Goal: Task Accomplishment & Management: Use online tool/utility

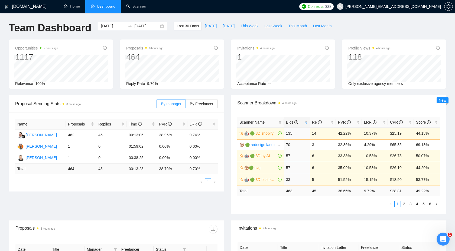
scroll to position [89, 0]
click at [141, 9] on link "Scanner" at bounding box center [136, 6] width 20 height 5
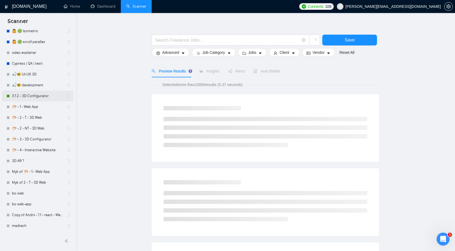
scroll to position [10, 0]
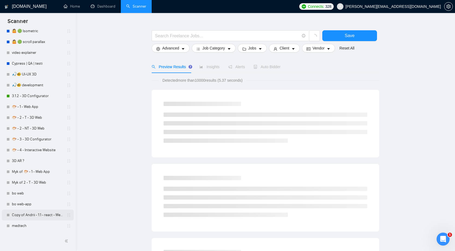
click at [29, 217] on link "Copy of Andrii - 1.1 - react - Web App" at bounding box center [37, 215] width 51 height 11
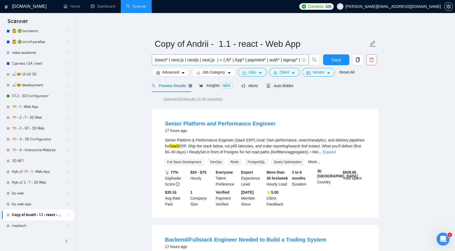
click at [199, 60] on input "(react* | next.js | nextjs | next,js ) + ( Ai* | App* | payment* | auth* | sign…" at bounding box center [227, 60] width 145 height 7
paste input "MVP"
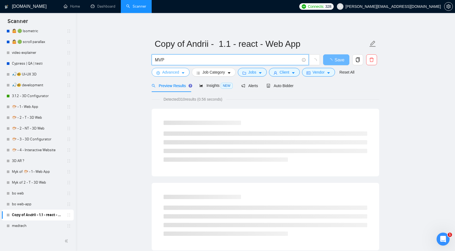
click at [177, 73] on span "Advanced" at bounding box center [170, 72] width 17 height 6
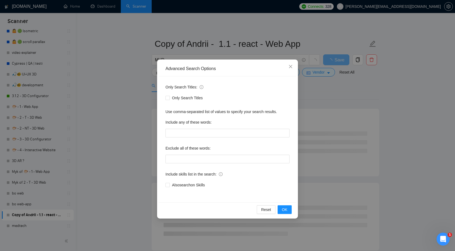
click at [288, 84] on div "Only Search Titles:" at bounding box center [227, 88] width 124 height 11
click at [315, 83] on div "Advanced Search Options Only Search Titles: Only Search Titles Use comma-separa…" at bounding box center [227, 125] width 455 height 251
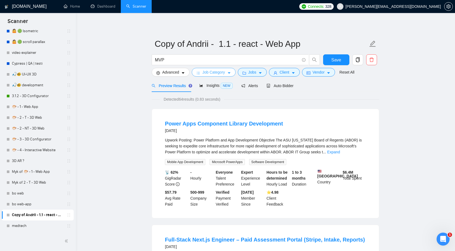
click at [204, 74] on span "Job Category" at bounding box center [213, 72] width 22 height 6
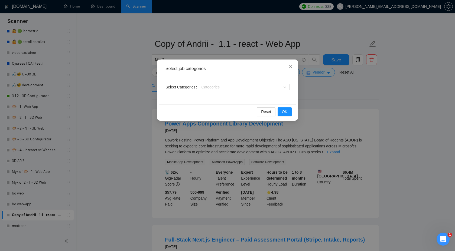
click at [335, 85] on div "Select job categories Select Categories Categories Reset OK" at bounding box center [227, 125] width 455 height 251
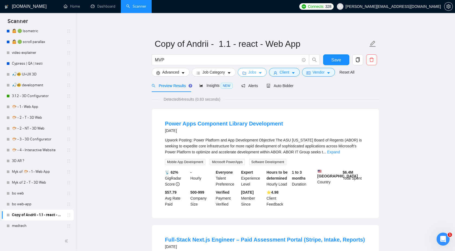
click at [262, 73] on icon "caret-down" at bounding box center [260, 74] width 3 height 2
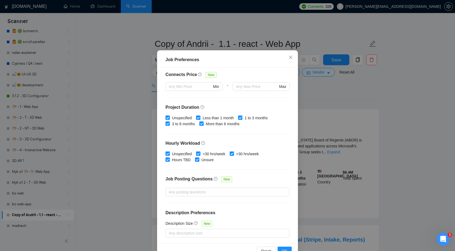
scroll to position [22, 0]
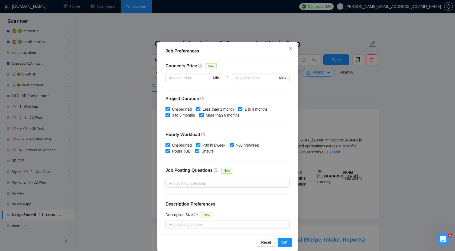
click at [350, 105] on div "Job Preferences Budget Project Type All Fixed Price Hourly Rate Fixed Price Bud…" at bounding box center [227, 125] width 455 height 251
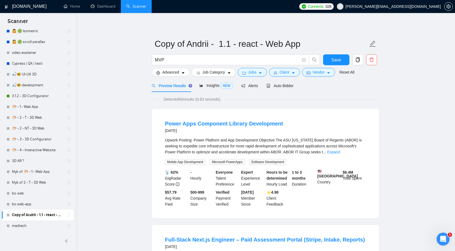
scroll to position [0, 0]
click at [289, 74] on span "Client" at bounding box center [284, 72] width 10 height 6
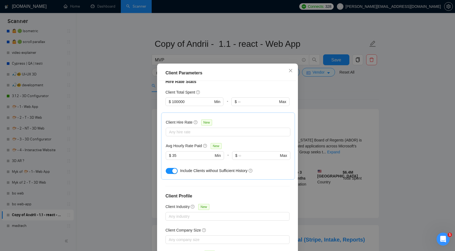
scroll to position [161, 0]
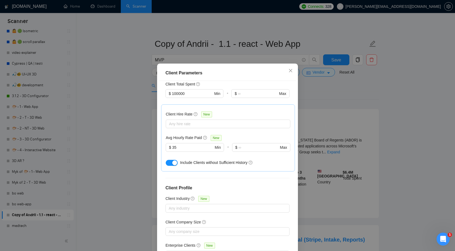
click at [334, 96] on div "Client Parameters Client Location Include Client Countries Select Exclude Clien…" at bounding box center [227, 125] width 455 height 251
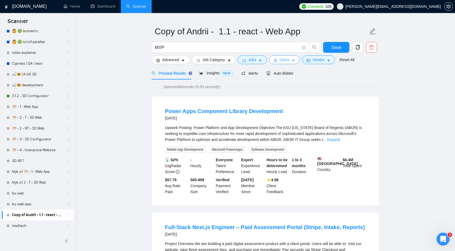
scroll to position [17, 0]
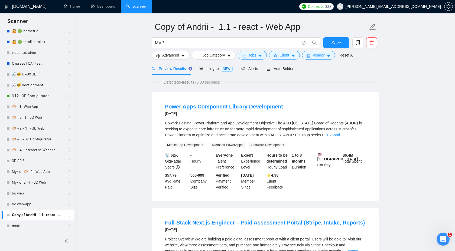
click at [340, 135] on link "Expand" at bounding box center [333, 135] width 13 height 4
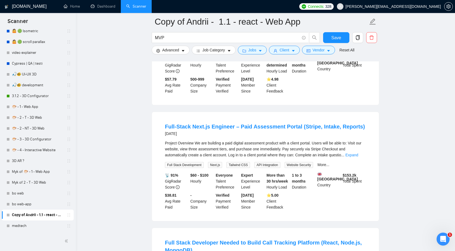
scroll to position [214, 0]
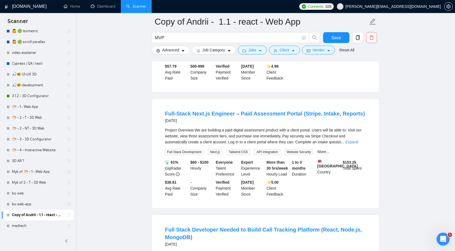
click at [362, 145] on div "Project Overview We are building a paid digital assessment product with a clien…" at bounding box center [265, 136] width 201 height 18
click at [358, 144] on link "Expand" at bounding box center [351, 142] width 13 height 4
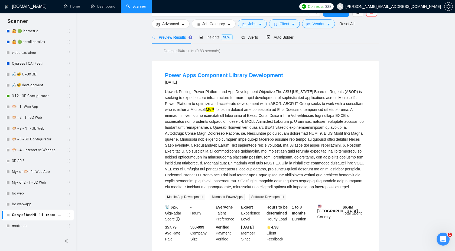
scroll to position [0, 0]
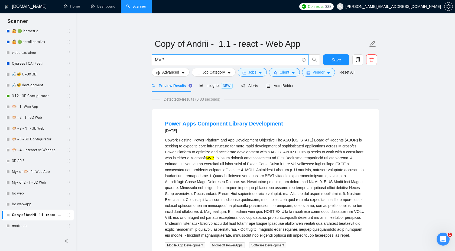
click at [187, 65] on span "MVP" at bounding box center [230, 59] width 157 height 11
paste input "| "minimum viable product""
click at [165, 60] on input "MVP| "minimum viable product"" at bounding box center [227, 60] width 145 height 7
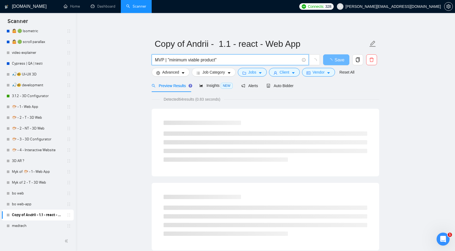
click at [245, 58] on input "MVP | "minimum viable product"" at bounding box center [227, 60] width 145 height 7
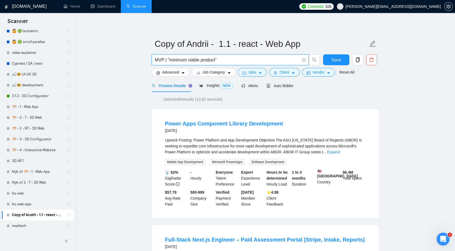
type input "MVP | "minimum viable product""
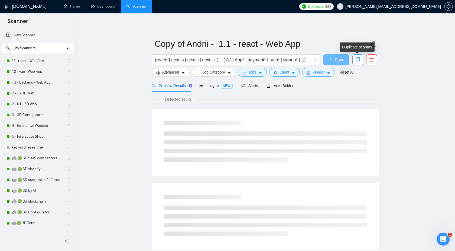
click at [357, 62] on button "button" at bounding box center [357, 59] width 11 height 11
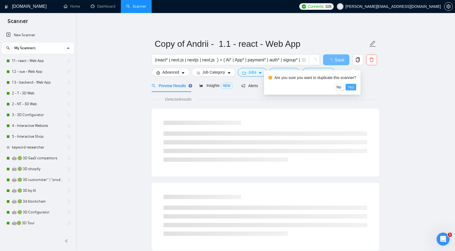
click at [351, 86] on span "Yes" at bounding box center [351, 87] width 6 height 6
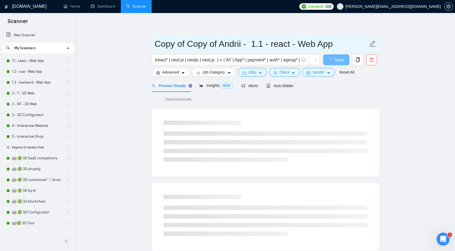
drag, startPoint x: 186, startPoint y: 46, endPoint x: 144, endPoint y: 37, distance: 42.3
click at [144, 37] on main "Copy of Copy of Andrii - 1.1 - react - Web App (react* | next.js | nextjs | nex…" at bounding box center [265, 248] width 362 height 452
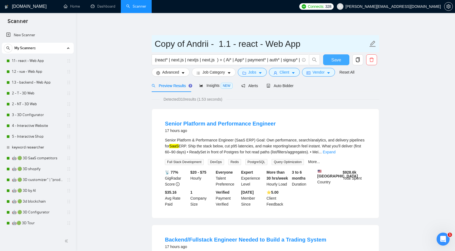
type input "Copy of Andrii - 1.1 - react - Web App"
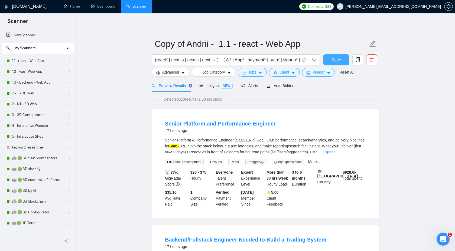
click at [333, 61] on span "Save" at bounding box center [336, 60] width 10 height 7
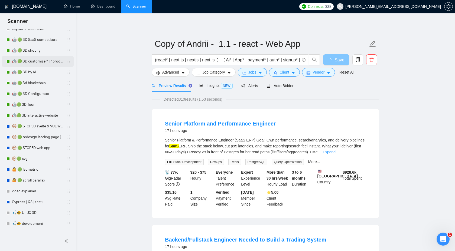
scroll to position [268, 0]
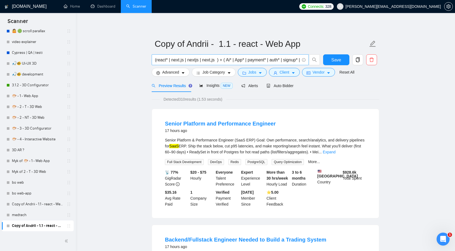
click at [208, 62] on input "(react* | next.js | nextjs | next,js ) + ( Ai* | App* | payment* | auth* | sign…" at bounding box center [227, 60] width 145 height 7
paste input "| "minimum viable product""
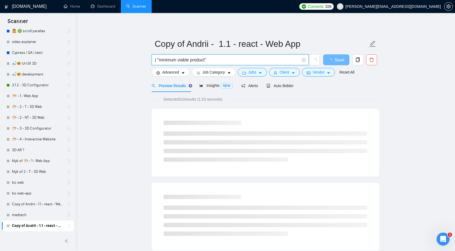
drag, startPoint x: 156, startPoint y: 61, endPoint x: 150, endPoint y: 61, distance: 6.5
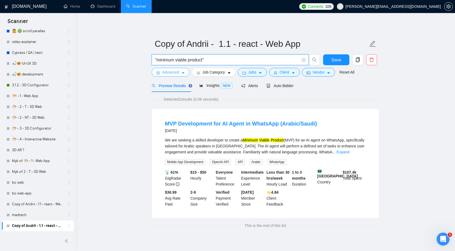
type input ""minimum viable product""
click at [182, 76] on button "Advanced" at bounding box center [171, 72] width 38 height 9
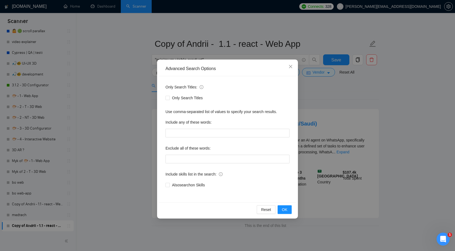
click at [315, 102] on div "Advanced Search Options Only Search Titles: Only Search Titles Use comma-separa…" at bounding box center [227, 125] width 455 height 251
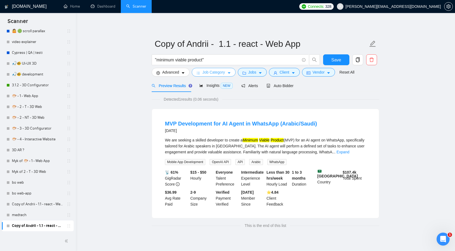
click at [227, 70] on button "Job Category" at bounding box center [214, 72] width 44 height 9
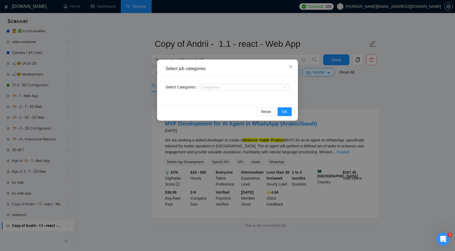
click at [319, 89] on div "Select job categories Select Categories Categories Reset OK" at bounding box center [227, 125] width 455 height 251
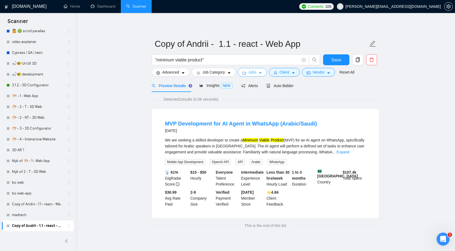
click at [256, 72] on span "Jobs" at bounding box center [252, 72] width 8 height 6
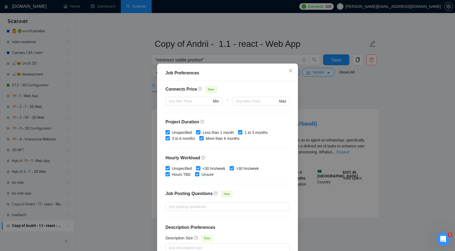
scroll to position [129, 0]
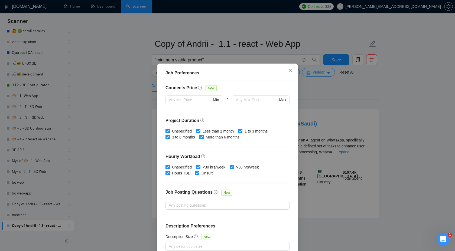
click at [339, 99] on div "Job Preferences Budget Project Type All Fixed Price Hourly Rate Fixed Price Bud…" at bounding box center [227, 125] width 455 height 251
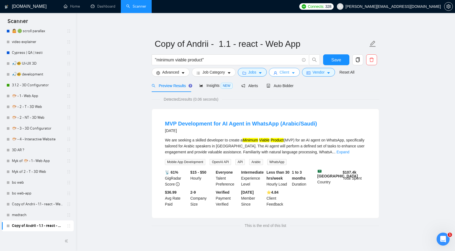
click at [282, 71] on span "Client" at bounding box center [284, 72] width 10 height 6
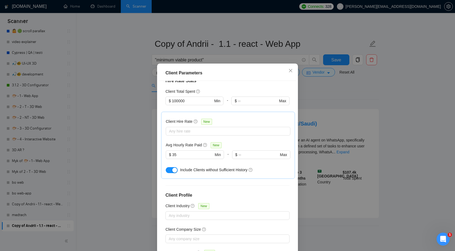
scroll to position [161, 0]
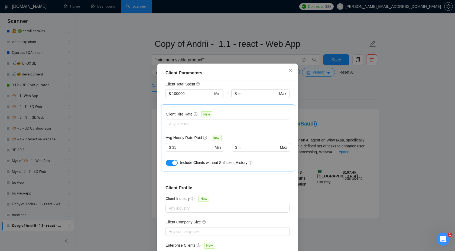
click at [333, 95] on div "Client Parameters Client Location Include Client Countries Select Exclude Clien…" at bounding box center [227, 125] width 455 height 251
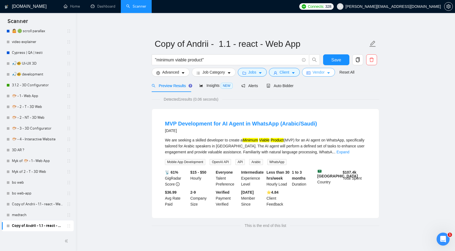
click at [319, 75] on button "Vendor" at bounding box center [318, 72] width 33 height 9
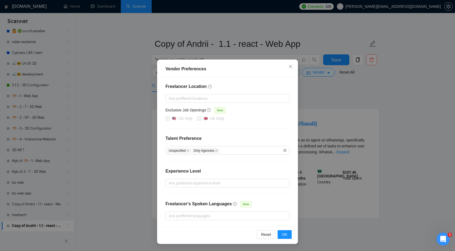
click at [318, 100] on div "Vendor Preferences Freelancer Location Any preffered locations Exclusive Job Op…" at bounding box center [227, 125] width 455 height 251
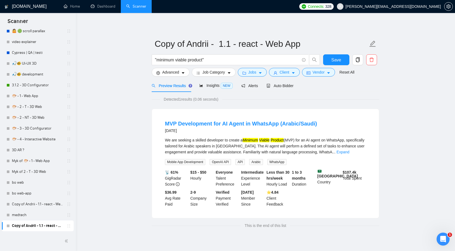
click at [364, 153] on div "We are seeking a skilled developer to create a Minimum Viable Product (MVP) for…" at bounding box center [265, 146] width 201 height 18
click at [349, 153] on link "Expand" at bounding box center [343, 152] width 13 height 4
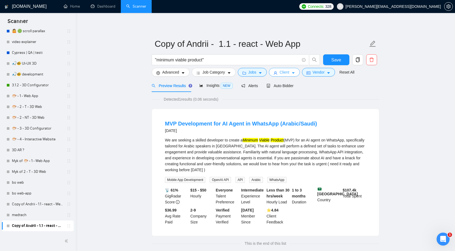
click at [284, 74] on span "Client" at bounding box center [284, 72] width 10 height 6
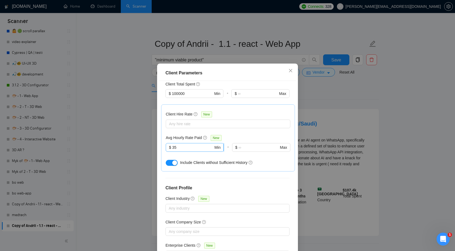
click at [190, 145] on input "35" at bounding box center [192, 148] width 41 height 6
type input "3"
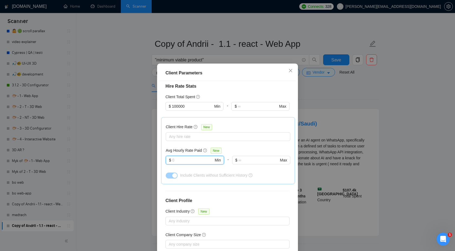
scroll to position [96, 0]
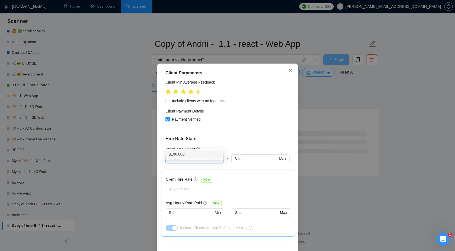
drag, startPoint x: 190, startPoint y: 144, endPoint x: 159, endPoint y: 143, distance: 31.4
click at [159, 143] on div "Client Parameters Client Location Include Client Countries Select Exclude Clien…" at bounding box center [227, 169] width 141 height 211
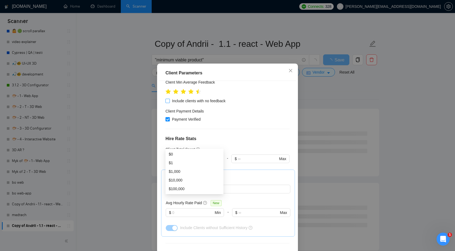
click at [168, 99] on input "Include clients with no feedback" at bounding box center [167, 101] width 4 height 4
checkbox input "true"
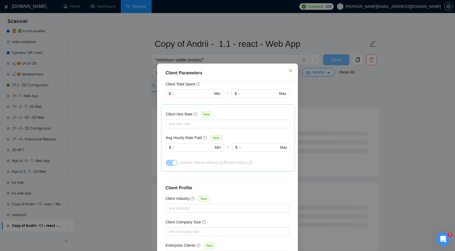
scroll to position [29, 0]
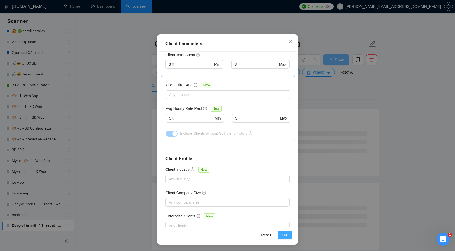
click at [286, 237] on span "OK" at bounding box center [284, 235] width 5 height 6
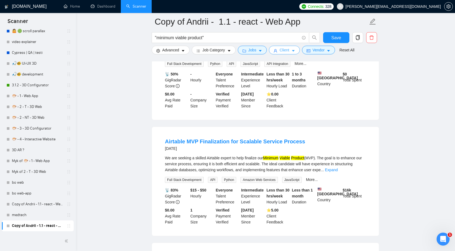
scroll to position [102, 0]
click at [257, 41] on span ""minimum viable product"" at bounding box center [230, 37] width 157 height 11
click at [257, 37] on input ""minimum viable product"" at bounding box center [227, 37] width 145 height 7
paste input "lov"
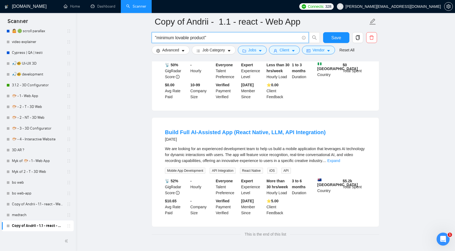
scroll to position [268, 0]
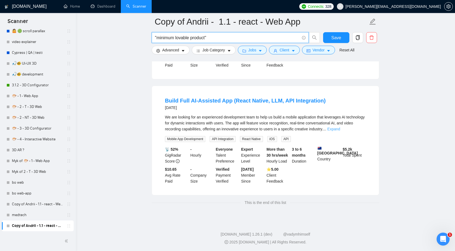
click at [340, 130] on link "Expand" at bounding box center [333, 129] width 13 height 4
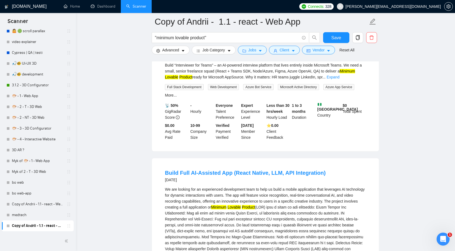
scroll to position [0, 0]
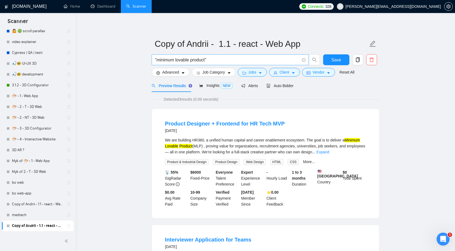
click at [211, 63] on input ""minimum lovable product"" at bounding box center [227, 60] width 145 height 7
paste input "Minimum Marketable Product"
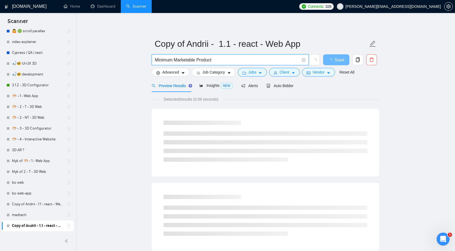
click at [155, 61] on input "Minimum Marketable Product" at bounding box center [227, 60] width 145 height 7
click at [216, 56] on span ""Minimum Marketable Product" at bounding box center [230, 59] width 157 height 11
click at [217, 57] on input ""Minimum Marketable Product" at bounding box center [227, 60] width 145 height 7
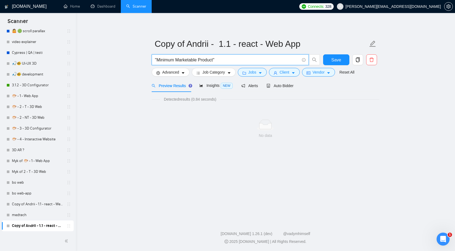
click at [158, 61] on input ""Minimum Marketable Product"" at bounding box center [227, 60] width 145 height 7
click at [180, 61] on input ""minimum Marketable Product"" at bounding box center [227, 60] width 145 height 7
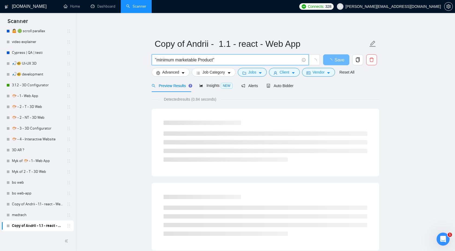
click at [201, 61] on input ""minimum marketable Product"" at bounding box center [227, 60] width 145 height 7
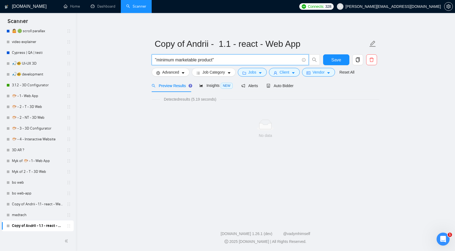
click at [275, 60] on input ""minimum marketable product"" at bounding box center [227, 60] width 145 height 7
paste input "sell"
click at [214, 63] on input ""minimum sellable product"" at bounding box center [227, 60] width 145 height 7
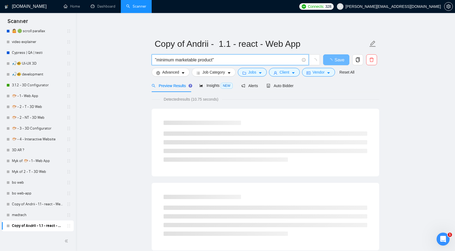
drag, startPoint x: 223, startPoint y: 60, endPoint x: 139, endPoint y: 60, distance: 84.5
click at [139, 60] on main "Copy of Andrii - 1.1 - react - Web App "minimum marketable product" Save Advanc…" at bounding box center [265, 248] width 362 height 452
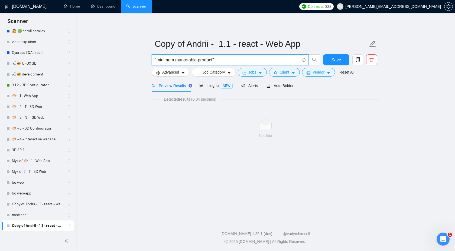
paste input "start up"
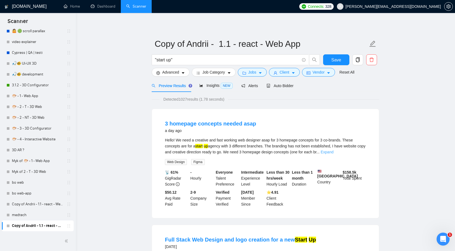
click at [333, 150] on link "Expand" at bounding box center [327, 152] width 13 height 4
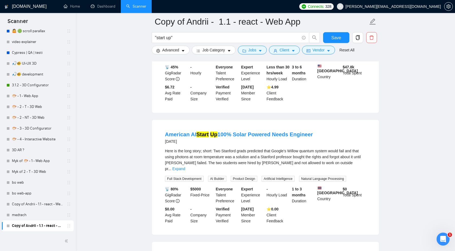
scroll to position [361, 0]
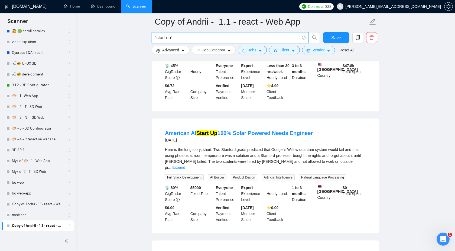
click at [258, 37] on input ""start up"" at bounding box center [227, 37] width 145 height 7
paste input "(MVP* | "minimum viable product" | "minimum lovable product" | "start up" | sta…"
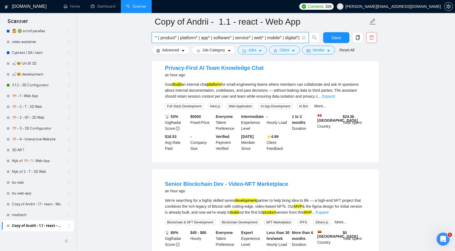
scroll to position [172, 0]
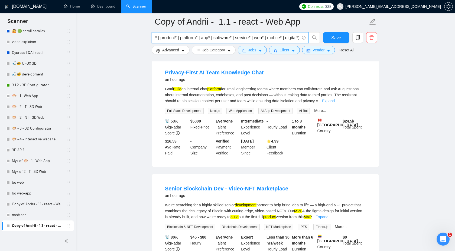
click at [335, 101] on link "Expand" at bounding box center [328, 101] width 13 height 4
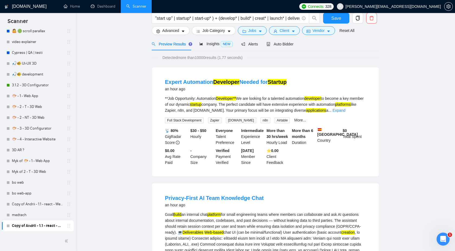
scroll to position [0, 0]
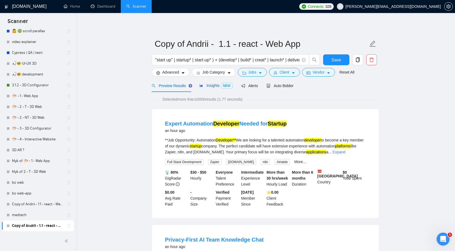
click at [204, 86] on span "Insights NEW" at bounding box center [215, 85] width 33 height 4
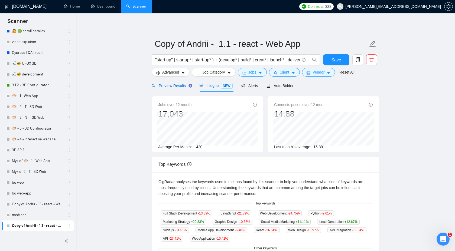
click at [174, 84] on span "Preview Results" at bounding box center [171, 86] width 39 height 4
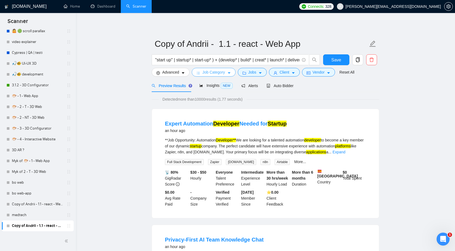
click at [215, 72] on span "Job Category" at bounding box center [213, 72] width 22 height 6
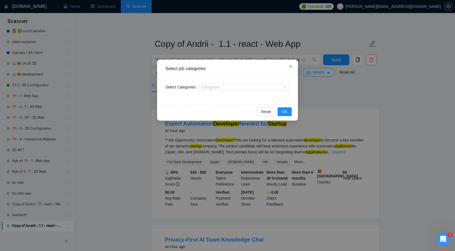
click at [342, 104] on div "Select job categories Select Categories Categories Reset OK" at bounding box center [227, 125] width 455 height 251
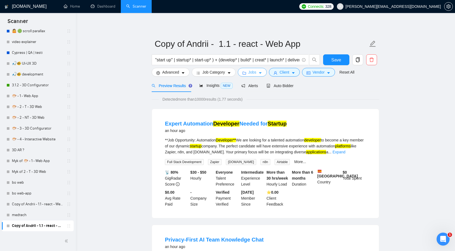
click at [253, 72] on span "Jobs" at bounding box center [252, 72] width 8 height 6
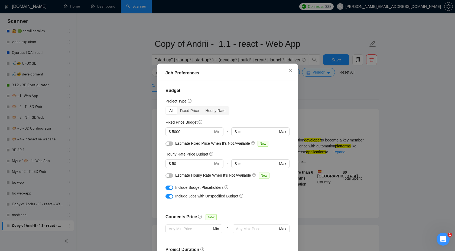
click at [317, 108] on div "Job Preferences Budget Project Type All Fixed Price Hourly Rate Fixed Price Bud…" at bounding box center [227, 125] width 455 height 251
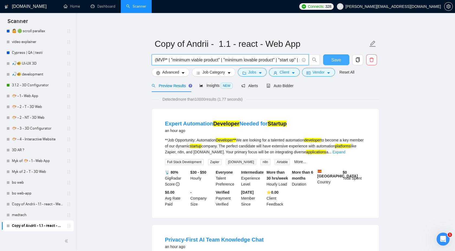
scroll to position [0, 307]
drag, startPoint x: 168, startPoint y: 60, endPoint x: 177, endPoint y: 57, distance: 10.1
click at [177, 57] on input "(MVP* | "minimum viable product" | "minimum lovable product" | "start up" | sta…" at bounding box center [227, 60] width 145 height 7
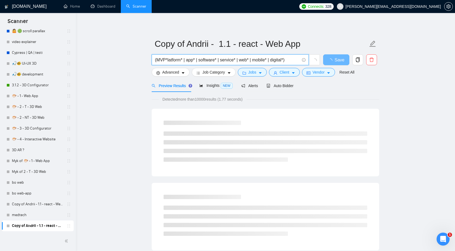
drag, startPoint x: 294, startPoint y: 58, endPoint x: 168, endPoint y: 60, distance: 126.5
click at [168, 60] on input "(MVP*latform* | app* | software* | service* | web* | mobile* | digital*)" at bounding box center [227, 60] width 145 height 7
click at [157, 60] on input "(MVP*" at bounding box center [227, 60] width 145 height 7
click at [173, 58] on input "MVP*" at bounding box center [227, 60] width 145 height 7
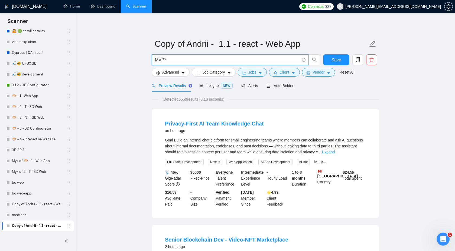
paste input "startup"
paste input ""start up" | startup* | start-up* ) + (develop* | build* | creat* | launch* | d…"
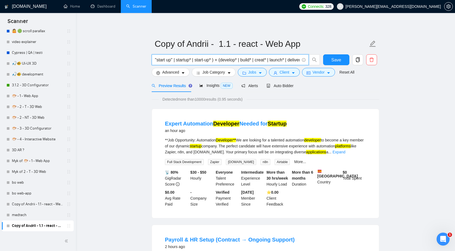
click at [217, 60] on input ""start up" | startup* | start-up* ) + (develop* | build* | creat* | launch* | d…" at bounding box center [227, 60] width 145 height 7
drag, startPoint x: 174, startPoint y: 61, endPoint x: 315, endPoint y: 61, distance: 140.3
click at [315, 61] on span ""start up" | startup* | start-up* + (develop* | build* | creat* | launch* | del…" at bounding box center [236, 59] width 168 height 11
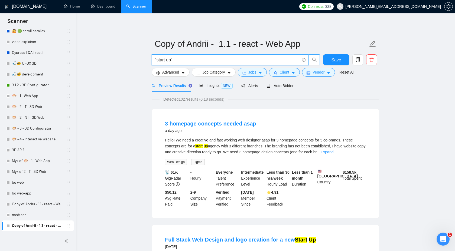
paste input "| startup* | start-up* + (develop* | build* | creat* | launch* | deliver* | imp…"
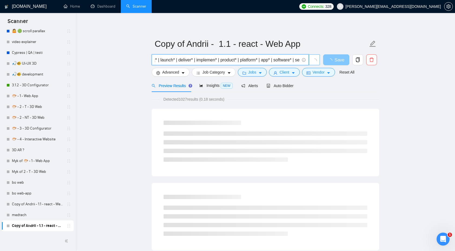
scroll to position [0, 178]
drag, startPoint x: 193, startPoint y: 61, endPoint x: 327, endPoint y: 61, distance: 134.3
click at [327, 61] on div ""start up" | startup* | start-up* + (develop* | build* | creat* | launch* | del…" at bounding box center [264, 61] width 227 height 14
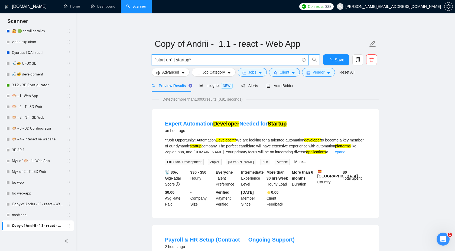
scroll to position [0, 0]
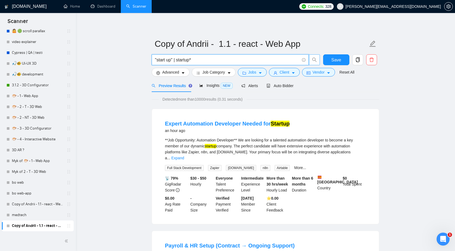
paste input "| start-up* + (develop* | build* | creat* | launch* | deliver* | implemen* | pr…"
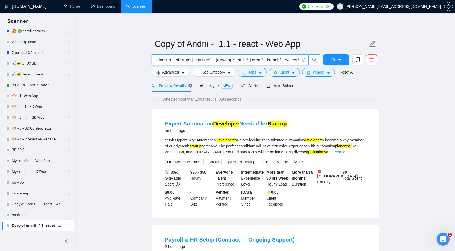
click at [216, 61] on input ""start up" | startup* | start-up* + (develop* | build* | creat* | launch* | del…" at bounding box center [227, 60] width 145 height 7
drag, startPoint x: 222, startPoint y: 60, endPoint x: 297, endPoint y: 61, distance: 75.8
click at [297, 61] on input ""start up" | startup* | start-up* + (develop* | build* | creat* | launch* | del…" at bounding box center [227, 60] width 145 height 7
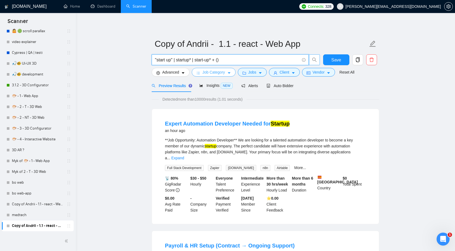
paste input "develop"
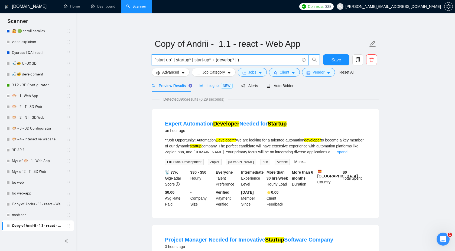
paste input "build"
click at [237, 59] on input ""start up" | startup* | start-up* + (develop* | build* )" at bounding box center [227, 60] width 145 height 7
paste input "(MVP* | "minimum viable product" | "minimum lovable product" | "start up" | sta…"
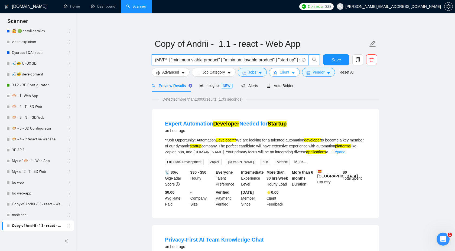
type input "(MVP* | "minimum viable product" | "minimum lovable product" | "start up" | sta…"
click at [281, 72] on button "Client" at bounding box center [284, 72] width 31 height 9
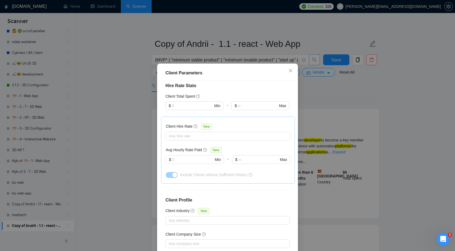
scroll to position [144, 0]
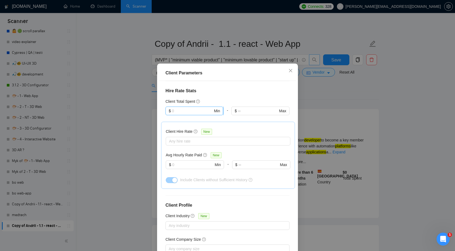
click at [192, 108] on input "text" at bounding box center [192, 111] width 41 height 6
type input "20000"
click at [182, 162] on input "text" at bounding box center [192, 165] width 41 height 6
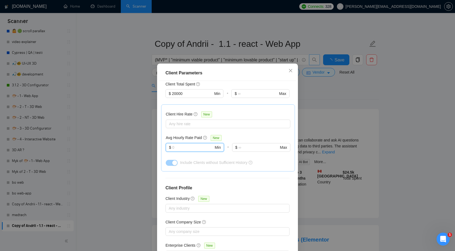
scroll to position [29, 0]
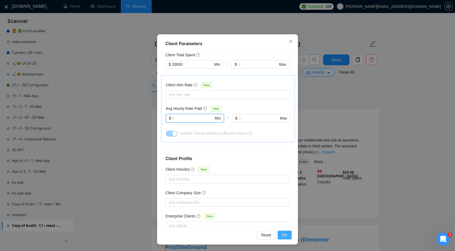
click at [285, 234] on span "OK" at bounding box center [284, 235] width 5 height 6
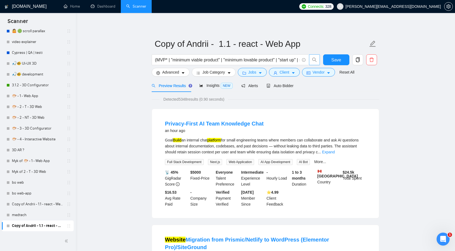
scroll to position [0, 0]
click at [283, 73] on span "Client" at bounding box center [284, 72] width 10 height 6
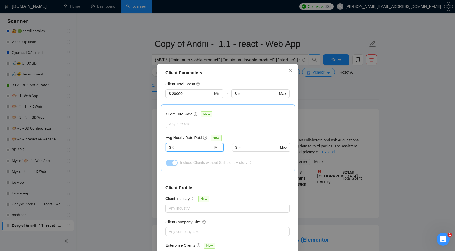
click at [200, 145] on input "text" at bounding box center [192, 148] width 41 height 6
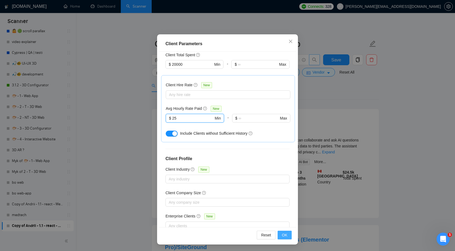
type input "25"
click at [282, 234] on button "OK" at bounding box center [285, 235] width 14 height 9
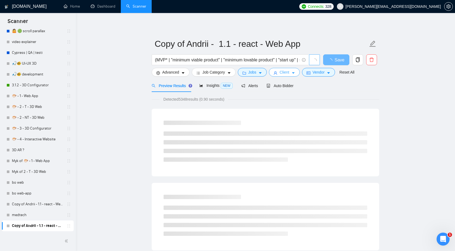
scroll to position [0, 0]
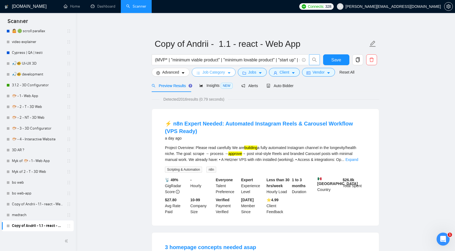
click at [218, 74] on span "Job Category" at bounding box center [213, 72] width 22 height 6
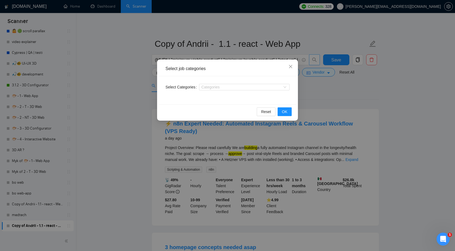
click at [327, 90] on div "Select job categories Select Categories Categories Reset OK" at bounding box center [227, 125] width 455 height 251
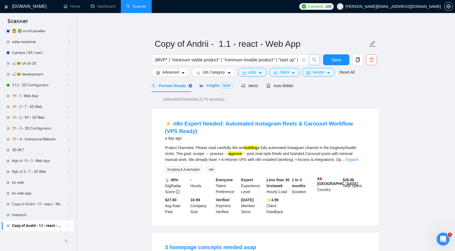
click at [211, 87] on span "Insights NEW" at bounding box center [215, 85] width 33 height 4
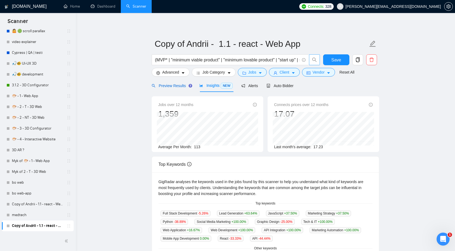
click at [174, 86] on span "Preview Results" at bounding box center [171, 86] width 39 height 4
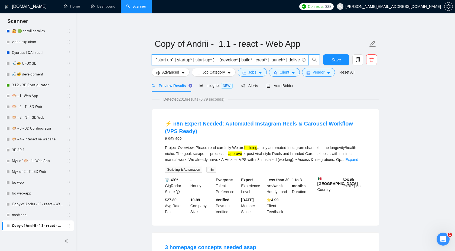
scroll to position [0, 307]
drag, startPoint x: 227, startPoint y: 59, endPoint x: 339, endPoint y: 91, distance: 115.9
paste input "react* | nextjs | next.js | next-js | next,js | "next js" | nodejs | node.js | …"
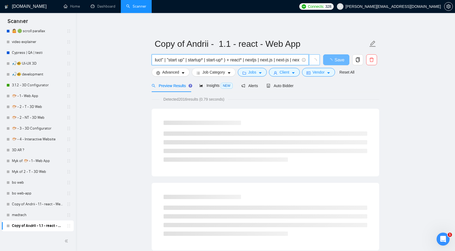
scroll to position [0, 107]
click at [242, 61] on input "(MVP* | "minimum viable product" | "minimum lovable product" | "start up" | sta…" at bounding box center [227, 60] width 145 height 7
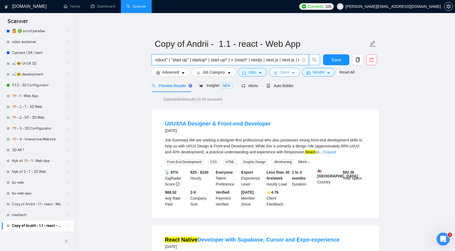
type input "(MVP* | "minimum viable product" | "minimum lovable product" | "start up" | sta…"
click at [281, 71] on button "Client" at bounding box center [284, 72] width 31 height 9
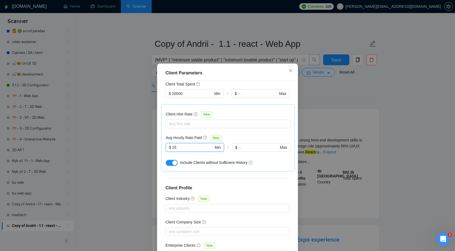
drag, startPoint x: 190, startPoint y: 130, endPoint x: 157, endPoint y: 136, distance: 32.7
click at [157, 136] on div "Client Parameters Client Location Include Client Countries Select Exclude Clien…" at bounding box center [227, 169] width 141 height 211
type input "2"
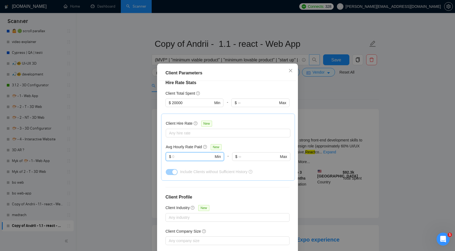
scroll to position [133, 0]
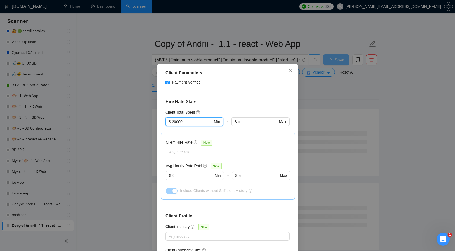
drag, startPoint x: 189, startPoint y: 109, endPoint x: 166, endPoint y: 108, distance: 23.0
click at [166, 118] on span "$ 20000 Min" at bounding box center [194, 122] width 58 height 9
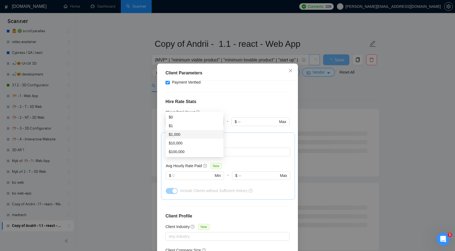
click at [232, 109] on div "Client Total Spent" at bounding box center [227, 112] width 124 height 6
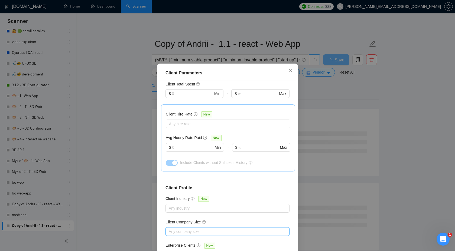
scroll to position [29, 0]
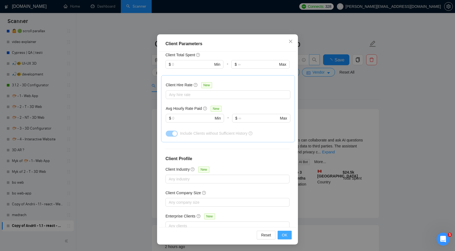
click at [288, 238] on button "OK" at bounding box center [285, 235] width 14 height 9
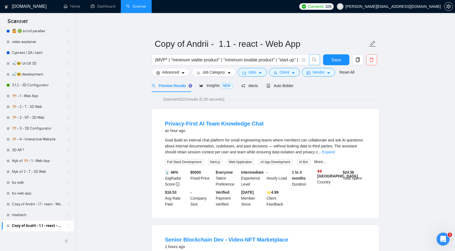
scroll to position [0, 0]
click at [335, 152] on link "Expand" at bounding box center [328, 152] width 13 height 4
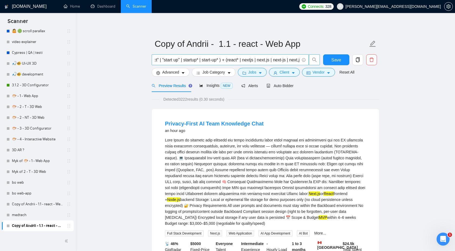
scroll to position [0, 117]
click at [283, 72] on span "Client" at bounding box center [284, 72] width 10 height 6
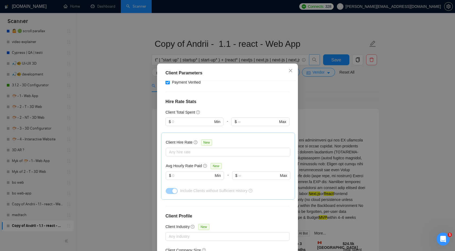
scroll to position [129, 0]
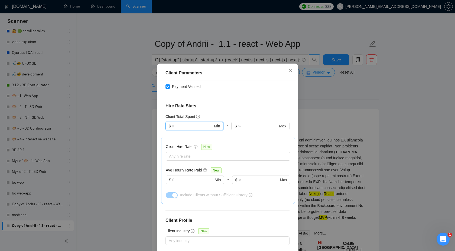
click at [188, 123] on input "text" at bounding box center [192, 126] width 41 height 6
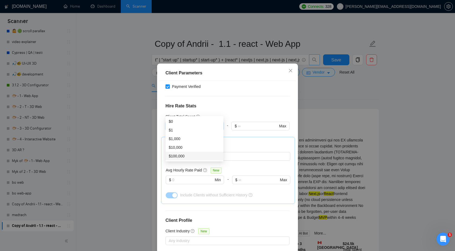
click at [185, 155] on div "$100,000" at bounding box center [194, 156] width 51 height 6
type input "100000"
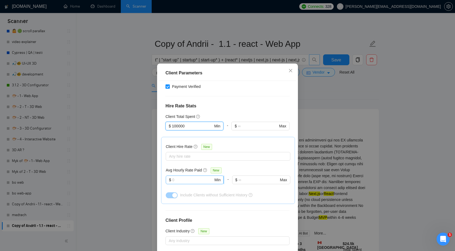
click at [182, 177] on input "text" at bounding box center [192, 180] width 41 height 6
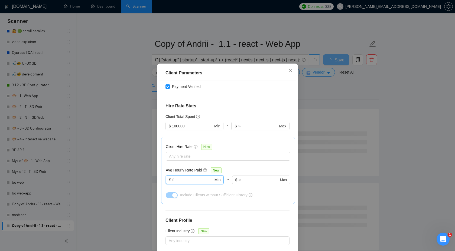
click at [187, 177] on input "text" at bounding box center [192, 180] width 41 height 6
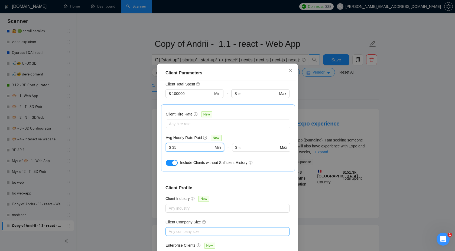
scroll to position [29, 0]
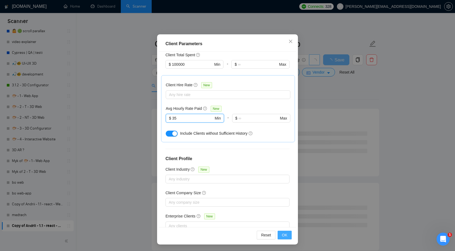
type input "35"
click at [285, 237] on span "OK" at bounding box center [284, 235] width 5 height 6
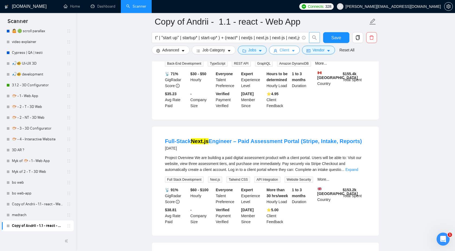
scroll to position [104, 0]
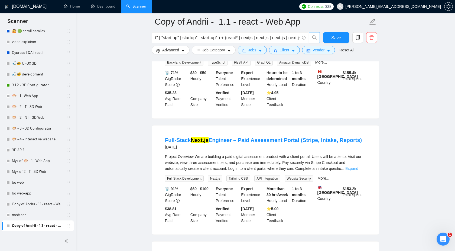
click at [358, 170] on link "Expand" at bounding box center [351, 169] width 13 height 4
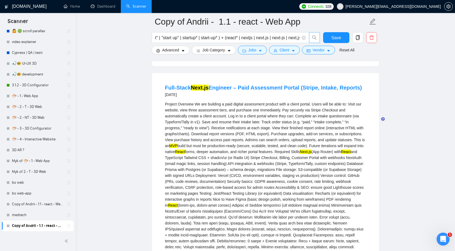
scroll to position [0, 0]
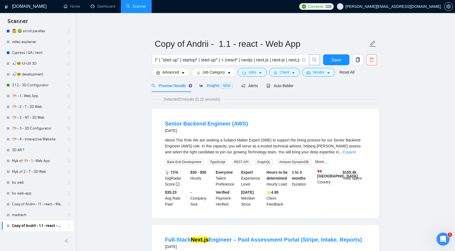
click at [211, 86] on span "Insights NEW" at bounding box center [215, 85] width 33 height 4
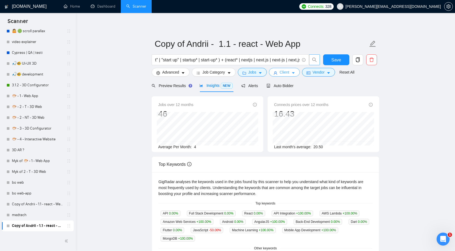
click at [288, 72] on span "Client" at bounding box center [284, 72] width 10 height 6
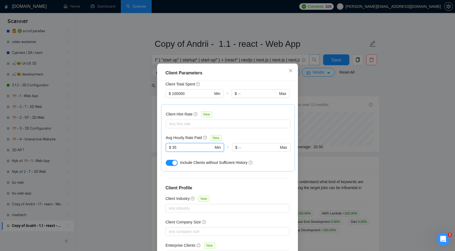
drag, startPoint x: 182, startPoint y: 132, endPoint x: 152, endPoint y: 130, distance: 29.6
click at [152, 129] on div "Client Parameters Client Location Include Client Countries Select Exclude Clien…" at bounding box center [227, 125] width 455 height 251
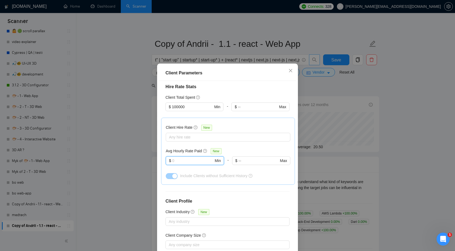
scroll to position [123, 0]
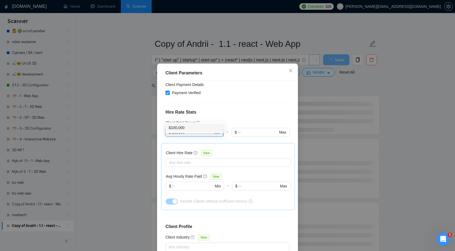
drag, startPoint x: 192, startPoint y: 118, endPoint x: 166, endPoint y: 119, distance: 26.0
click at [166, 128] on span "$ 100000 Min" at bounding box center [194, 132] width 58 height 9
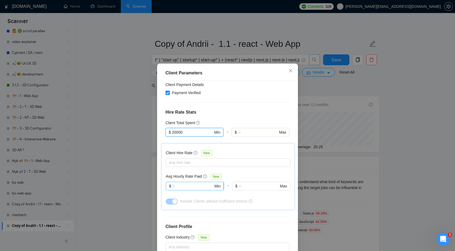
type input "20000"
click at [179, 183] on input "text" at bounding box center [192, 186] width 41 height 6
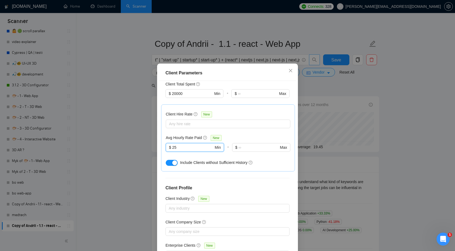
scroll to position [29, 0]
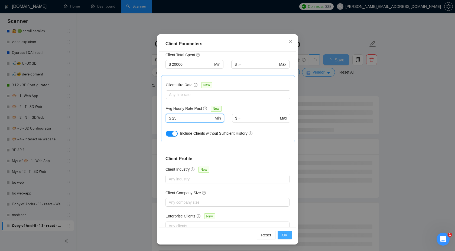
click at [286, 236] on span "OK" at bounding box center [284, 235] width 5 height 6
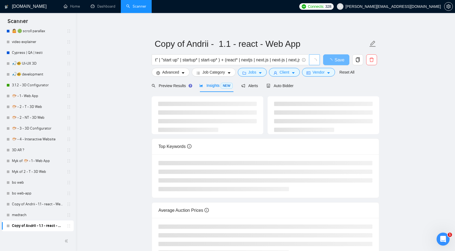
scroll to position [0, 0]
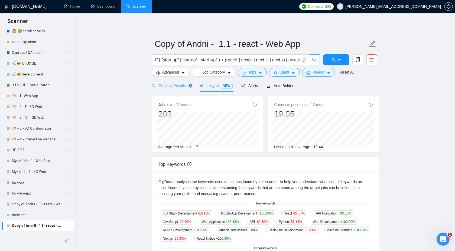
click at [175, 90] on div "Preview Results" at bounding box center [171, 85] width 39 height 13
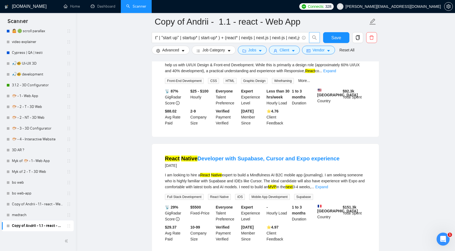
scroll to position [93, 0]
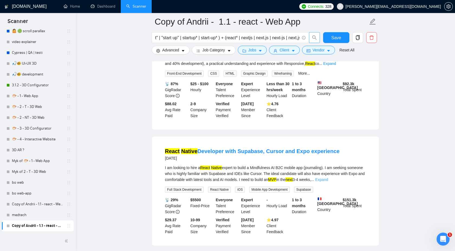
click at [328, 181] on link "Expand" at bounding box center [321, 180] width 13 height 4
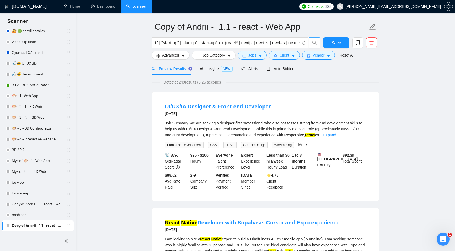
scroll to position [0, 0]
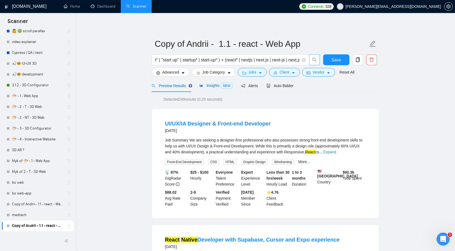
click at [220, 87] on span "Insights NEW" at bounding box center [215, 85] width 33 height 4
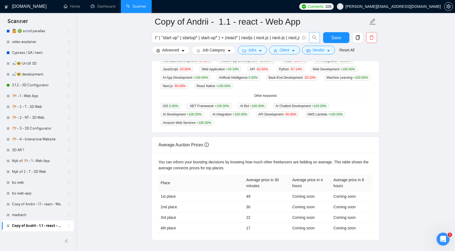
scroll to position [158, 0]
click at [284, 52] on span "Client" at bounding box center [284, 50] width 10 height 6
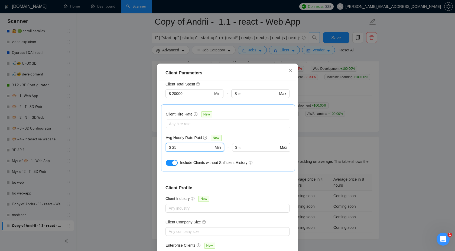
drag, startPoint x: 193, startPoint y: 133, endPoint x: 159, endPoint y: 132, distance: 33.6
click at [159, 132] on div "Client Location Include Client Countries Select Exclude Client Countries [GEOGR…" at bounding box center [227, 169] width 137 height 176
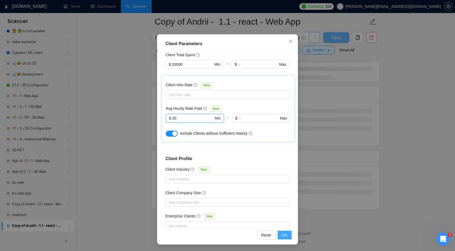
scroll to position [56, 0]
click at [281, 232] on button "OK" at bounding box center [285, 235] width 14 height 9
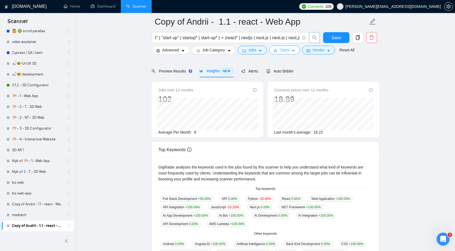
scroll to position [9, 0]
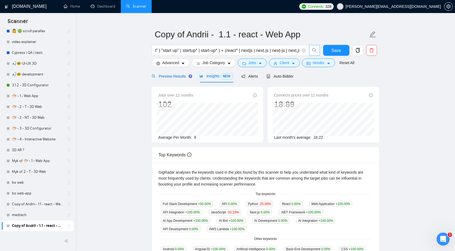
click at [169, 76] on span "Preview Results" at bounding box center [171, 76] width 39 height 4
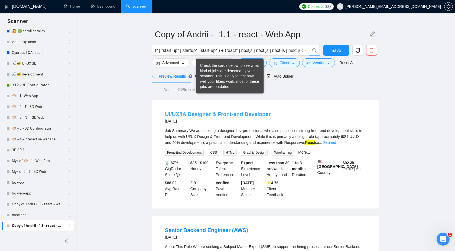
click at [209, 112] on link "UI/UX/IA Designer & Front-end Developer" at bounding box center [218, 114] width 106 height 6
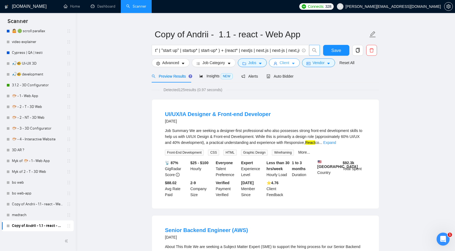
click at [287, 62] on span "Client" at bounding box center [284, 63] width 10 height 6
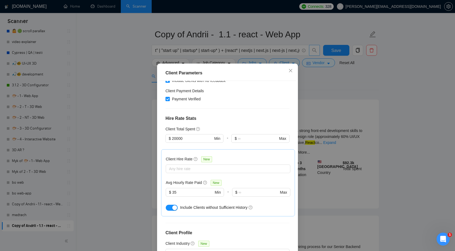
scroll to position [120, 0]
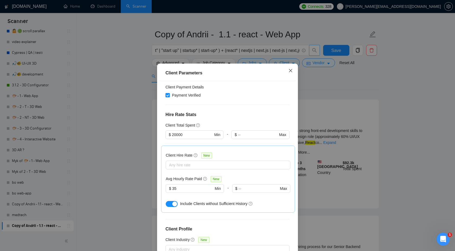
click at [290, 71] on icon "close" at bounding box center [290, 70] width 3 height 3
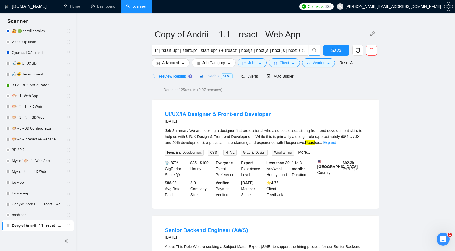
click at [201, 79] on div "Insights NEW" at bounding box center [215, 76] width 33 height 6
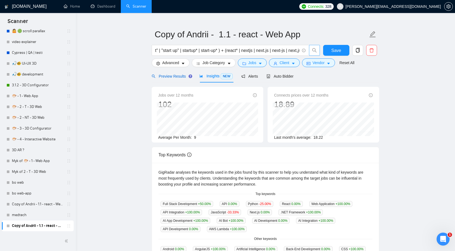
click at [178, 78] on span "Preview Results" at bounding box center [171, 76] width 39 height 4
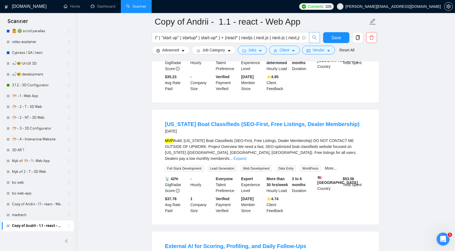
scroll to position [273, 0]
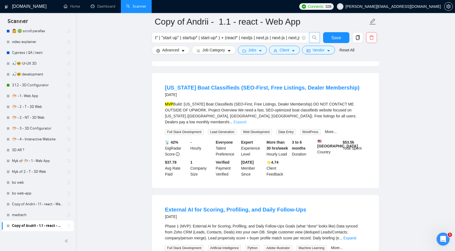
click at [246, 120] on link "Expand" at bounding box center [239, 122] width 13 height 4
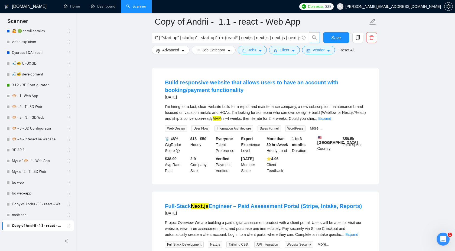
scroll to position [679, 0]
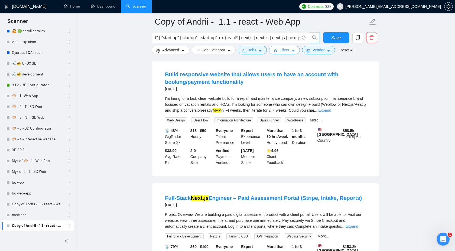
click at [289, 52] on span "Client" at bounding box center [284, 50] width 10 height 6
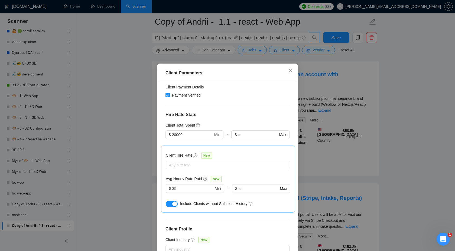
drag, startPoint x: 186, startPoint y: 176, endPoint x: 161, endPoint y: 176, distance: 24.6
click at [161, 176] on div "Client Hire Rate New Any hire rate Avg Hourly Rate Paid New $ 35 Min - $ Max In…" at bounding box center [228, 179] width 134 height 67
drag, startPoint x: 184, startPoint y: 176, endPoint x: 166, endPoint y: 175, distance: 17.6
click at [166, 184] on span "$ 35 Min" at bounding box center [195, 188] width 58 height 9
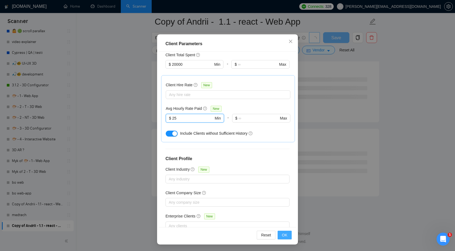
scroll to position [652, 0]
click at [284, 233] on span "OK" at bounding box center [284, 235] width 5 height 6
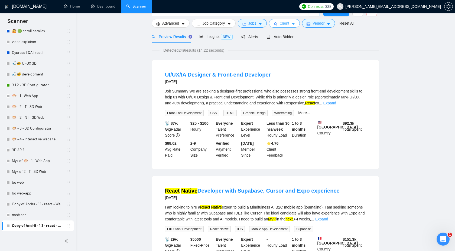
scroll to position [0, 0]
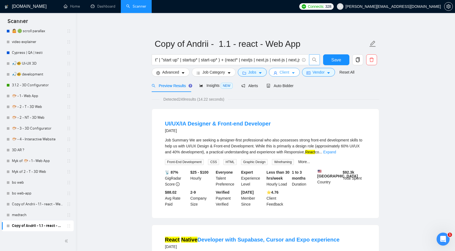
click at [287, 72] on span "Client" at bounding box center [284, 72] width 10 height 6
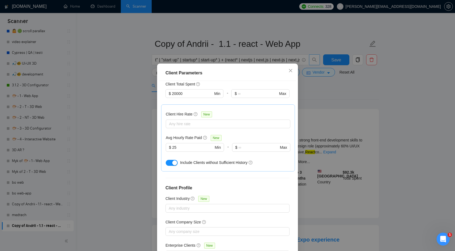
click at [336, 98] on div "Client Parameters Client Location Include Client Countries Select Exclude Clien…" at bounding box center [227, 125] width 455 height 251
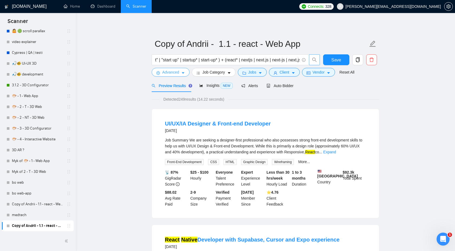
click at [171, 73] on span "Advanced" at bounding box center [170, 72] width 17 height 6
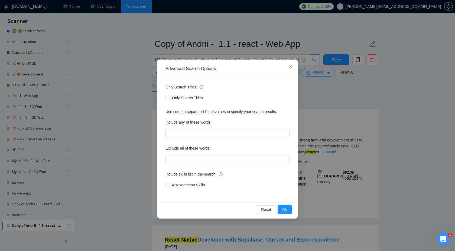
click at [312, 113] on div "Advanced Search Options Only Search Titles: Only Search Titles Use comma-separa…" at bounding box center [227, 125] width 455 height 251
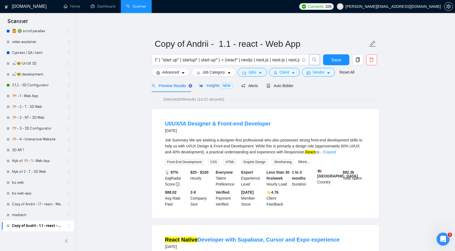
click at [215, 87] on span "Insights NEW" at bounding box center [215, 85] width 33 height 4
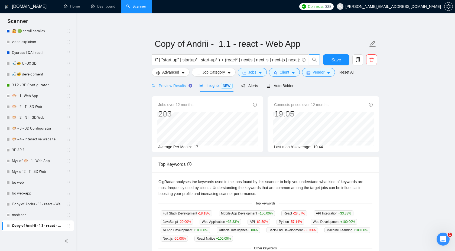
click at [175, 89] on div "Preview Results" at bounding box center [171, 85] width 39 height 13
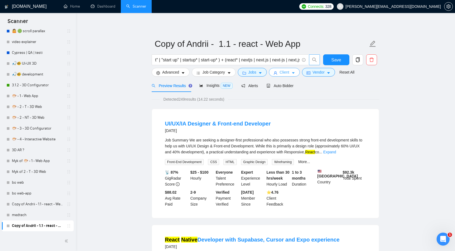
click at [285, 71] on span "Client" at bounding box center [284, 72] width 10 height 6
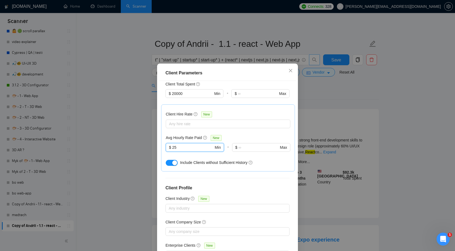
drag, startPoint x: 182, startPoint y: 132, endPoint x: 159, endPoint y: 132, distance: 23.0
click at [160, 132] on div "Client Location Include Client Countries Select Exclude Client Countries [GEOGR…" at bounding box center [227, 169] width 137 height 176
click at [182, 121] on div at bounding box center [225, 124] width 116 height 6
type input "35"
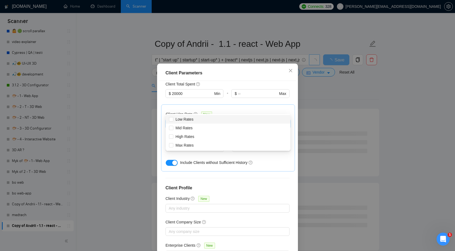
scroll to position [124, 0]
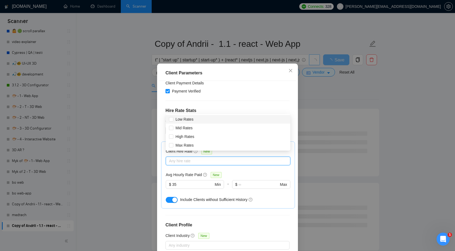
click at [190, 101] on div "Client Location Include Client Countries Select Exclude Client Countries [GEOGR…" at bounding box center [227, 169] width 137 height 176
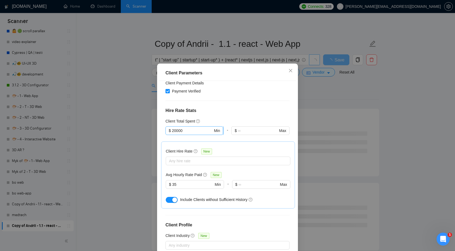
click at [187, 126] on span "$ 20000 Min" at bounding box center [194, 130] width 58 height 9
drag, startPoint x: 186, startPoint y: 117, endPoint x: 158, endPoint y: 117, distance: 28.2
click at [158, 117] on div "Client Parameters Client Location Include Client Countries Select Exclude Clien…" at bounding box center [227, 169] width 141 height 211
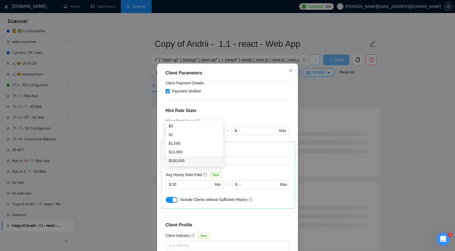
click at [182, 159] on div "$100,000" at bounding box center [194, 161] width 51 height 6
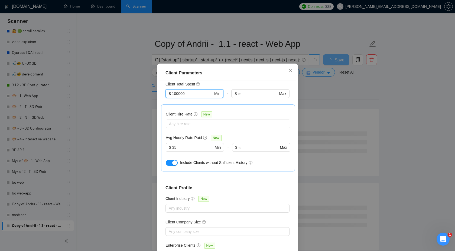
scroll to position [29, 0]
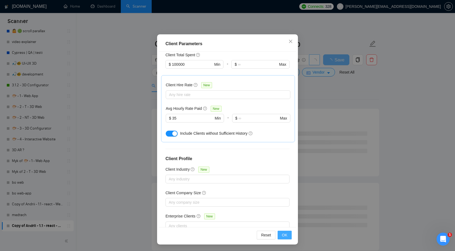
click at [281, 235] on button "OK" at bounding box center [285, 235] width 14 height 9
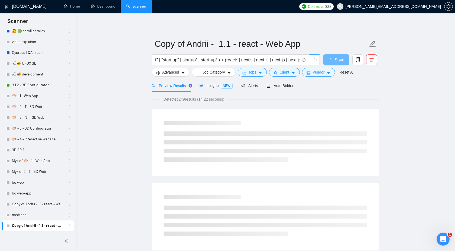
click at [213, 86] on span "Insights NEW" at bounding box center [215, 85] width 33 height 4
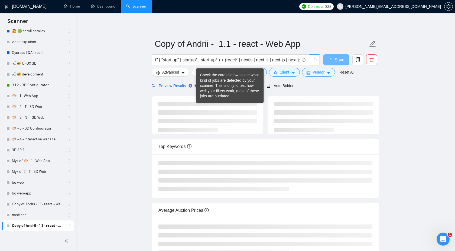
click at [181, 83] on div "Preview Results" at bounding box center [171, 86] width 39 height 6
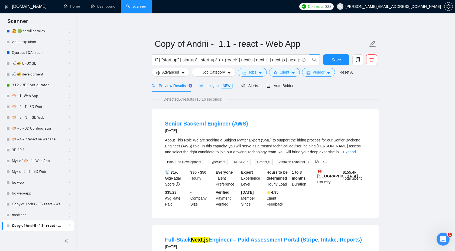
click at [208, 90] on div "Insights NEW" at bounding box center [215, 85] width 33 height 13
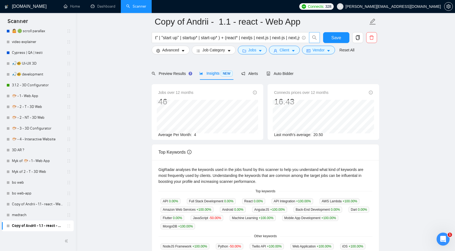
scroll to position [1, 0]
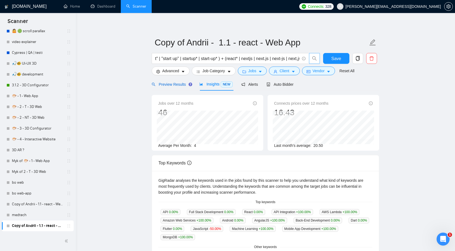
click at [181, 87] on div "Preview Results" at bounding box center [171, 85] width 39 height 6
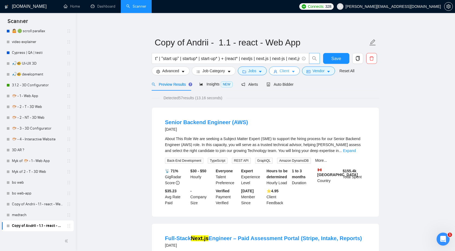
click at [277, 72] on icon "user" at bounding box center [275, 71] width 3 height 3
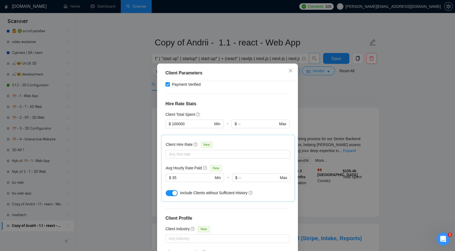
scroll to position [124, 0]
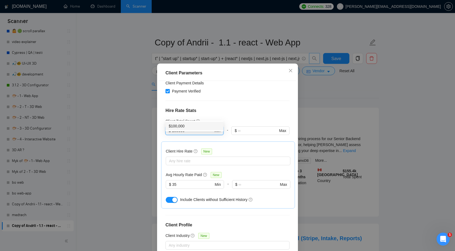
drag, startPoint x: 192, startPoint y: 116, endPoint x: 156, endPoint y: 116, distance: 35.5
click at [156, 116] on div "Client Parameters Client Location Include Client Countries Select Exclude Clien…" at bounding box center [227, 125] width 455 height 251
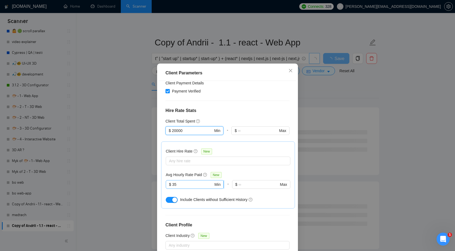
type input "20000"
drag, startPoint x: 183, startPoint y: 171, endPoint x: 157, endPoint y: 169, distance: 26.1
click at [158, 170] on div "Client Parameters Client Location Include Client Countries Select Exclude Clien…" at bounding box center [227, 169] width 141 height 211
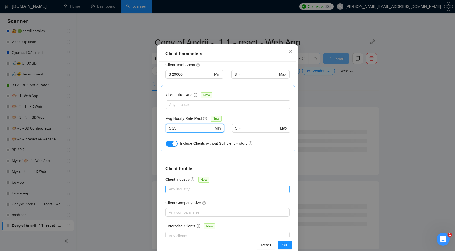
scroll to position [29, 0]
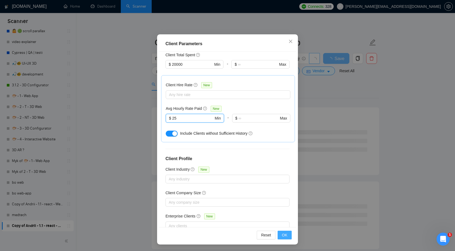
type input "25"
click at [285, 234] on span "OK" at bounding box center [284, 235] width 5 height 6
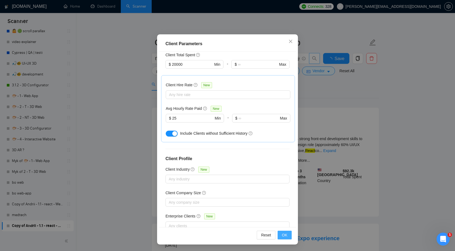
scroll to position [0, 0]
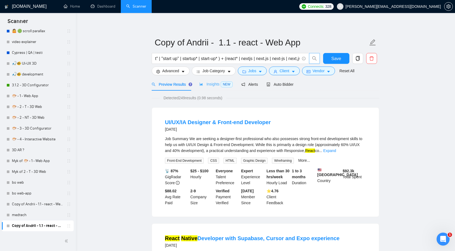
click at [205, 87] on div "Insights NEW" at bounding box center [215, 84] width 33 height 13
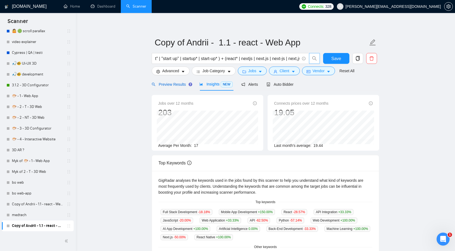
click at [184, 84] on span "Preview Results" at bounding box center [171, 84] width 39 height 4
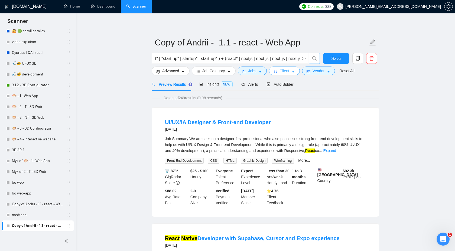
click at [283, 73] on span "Client" at bounding box center [284, 71] width 10 height 6
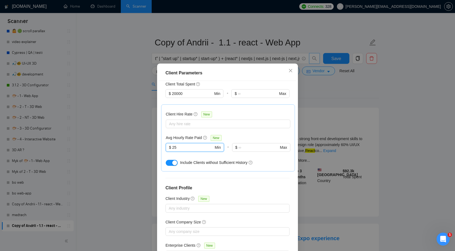
drag, startPoint x: 183, startPoint y: 134, endPoint x: 165, endPoint y: 133, distance: 18.2
click at [165, 133] on div "Client Hire Rate New Any hire rate Avg Hourly Rate Paid New 25 $ 25 Min - $ Max…" at bounding box center [228, 138] width 134 height 67
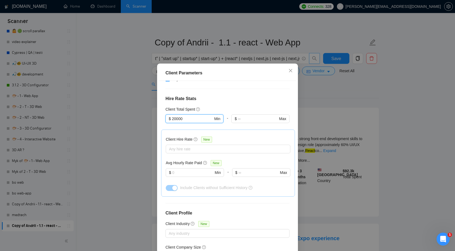
drag, startPoint x: 194, startPoint y: 106, endPoint x: 160, endPoint y: 105, distance: 33.9
click at [160, 106] on div "Client Location Include Client Countries Select Exclude Client Countries [GEOGR…" at bounding box center [227, 169] width 137 height 176
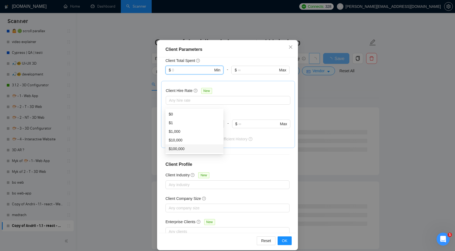
scroll to position [29, 0]
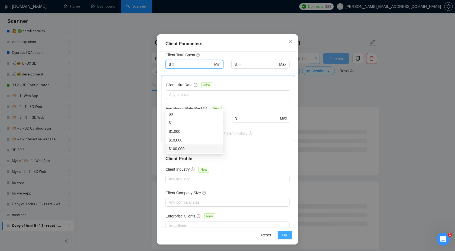
click at [287, 234] on button "OK" at bounding box center [285, 235] width 14 height 9
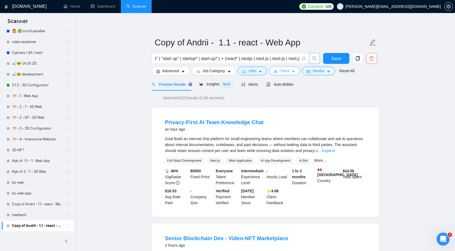
scroll to position [10, 0]
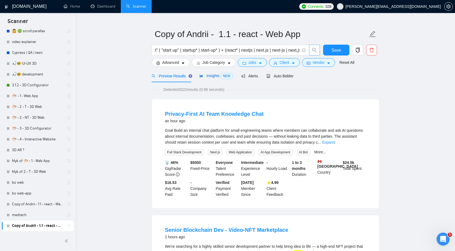
click at [217, 79] on div "Insights NEW" at bounding box center [215, 76] width 33 height 6
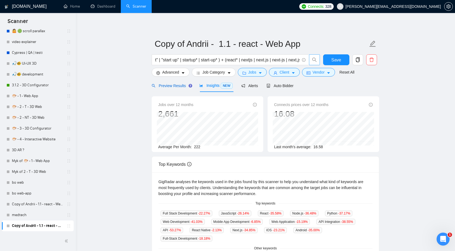
click at [174, 85] on span "Preview Results" at bounding box center [171, 86] width 39 height 4
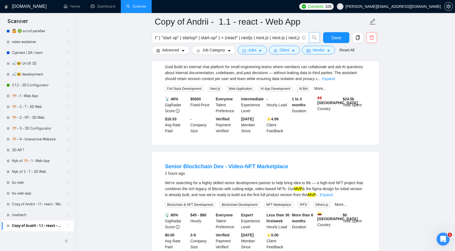
scroll to position [81, 0]
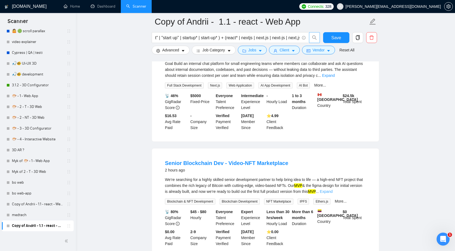
click at [333, 192] on link "Expand" at bounding box center [326, 192] width 13 height 4
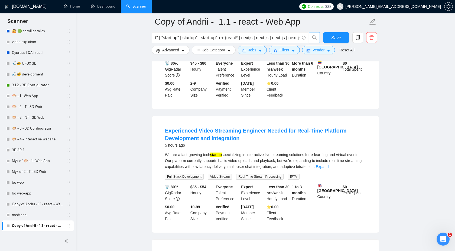
scroll to position [279, 0]
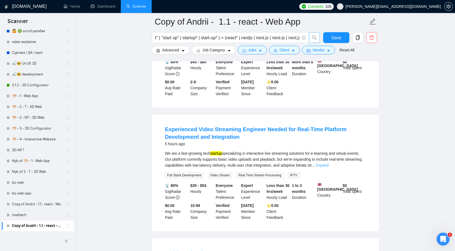
click at [329, 168] on link "Expand" at bounding box center [322, 165] width 13 height 4
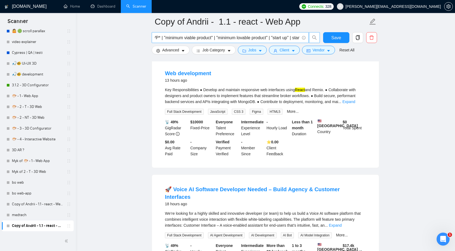
scroll to position [0, 0]
click at [252, 38] on input "(MVP* | "minimum viable product" | "minimum lovable product" | "start up" | sta…" at bounding box center [227, 37] width 145 height 7
click at [253, 51] on span "Jobs" at bounding box center [252, 50] width 8 height 6
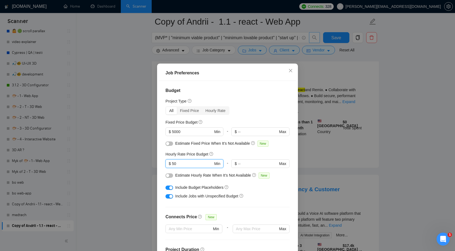
drag, startPoint x: 194, startPoint y: 164, endPoint x: 162, endPoint y: 164, distance: 32.0
click at [162, 164] on div "Budget Project Type All Fixed Price Hourly Rate Fixed Price Budget $ 5000 Min -…" at bounding box center [227, 169] width 137 height 176
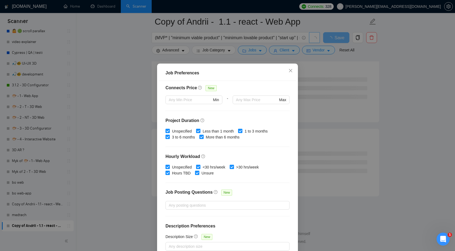
scroll to position [29, 0]
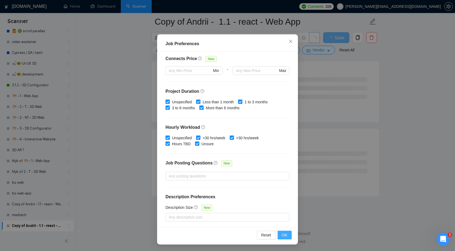
click at [284, 236] on span "OK" at bounding box center [284, 235] width 5 height 6
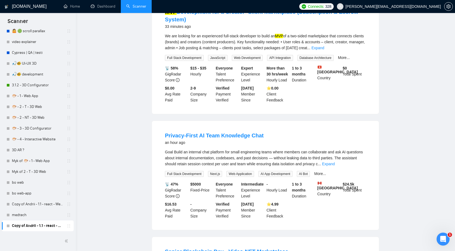
scroll to position [0, 0]
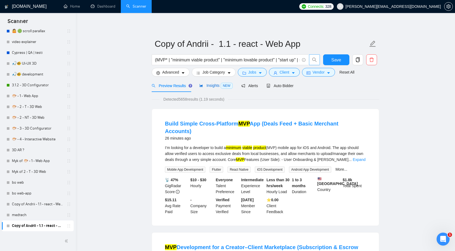
click at [214, 88] on div "Insights NEW" at bounding box center [215, 86] width 33 height 6
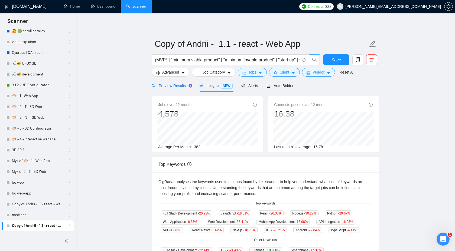
click at [176, 89] on div "Preview Results" at bounding box center [171, 86] width 39 height 6
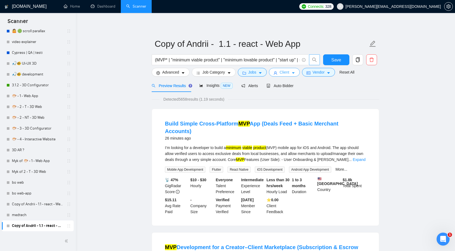
click at [285, 75] on span "Client" at bounding box center [284, 72] width 10 height 6
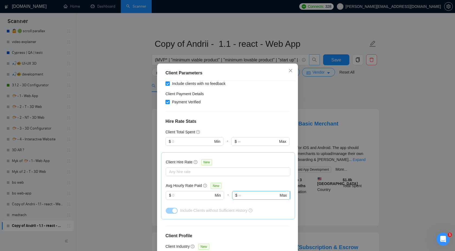
scroll to position [86, 0]
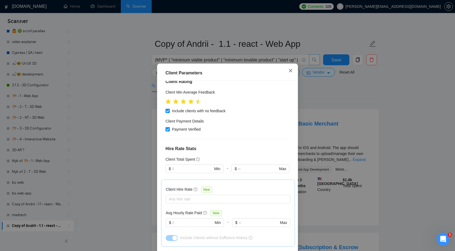
click at [289, 70] on icon "close" at bounding box center [290, 71] width 4 height 4
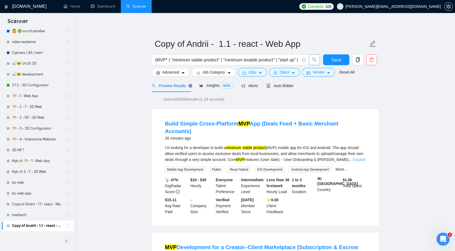
click at [357, 158] on link "Expand" at bounding box center [359, 160] width 13 height 4
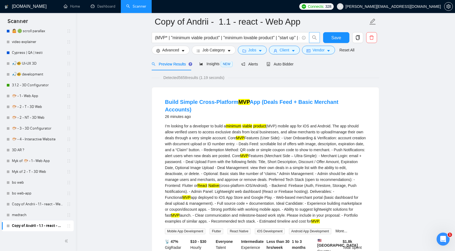
scroll to position [32, 0]
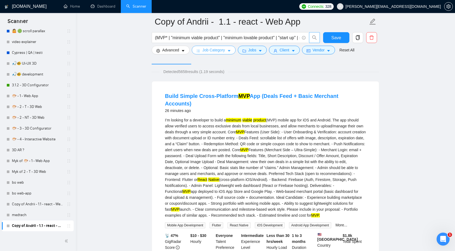
click at [221, 51] on span "Job Category" at bounding box center [213, 50] width 22 height 6
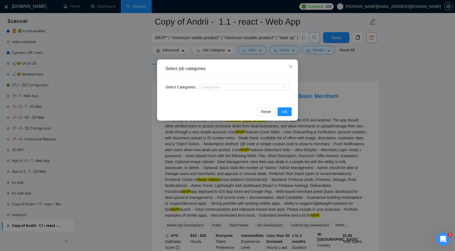
click at [258, 59] on div "Select job categories Select Categories Categories Reset OK" at bounding box center [227, 125] width 455 height 251
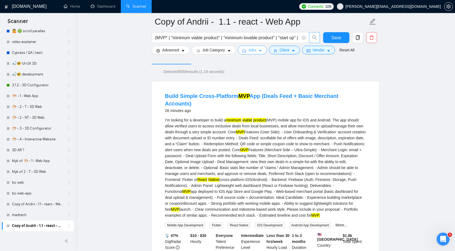
click at [258, 51] on button "Jobs" at bounding box center [252, 50] width 29 height 9
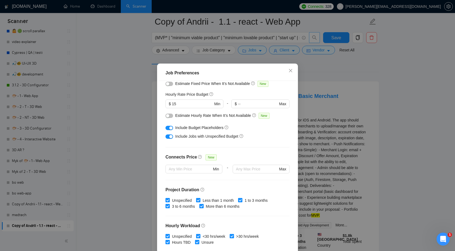
scroll to position [54, 0]
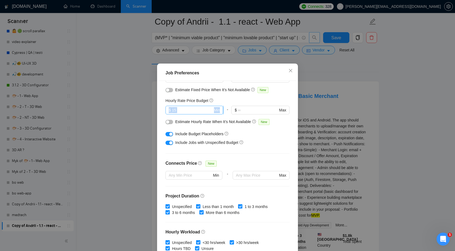
drag, startPoint x: 186, startPoint y: 115, endPoint x: 172, endPoint y: 113, distance: 13.4
click at [172, 113] on div "$ 15 Min" at bounding box center [194, 112] width 58 height 13
drag, startPoint x: 186, startPoint y: 111, endPoint x: 165, endPoint y: 110, distance: 20.9
click at [165, 110] on span "$ 15 Min" at bounding box center [194, 110] width 58 height 9
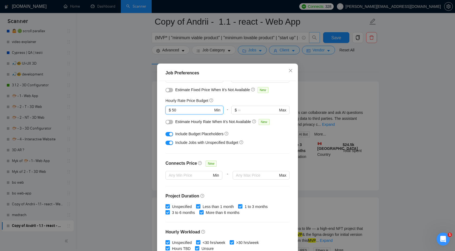
type input "50"
click at [170, 134] on div "button" at bounding box center [170, 134] width 3 height 3
click at [168, 144] on button "button" at bounding box center [169, 143] width 8 height 4
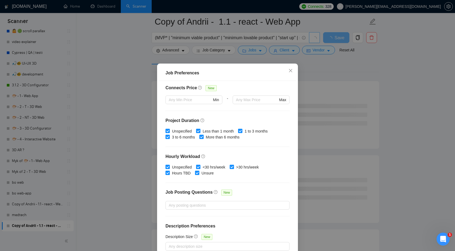
scroll to position [29, 0]
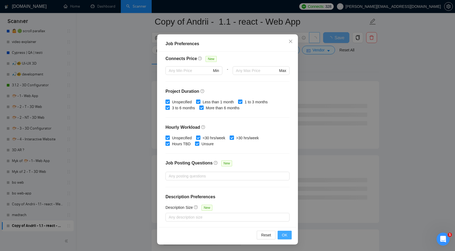
click at [286, 233] on span "OK" at bounding box center [284, 235] width 5 height 6
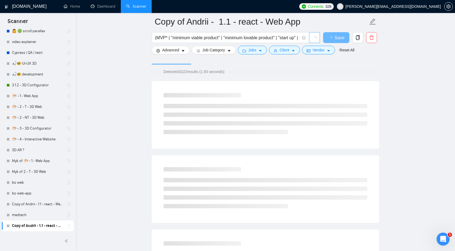
scroll to position [0, 0]
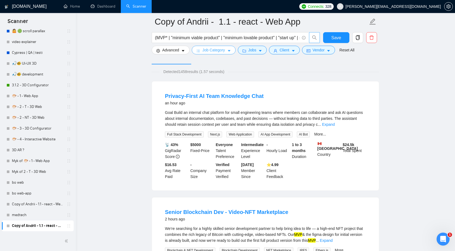
click at [219, 51] on span "Job Category" at bounding box center [213, 50] width 22 height 6
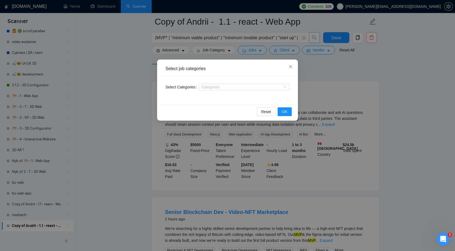
click at [308, 62] on div "Select job categories Select Categories Categories Reset OK" at bounding box center [227, 125] width 455 height 251
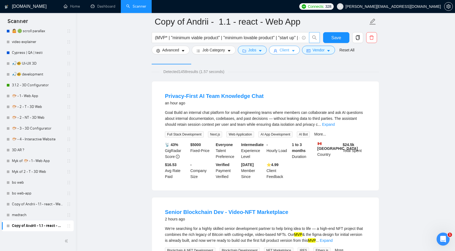
click at [289, 49] on span "Client" at bounding box center [284, 50] width 10 height 6
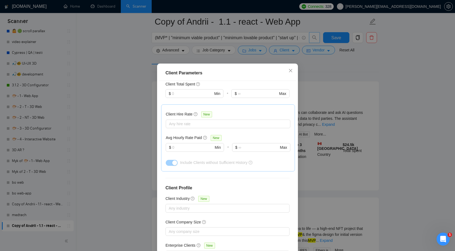
click at [323, 74] on div "Client Parameters Client Location Include Client Countries Select Exclude Clien…" at bounding box center [227, 125] width 455 height 251
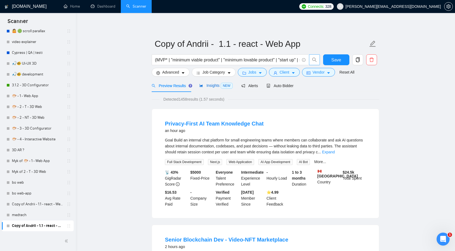
click at [212, 87] on span "Insights NEW" at bounding box center [215, 85] width 33 height 4
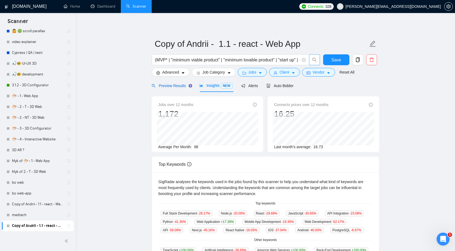
click at [175, 86] on span "Preview Results" at bounding box center [171, 86] width 39 height 4
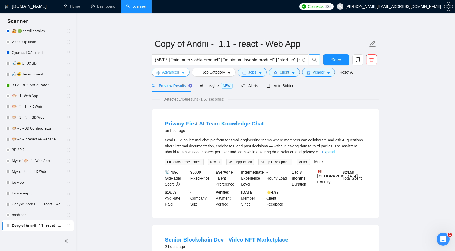
click at [180, 74] on button "Advanced" at bounding box center [171, 72] width 38 height 9
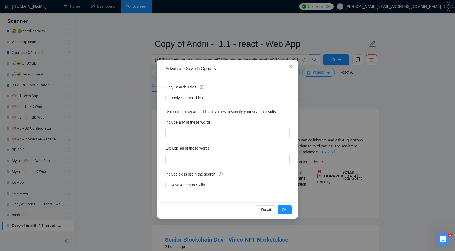
click at [317, 108] on div "Advanced Search Options Only Search Titles: Only Search Titles Use comma-separa…" at bounding box center [227, 125] width 455 height 251
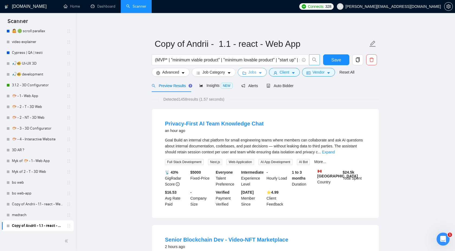
click at [258, 74] on button "Jobs" at bounding box center [252, 72] width 29 height 9
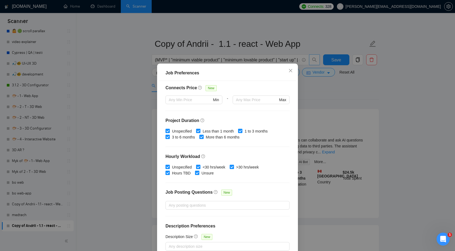
click at [269, 47] on div "Job Preferences Budget Project Type All Fixed Price Hourly Rate Fixed Price Bud…" at bounding box center [227, 125] width 455 height 251
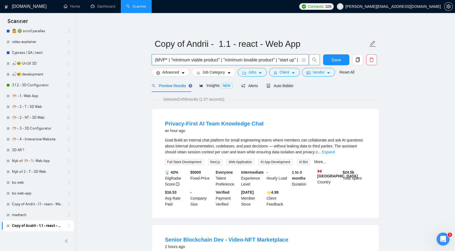
click at [272, 58] on input "(MVP* | "minimum viable product" | "minimum lovable product" | "start up" | sta…" at bounding box center [227, 60] width 145 height 7
paste input "healthtech* | "health tech" | "health-tech" | medtech* | "med tech" | "med-tech…"
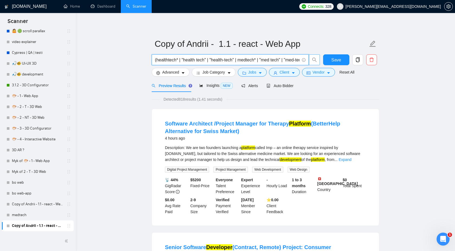
click at [235, 56] on span "(healthtech* | "health tech" | "health-tech" | medtech* | "med tech" | "med-tec…" at bounding box center [230, 59] width 157 height 11
paste input "text"
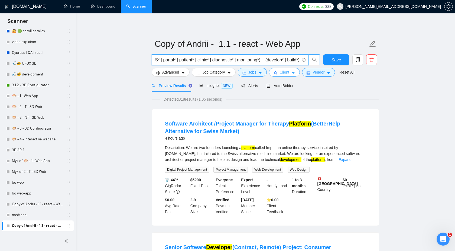
scroll to position [0, 0]
click at [288, 74] on span "Client" at bounding box center [284, 72] width 10 height 6
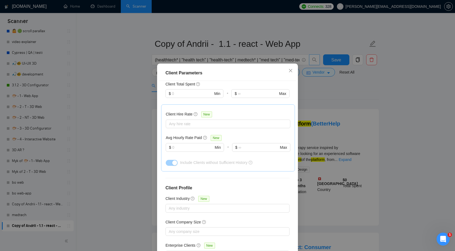
click at [342, 116] on div "Client Parameters Client Location Include Client Countries Select Exclude Clien…" at bounding box center [227, 125] width 455 height 251
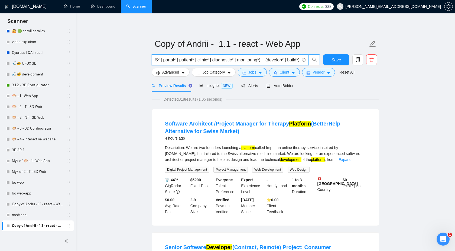
scroll to position [0, 1109]
drag, startPoint x: 213, startPoint y: 58, endPoint x: 313, endPoint y: 104, distance: 110.2
paste input "react* | nextjs | next.js | next-js | next,js | "next js" | nodejs | node.js | …"
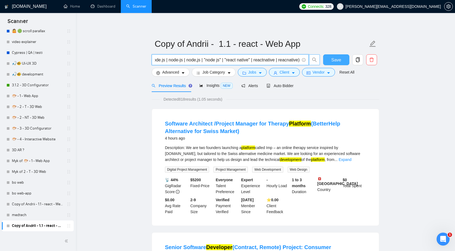
click at [333, 61] on span "Save" at bounding box center [336, 60] width 10 height 7
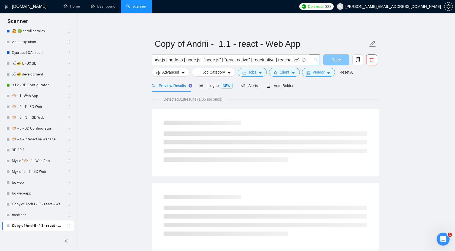
scroll to position [0, 0]
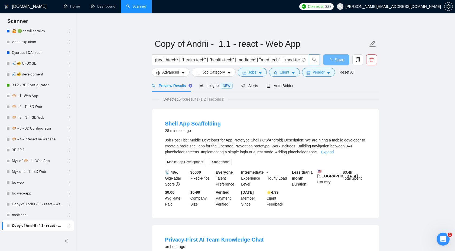
click at [334, 152] on link "Expand" at bounding box center [327, 152] width 13 height 4
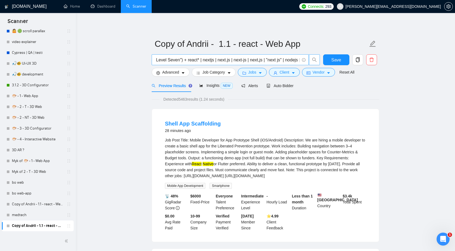
scroll to position [0, 1023]
click at [193, 59] on input "(healthtech* | "health tech" | "health-tech" | medtech* | "med tech" | "med-tec…" at bounding box center [227, 60] width 145 height 7
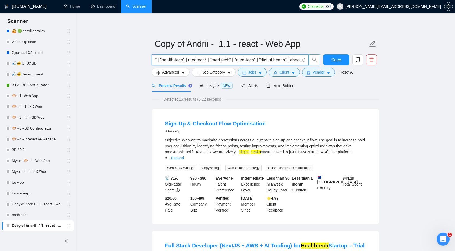
scroll to position [0, 0]
type input "(healthtech* | "health tech" | "health-tech" | medtech* | "med tech" | "med-tec…"
click at [184, 156] on link "Expand" at bounding box center [177, 158] width 13 height 4
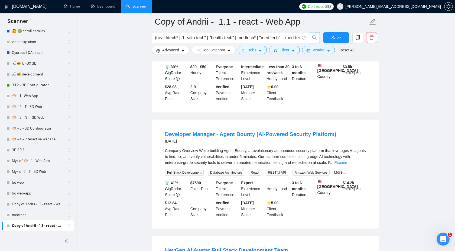
scroll to position [338, 0]
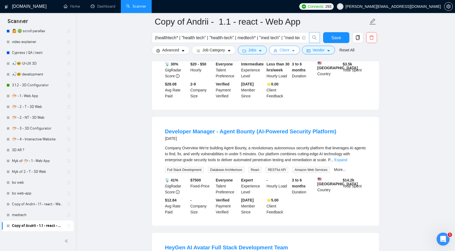
click at [290, 54] on button "Client" at bounding box center [284, 50] width 31 height 9
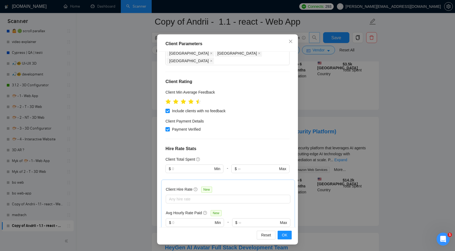
scroll to position [54, 0]
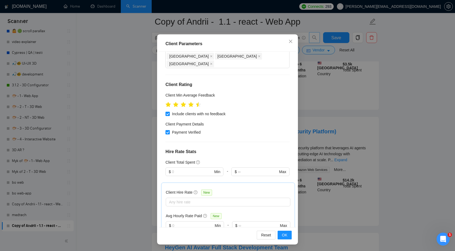
click at [405, 130] on div "Client Parameters Client Location Include Client Countries Select Exclude Clien…" at bounding box center [227, 125] width 455 height 251
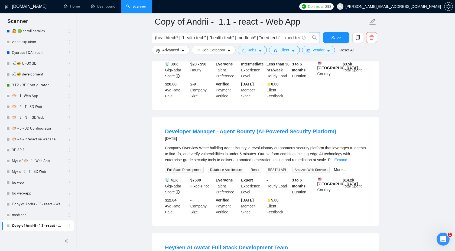
scroll to position [0, 0]
click at [207, 50] on span "Job Category" at bounding box center [213, 50] width 22 height 6
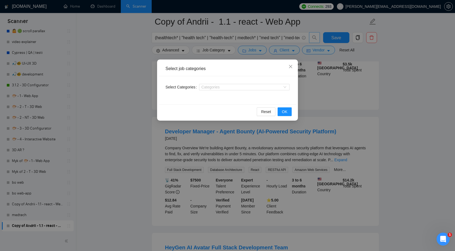
click at [336, 96] on div "Select job categories Select Categories Categories Reset OK" at bounding box center [227, 125] width 455 height 251
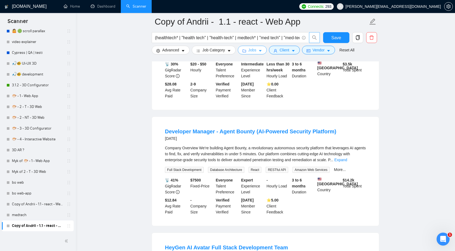
click at [255, 51] on span "Jobs" at bounding box center [252, 50] width 8 height 6
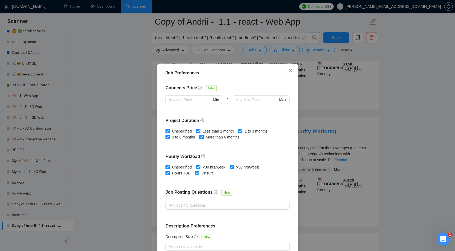
click at [331, 90] on div "Job Preferences Budget Project Type All Fixed Price Hourly Rate Fixed Price Bud…" at bounding box center [227, 125] width 455 height 251
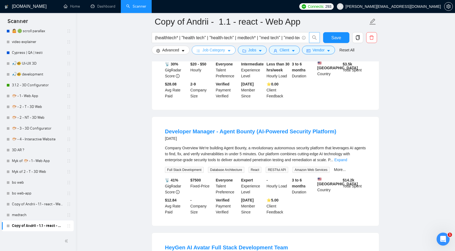
click at [217, 50] on span "Job Category" at bounding box center [213, 50] width 22 height 6
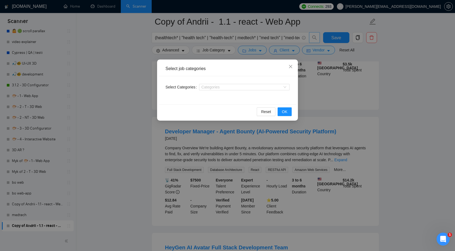
click at [346, 110] on div "Select job categories Select Categories Categories Reset OK" at bounding box center [227, 125] width 455 height 251
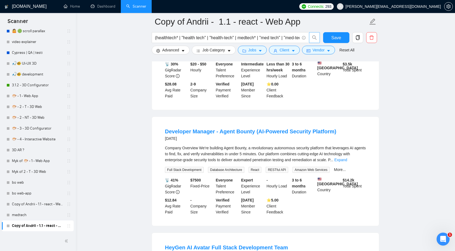
click at [256, 45] on div "(healthtech* | "health tech" | "health-tech" | medtech* | "med tech" | "med-tec…" at bounding box center [236, 39] width 171 height 14
click at [254, 48] on span "Jobs" at bounding box center [252, 50] width 8 height 6
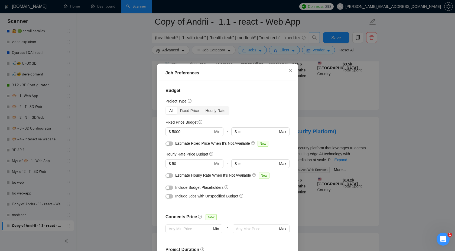
click at [365, 156] on div "Job Preferences Budget Project Type All Fixed Price Hourly Rate Fixed Price Bud…" at bounding box center [227, 125] width 455 height 251
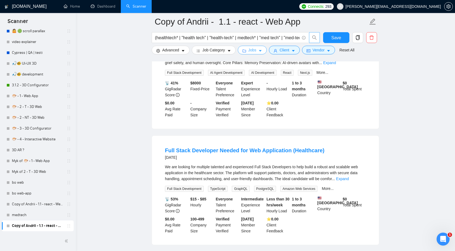
scroll to position [557, 0]
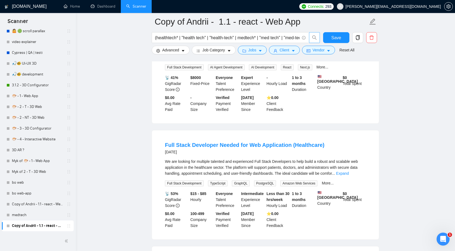
click at [349, 176] on link "Expand" at bounding box center [342, 173] width 13 height 4
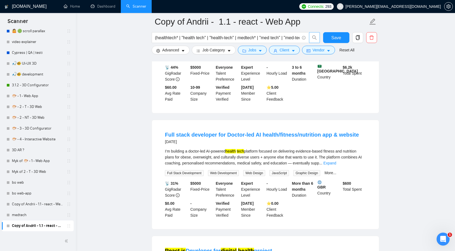
scroll to position [1036, 0]
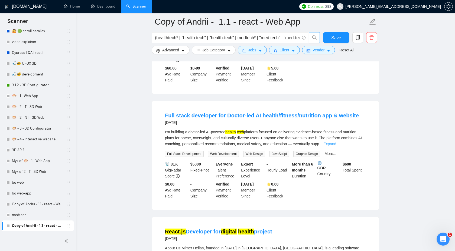
click at [336, 146] on link "Expand" at bounding box center [329, 144] width 13 height 4
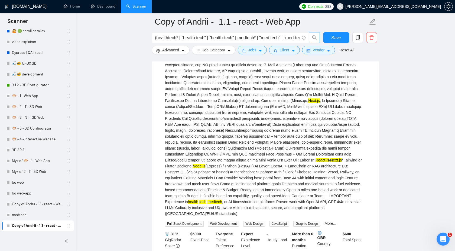
scroll to position [865, 0]
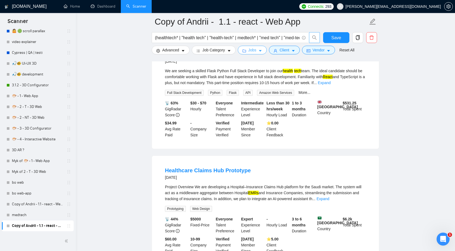
click at [262, 51] on icon "caret-down" at bounding box center [260, 51] width 3 height 2
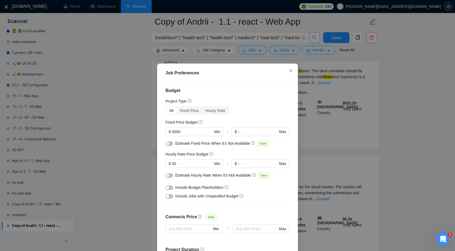
click at [167, 189] on div "button" at bounding box center [167, 187] width 3 height 3
click at [171, 199] on button "button" at bounding box center [169, 196] width 8 height 4
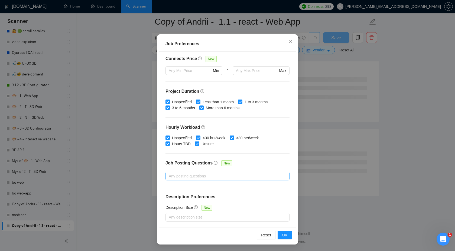
scroll to position [652, 0]
click at [284, 235] on span "OK" at bounding box center [284, 235] width 5 height 6
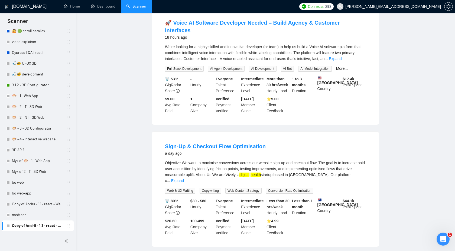
scroll to position [0, 0]
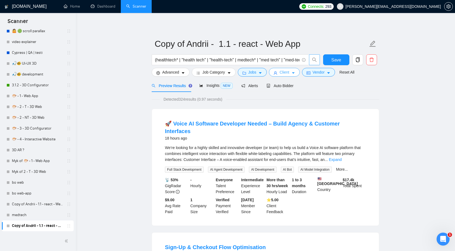
click at [286, 72] on span "Client" at bounding box center [284, 72] width 10 height 6
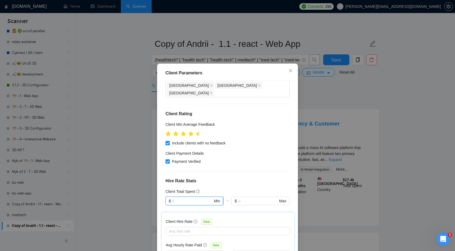
click at [187, 198] on input "text" at bounding box center [192, 201] width 41 height 6
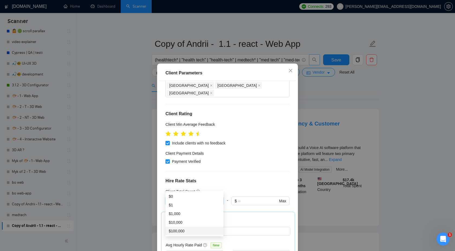
click at [184, 230] on div "$100,000" at bounding box center [194, 231] width 51 height 6
type input "100000"
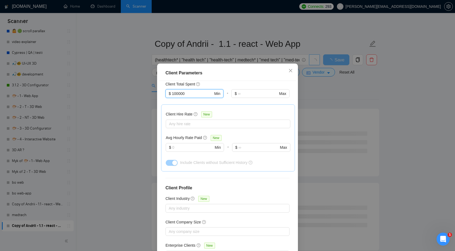
scroll to position [29, 0]
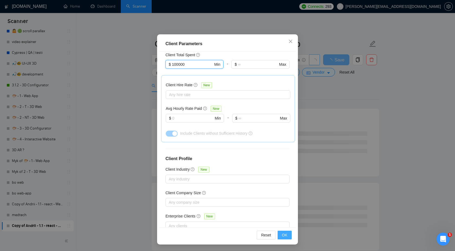
click at [283, 235] on span "OK" at bounding box center [284, 235] width 5 height 6
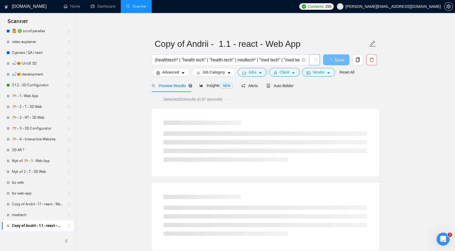
scroll to position [0, 0]
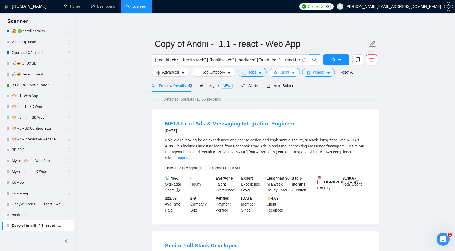
click at [277, 73] on icon "user" at bounding box center [275, 72] width 3 height 3
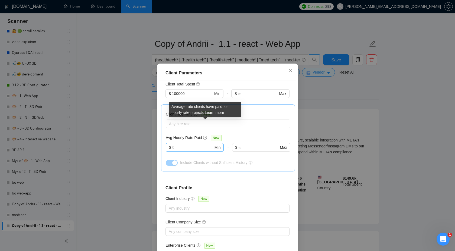
click at [199, 145] on input "text" at bounding box center [192, 148] width 41 height 6
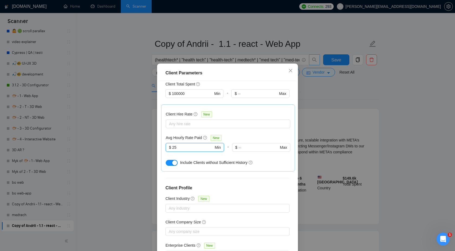
scroll to position [29, 0]
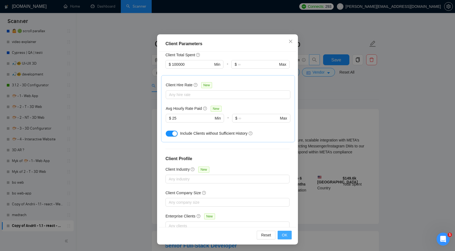
click at [286, 235] on span "OK" at bounding box center [284, 235] width 5 height 6
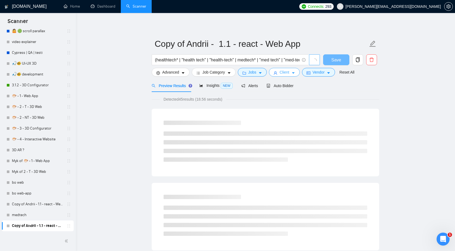
scroll to position [0, 0]
click at [214, 86] on span "Insights NEW" at bounding box center [215, 85] width 33 height 4
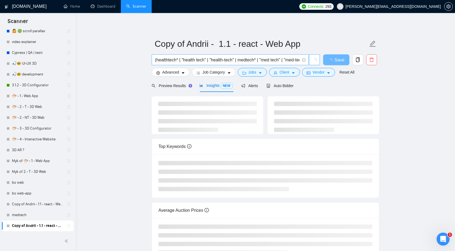
click at [227, 60] on input "(healthtech* | "health tech" | "health-tech" | medtech* | "med tech" | "med-tec…" at bounding box center [227, 60] width 145 height 7
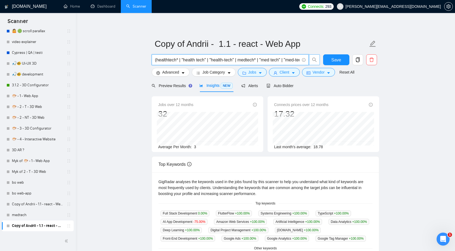
scroll to position [1, 0]
click at [291, 75] on button "Client" at bounding box center [284, 71] width 31 height 9
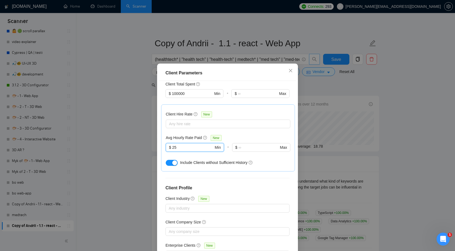
drag, startPoint x: 185, startPoint y: 131, endPoint x: 160, endPoint y: 131, distance: 24.4
click at [160, 131] on div "Client Location Include Client Countries Select Exclude Client Countries [GEOGR…" at bounding box center [227, 169] width 137 height 176
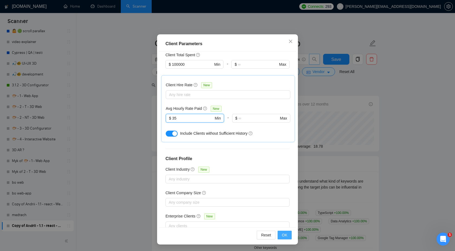
type input "35"
click at [284, 236] on span "OK" at bounding box center [284, 235] width 5 height 6
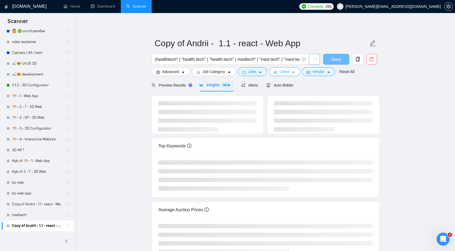
scroll to position [0, 0]
click at [277, 73] on icon "user" at bounding box center [276, 73] width 4 height 4
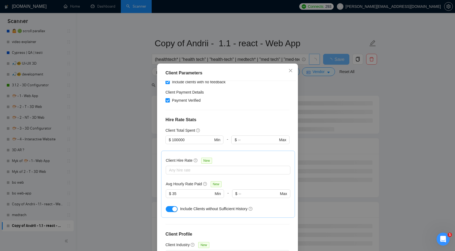
scroll to position [114, 0]
click at [438, 115] on div "Client Parameters Client Location Include Client Countries Select Exclude Clien…" at bounding box center [227, 125] width 455 height 251
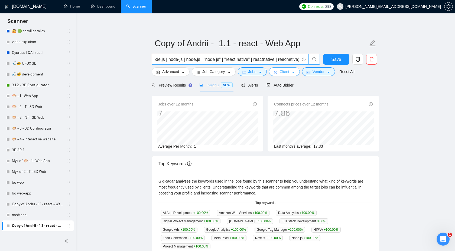
scroll to position [0, 1178]
click at [183, 87] on div "Preview Results" at bounding box center [171, 85] width 39 height 6
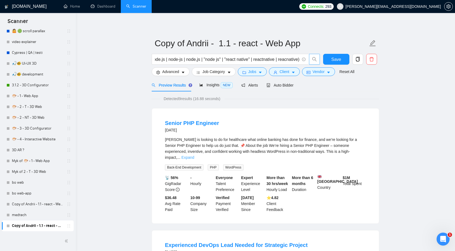
click at [194, 155] on link "Expand" at bounding box center [187, 157] width 13 height 4
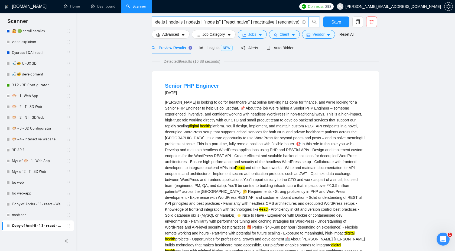
scroll to position [3, 0]
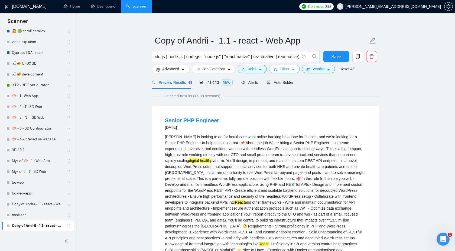
click at [286, 71] on span "Client" at bounding box center [284, 69] width 10 height 6
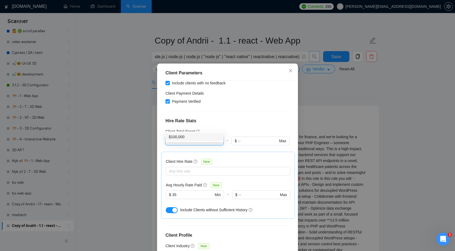
drag, startPoint x: 192, startPoint y: 128, endPoint x: 160, endPoint y: 128, distance: 32.0
click at [160, 128] on div "Client Location Include Client Countries Select Exclude Client Countries [GEOGR…" at bounding box center [227, 169] width 137 height 176
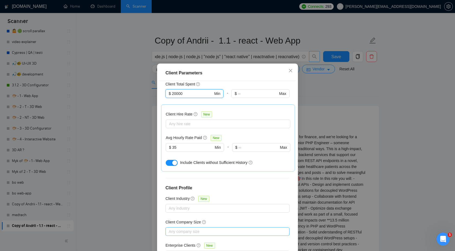
scroll to position [29, 0]
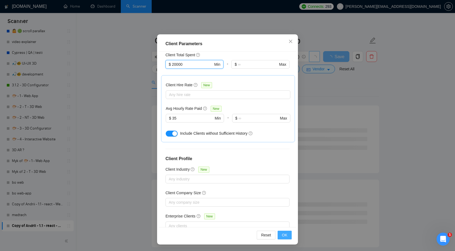
type input "20000"
click at [284, 234] on span "OK" at bounding box center [284, 235] width 5 height 6
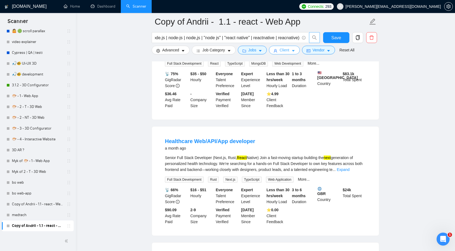
scroll to position [516, 0]
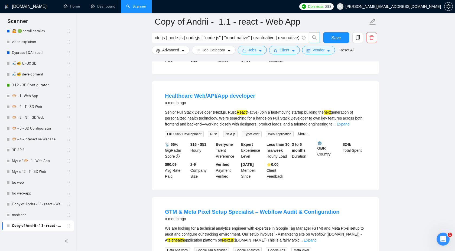
click at [349, 125] on link "Expand" at bounding box center [343, 124] width 13 height 4
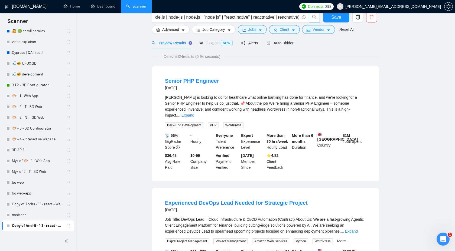
scroll to position [0, 0]
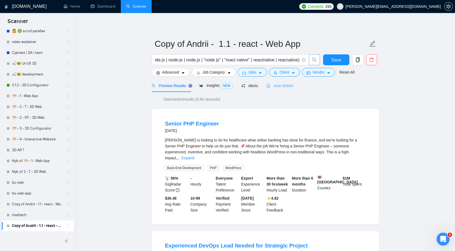
click at [285, 83] on div "Auto Bidder" at bounding box center [279, 85] width 27 height 13
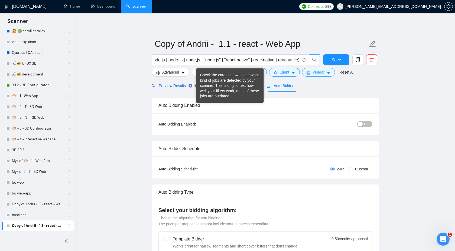
click at [175, 83] on div "Preview Results" at bounding box center [171, 86] width 39 height 6
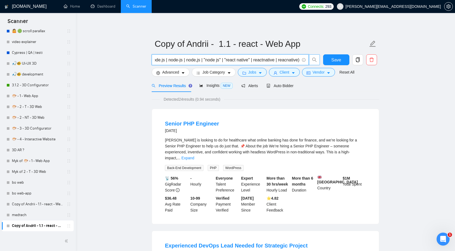
click at [202, 57] on input "(healthtech* | "health tech" | "health-tech" | medtech* | "med tech" | "med-tec…" at bounding box center [227, 60] width 145 height 7
click at [281, 86] on span "Auto Bidder" at bounding box center [279, 86] width 27 height 4
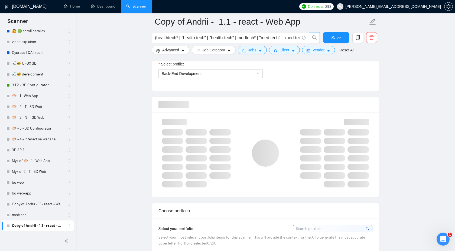
scroll to position [270, 0]
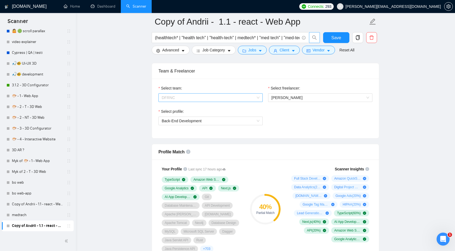
click at [234, 96] on span "DFRNC" at bounding box center [211, 98] width 98 height 8
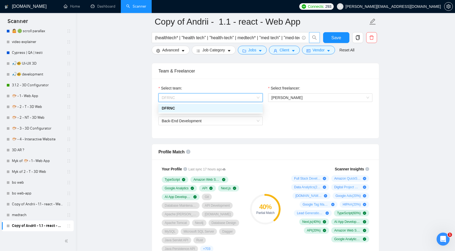
click at [289, 110] on div "Select profile: Back-End Development" at bounding box center [265, 120] width 219 height 23
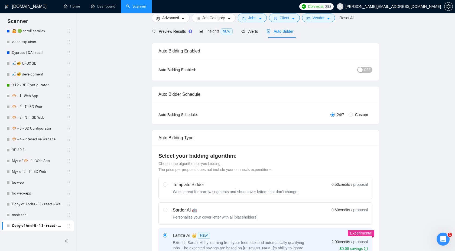
scroll to position [0, 0]
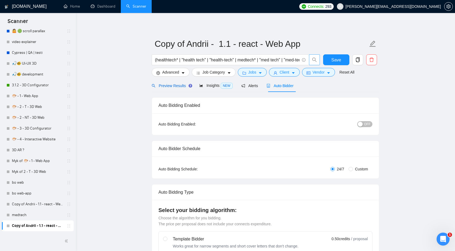
click at [174, 83] on div "Preview Results" at bounding box center [171, 86] width 39 height 6
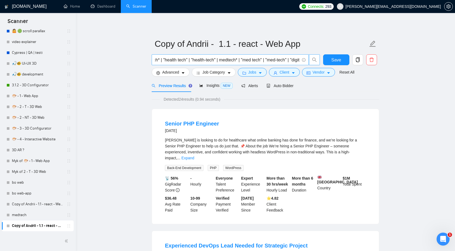
scroll to position [0, 19]
click at [277, 76] on button "Client" at bounding box center [284, 72] width 31 height 9
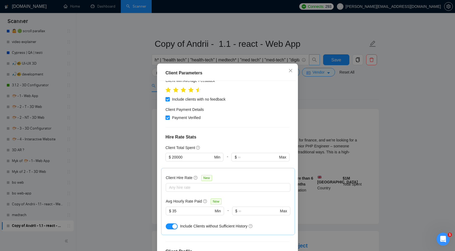
scroll to position [92, 0]
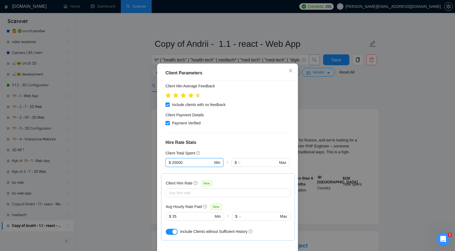
drag, startPoint x: 190, startPoint y: 148, endPoint x: 150, endPoint y: 148, distance: 39.5
click at [150, 148] on div "Client Parameters Client Location Include Client Countries Select Exclude Clien…" at bounding box center [227, 125] width 455 height 251
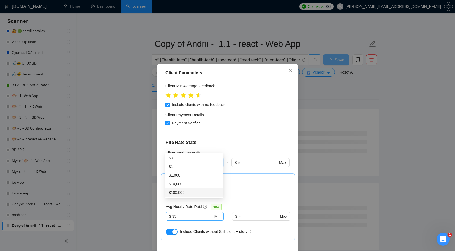
click at [180, 214] on input "35" at bounding box center [192, 217] width 41 height 6
type input "3"
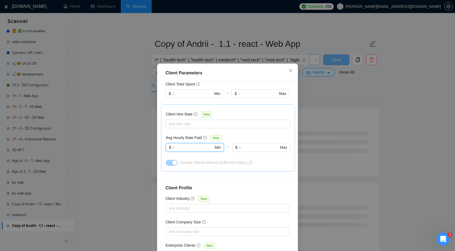
scroll to position [29, 0]
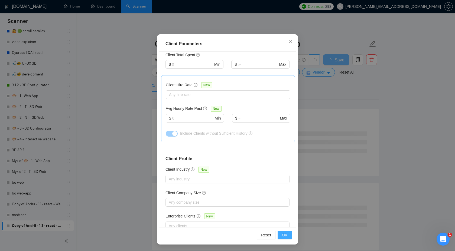
click at [286, 236] on span "OK" at bounding box center [284, 235] width 5 height 6
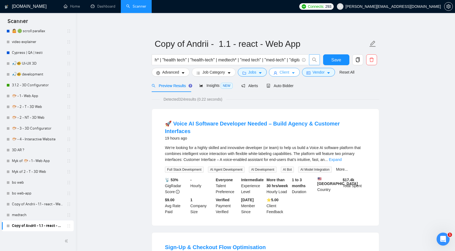
click at [279, 71] on button "Client" at bounding box center [284, 72] width 31 height 9
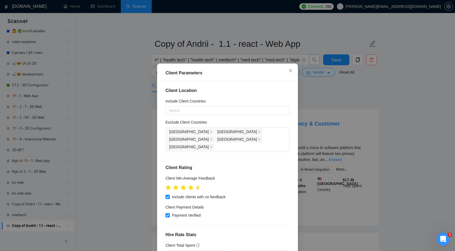
click at [147, 84] on div "Client Parameters Client Location Include Client Countries Select Exclude Clien…" at bounding box center [227, 125] width 455 height 251
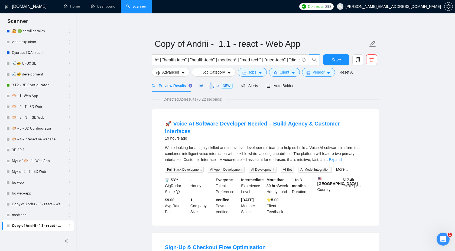
click at [211, 84] on span "Insights NEW" at bounding box center [215, 85] width 33 height 4
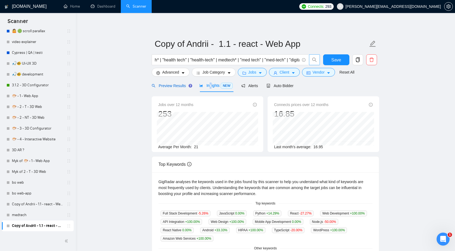
click at [181, 84] on span "Preview Results" at bounding box center [171, 86] width 39 height 4
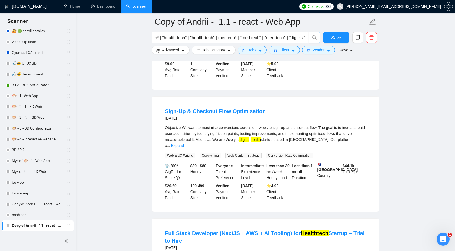
scroll to position [143, 0]
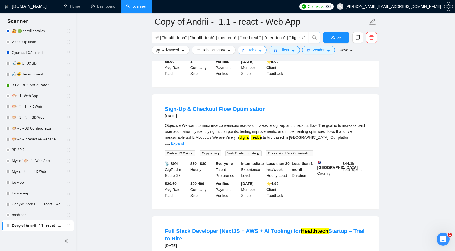
click at [246, 50] on icon "folder" at bounding box center [244, 51] width 4 height 4
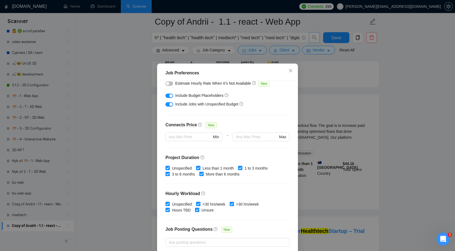
scroll to position [69, 0]
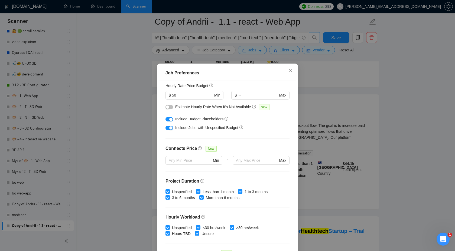
click at [170, 121] on button "button" at bounding box center [169, 119] width 8 height 4
click at [170, 128] on div "button" at bounding box center [170, 127] width 3 height 3
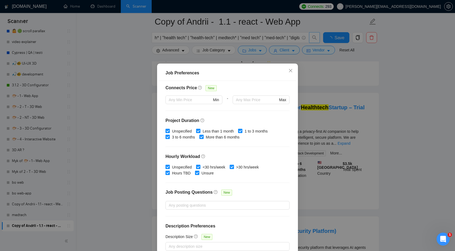
scroll to position [29, 0]
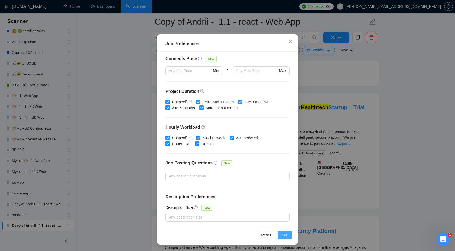
click at [281, 235] on button "OK" at bounding box center [285, 235] width 14 height 9
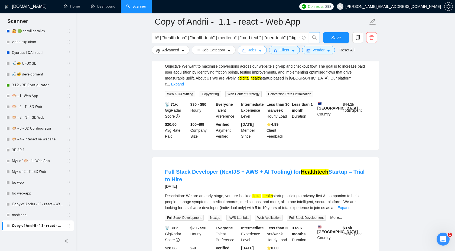
scroll to position [0, 0]
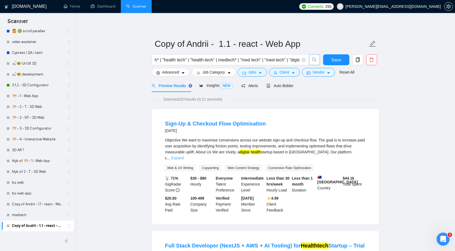
click at [184, 156] on link "Expand" at bounding box center [177, 158] width 13 height 4
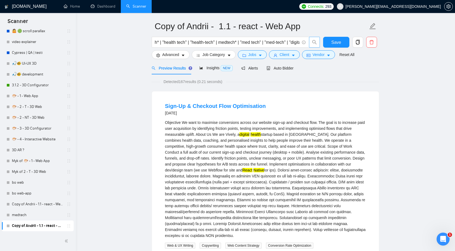
scroll to position [18, 0]
click at [270, 67] on icon "robot" at bounding box center [268, 68] width 3 height 4
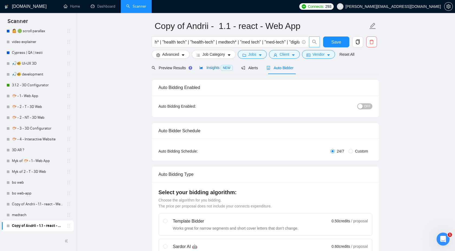
click at [215, 67] on span "Insights NEW" at bounding box center [215, 68] width 33 height 4
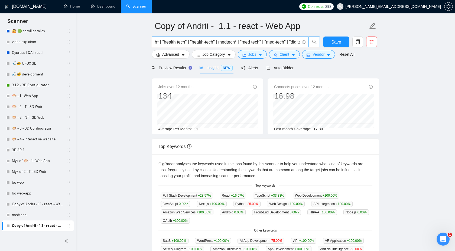
click at [194, 40] on input "(healthtech* | "health tech" | "health-tech" | medtech* | "med tech" | "med-tec…" at bounding box center [227, 42] width 145 height 7
paste input "react*"
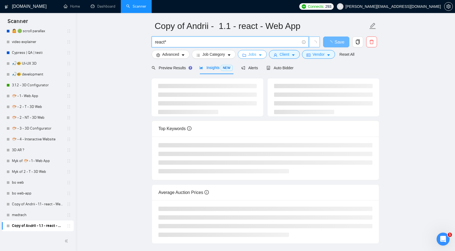
type input "react*"
click at [248, 56] on button "Jobs" at bounding box center [252, 54] width 29 height 9
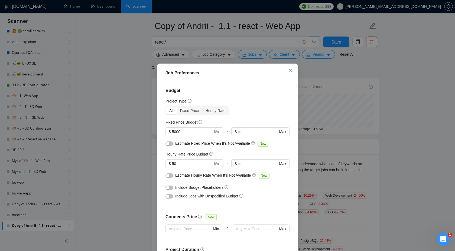
click at [382, 143] on div "Job Preferences Budget Project Type All Fixed Price Hourly Rate Fixed Price Bud…" at bounding box center [227, 125] width 455 height 251
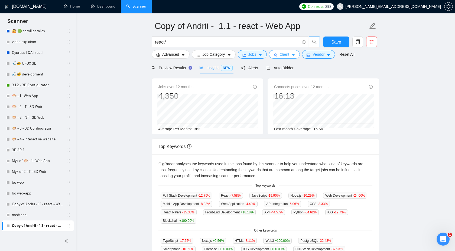
click at [288, 54] on span "Client" at bounding box center [284, 54] width 10 height 6
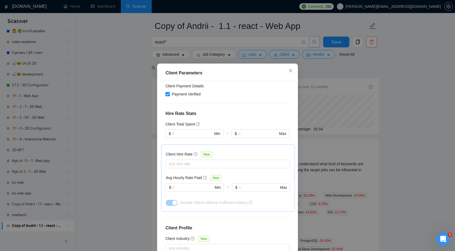
scroll to position [112, 0]
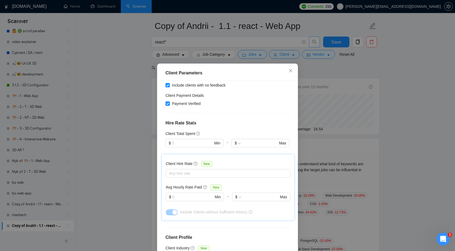
click at [357, 122] on div "Client Parameters Client Location Include Client Countries Select Exclude Clien…" at bounding box center [227, 125] width 455 height 251
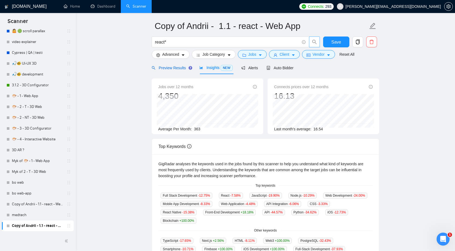
click at [173, 70] on div "Preview Results" at bounding box center [171, 68] width 39 height 6
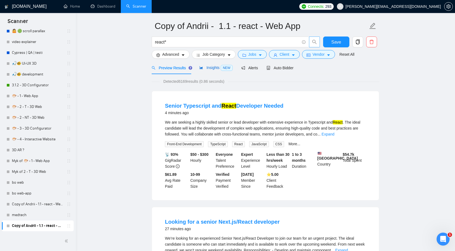
click at [206, 70] on span "Insights NEW" at bounding box center [215, 68] width 33 height 4
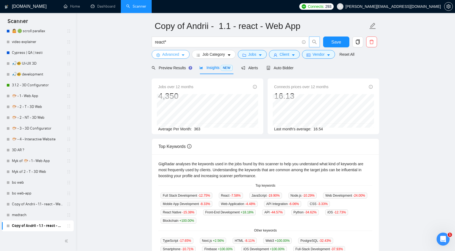
click at [176, 57] on span "Advanced" at bounding box center [170, 54] width 17 height 6
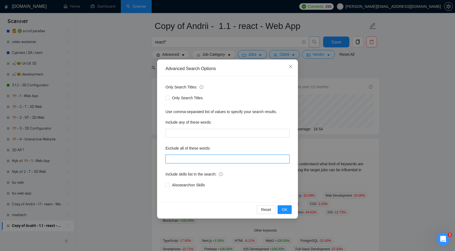
click at [187, 162] on input "text" at bounding box center [227, 159] width 124 height 9
paste input ""react native""
type input ""react native""
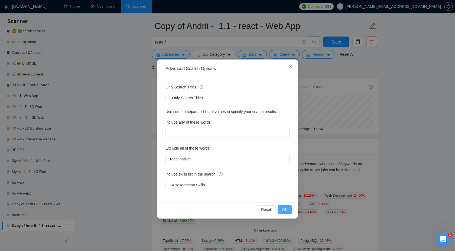
click at [287, 211] on button "OK" at bounding box center [285, 210] width 14 height 9
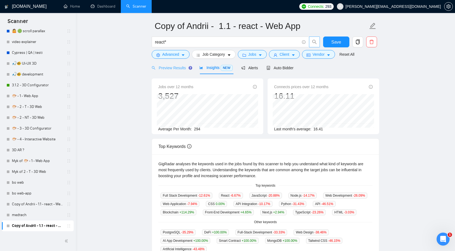
click at [180, 72] on div "Preview Results" at bounding box center [171, 67] width 39 height 13
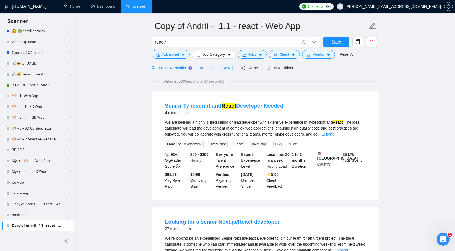
click at [211, 70] on div "Insights NEW" at bounding box center [215, 68] width 33 height 6
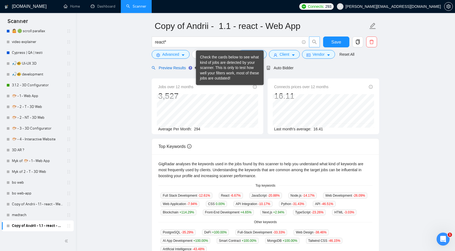
click at [186, 68] on span "Preview Results" at bounding box center [171, 68] width 39 height 4
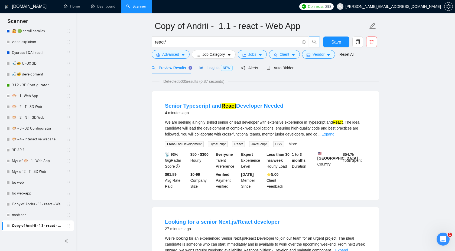
click at [204, 67] on span "Insights NEW" at bounding box center [215, 68] width 33 height 4
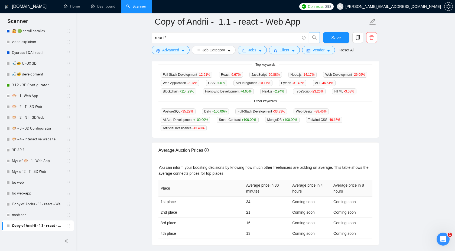
scroll to position [148, 0]
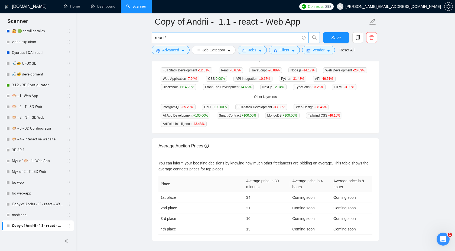
click at [229, 38] on input "react*" at bounding box center [227, 37] width 145 height 7
paste input "(healthtech* | "health tech" | "health-tech" | medtech* | "med tech" | "med-tec…"
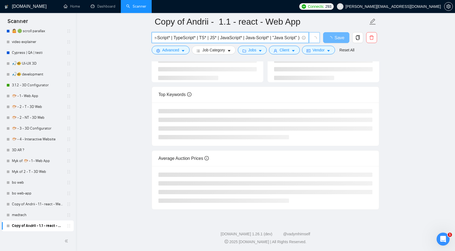
scroll to position [0, 0]
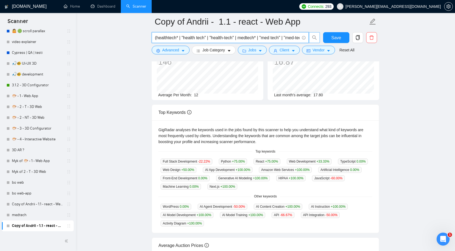
click at [225, 34] on span "(healthtech* | "health tech" | "health-tech" | medtech* | "med tech" | "med-tec…" at bounding box center [230, 37] width 157 height 11
paste input "text"
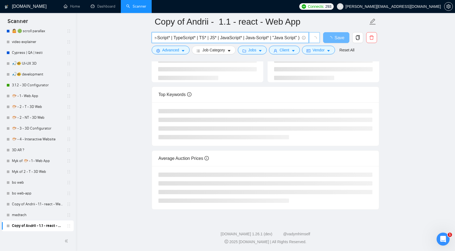
scroll to position [0, 0]
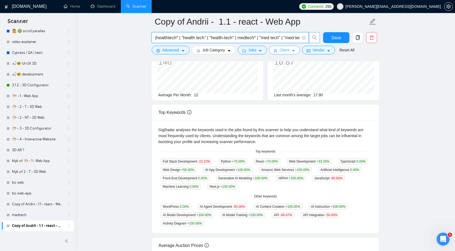
click at [282, 48] on span "Client" at bounding box center [284, 50] width 10 height 6
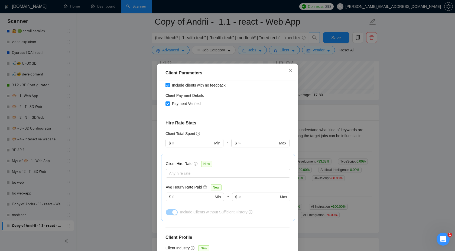
click at [258, 45] on div "Client Parameters Client Location Include Client Countries Select Exclude Clien…" at bounding box center [227, 125] width 455 height 251
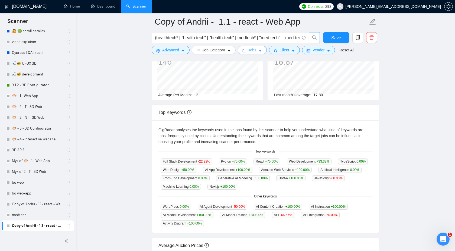
click at [254, 51] on span "Jobs" at bounding box center [252, 50] width 8 height 6
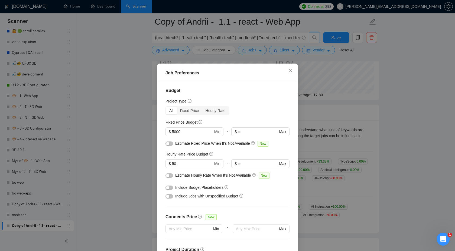
click at [383, 136] on div "Job Preferences Budget Project Type All Fixed Price Hourly Rate Fixed Price Bud…" at bounding box center [227, 125] width 455 height 251
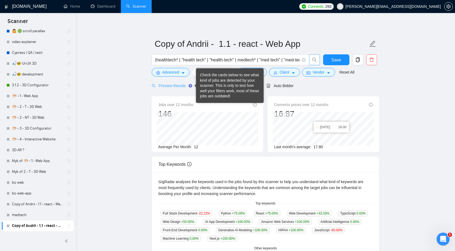
click at [176, 89] on div "Preview Results" at bounding box center [171, 85] width 39 height 13
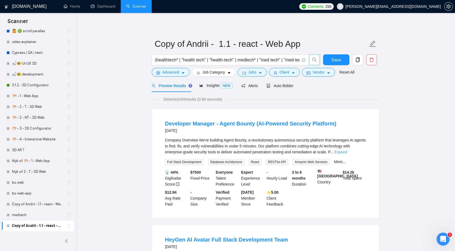
click at [347, 154] on link "Expand" at bounding box center [340, 152] width 13 height 4
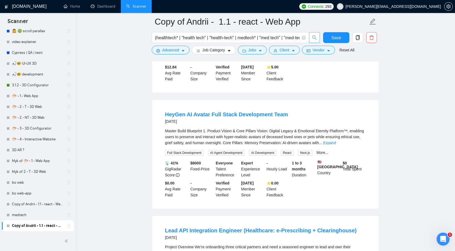
scroll to position [383, 0]
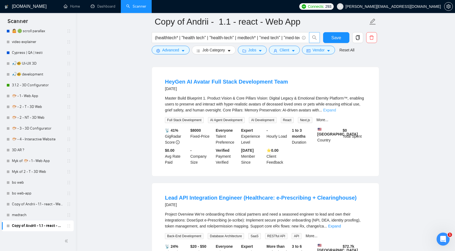
click at [336, 112] on link "Expand" at bounding box center [329, 110] width 13 height 4
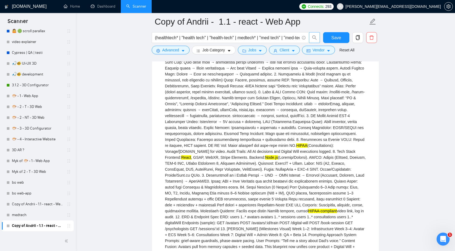
scroll to position [496, 0]
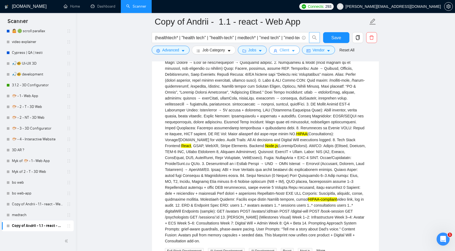
click at [280, 46] on button "Client" at bounding box center [284, 50] width 31 height 9
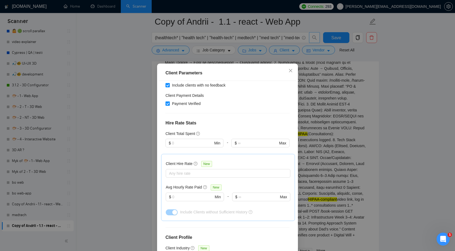
click at [312, 90] on div "Client Parameters Client Location Include Client Countries Select Exclude Clien…" at bounding box center [227, 125] width 455 height 251
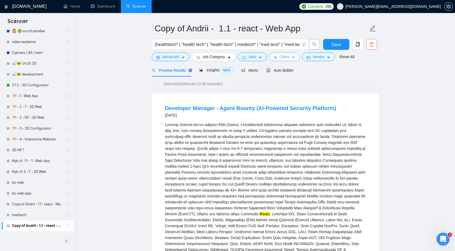
scroll to position [0, 0]
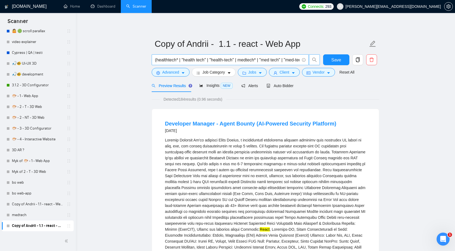
click at [224, 57] on input "(healthtech* | "health tech" | "health-tech" | medtech* | "med tech" | "med-tec…" at bounding box center [227, 60] width 145 height 7
paste input "MVP* | "minimum viable product" | "minimum lovable product" | "start up" | star…"
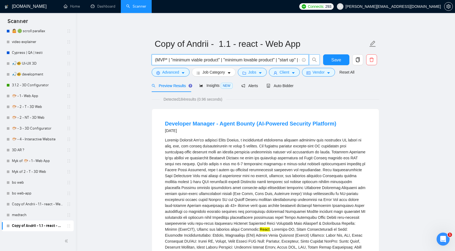
scroll to position [0, 508]
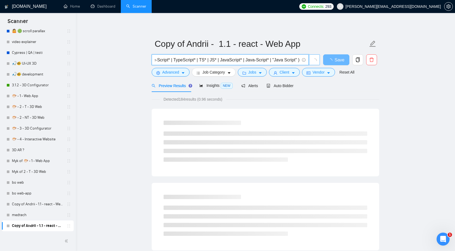
click at [367, 90] on div "Preview Results Insights NEW Alerts Auto Bidder" at bounding box center [265, 85] width 227 height 13
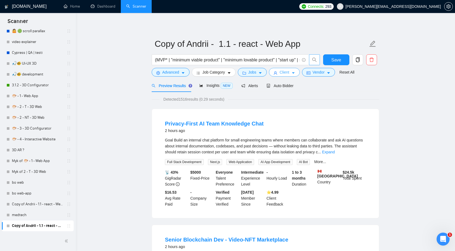
click at [285, 75] on span "Client" at bounding box center [284, 72] width 10 height 6
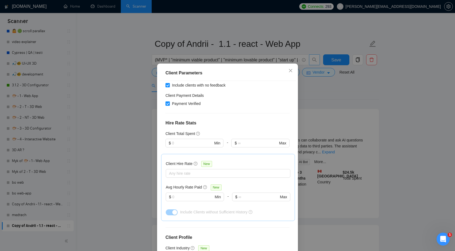
click at [316, 91] on div "Client Parameters Client Location Include Client Countries Select Exclude Clien…" at bounding box center [227, 125] width 455 height 251
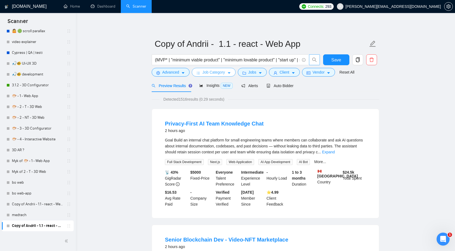
click at [211, 73] on span "Job Category" at bounding box center [213, 72] width 22 height 6
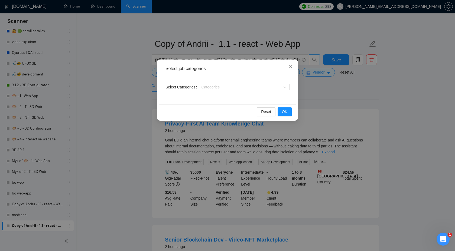
click at [331, 70] on div "Select job categories Select Categories Categories Reset OK" at bounding box center [227, 125] width 455 height 251
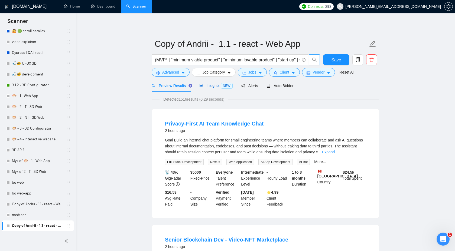
click at [215, 85] on span "Insights NEW" at bounding box center [215, 85] width 33 height 4
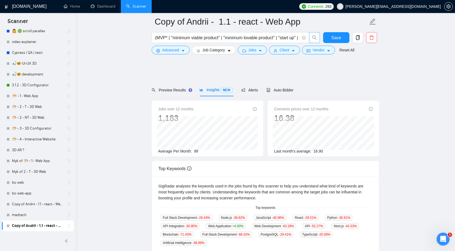
scroll to position [164, 0]
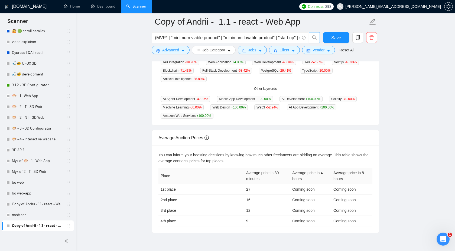
click at [228, 160] on div "You can inform your boosting decisions by knowing how much other freelancers ar…" at bounding box center [265, 158] width 214 height 12
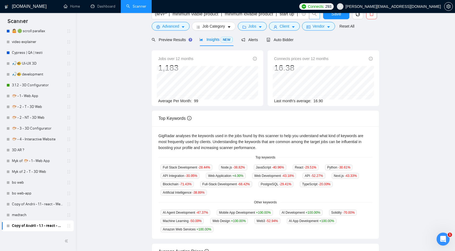
scroll to position [0, 0]
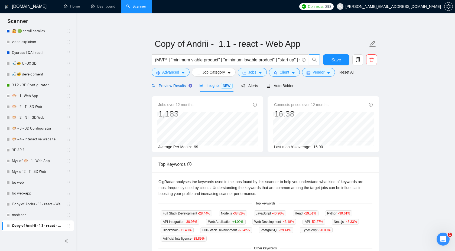
click at [174, 84] on span "Preview Results" at bounding box center [171, 86] width 39 height 4
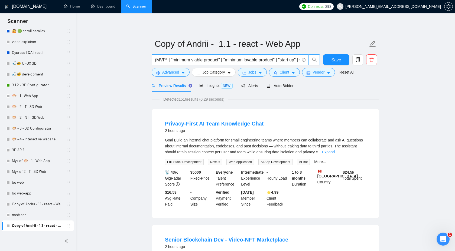
click at [262, 61] on input "(MVP* | "minimum viable product" | "minimum lovable product" | "start up" | sta…" at bounding box center [227, 60] width 145 height 7
paste input "(react* | nextjs | next.js | next-js | next,js | "next js" | nodejs | node.js |…"
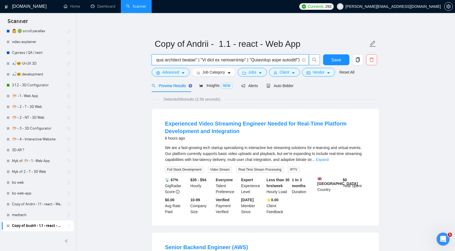
type input "((react* | nextjs | next.js | next-js | next,js | "next js" | nodejs | node.js …"
click at [295, 72] on icon "caret-down" at bounding box center [293, 73] width 4 height 4
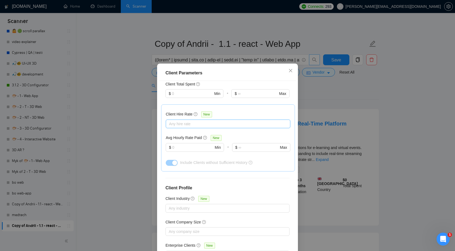
scroll to position [26, 0]
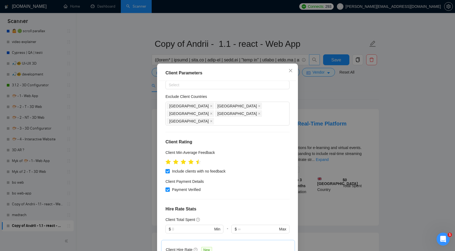
click at [330, 102] on div "Client Parameters Client Location Include Client Countries Select Exclude Clien…" at bounding box center [227, 125] width 455 height 251
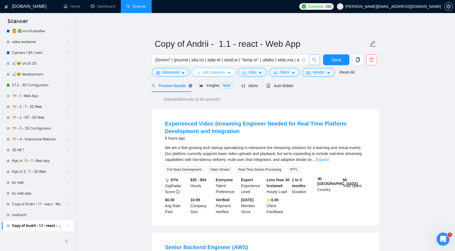
click at [219, 75] on span "Job Category" at bounding box center [213, 72] width 22 height 6
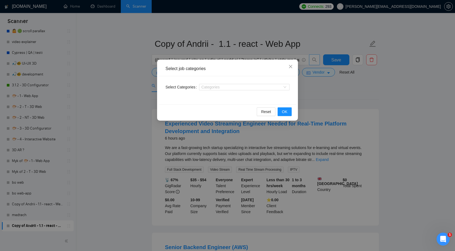
click at [332, 100] on div "Select job categories Select Categories Categories Reset OK" at bounding box center [227, 125] width 455 height 251
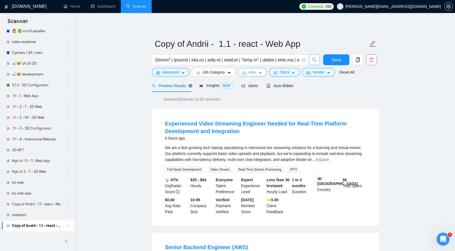
click at [246, 71] on icon "folder" at bounding box center [244, 73] width 4 height 4
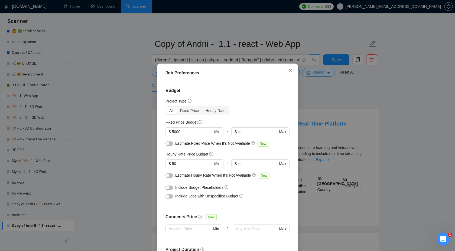
click at [332, 125] on div "Job Preferences Budget Project Type All Fixed Price Hourly Rate Fixed Price Bud…" at bounding box center [227, 125] width 455 height 251
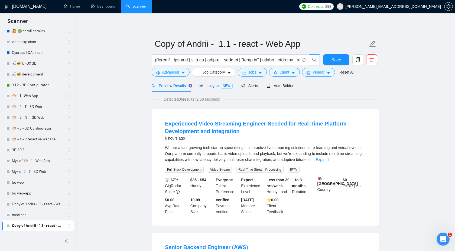
click at [209, 88] on div "Insights NEW" at bounding box center [215, 86] width 33 height 6
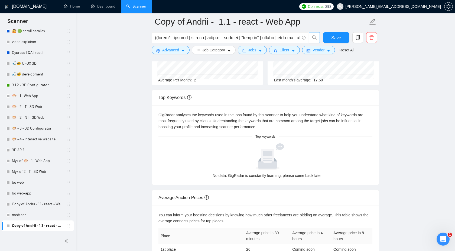
scroll to position [40, 0]
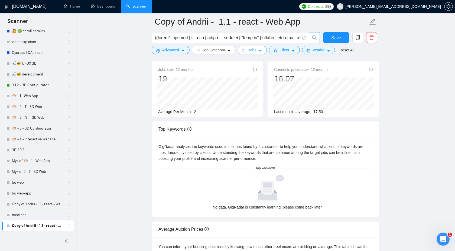
click at [249, 53] on button "Jobs" at bounding box center [252, 50] width 29 height 9
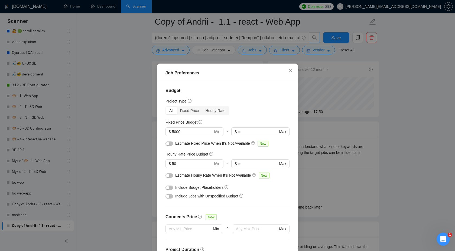
click at [170, 188] on button "button" at bounding box center [169, 188] width 8 height 4
click at [169, 199] on div at bounding box center [169, 196] width 8 height 6
click at [170, 196] on button "button" at bounding box center [169, 196] width 8 height 4
click at [291, 71] on icon "close" at bounding box center [290, 71] width 4 height 4
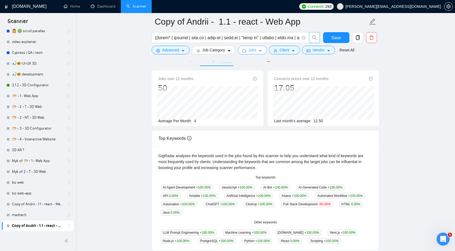
scroll to position [0, 0]
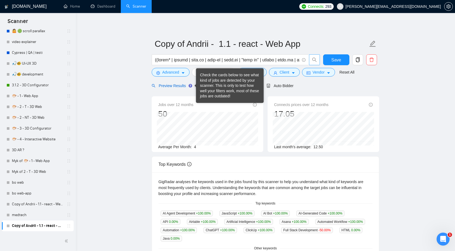
click at [177, 87] on span "Preview Results" at bounding box center [171, 86] width 39 height 4
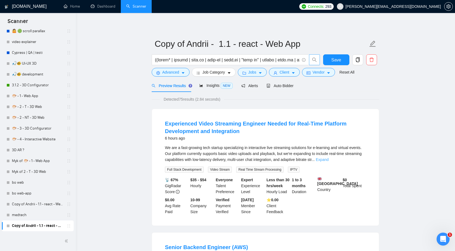
click at [329, 160] on link "Expand" at bounding box center [322, 160] width 13 height 4
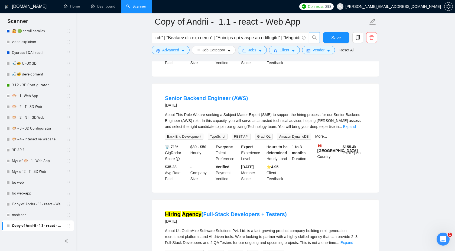
scroll to position [314, 0]
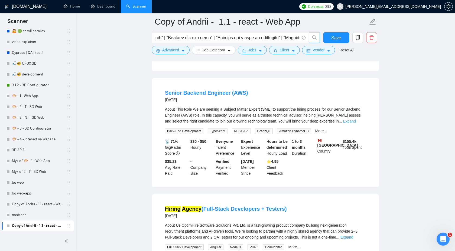
click at [356, 123] on link "Expand" at bounding box center [349, 121] width 13 height 4
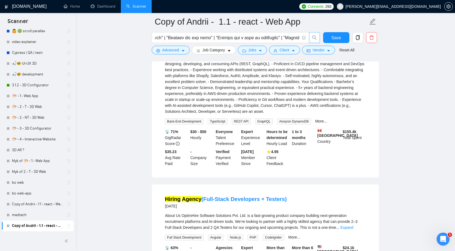
scroll to position [599, 0]
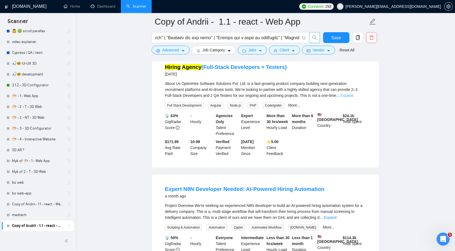
click at [353, 98] on link "Expand" at bounding box center [346, 95] width 13 height 4
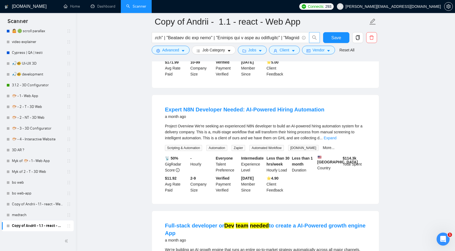
scroll to position [824, 0]
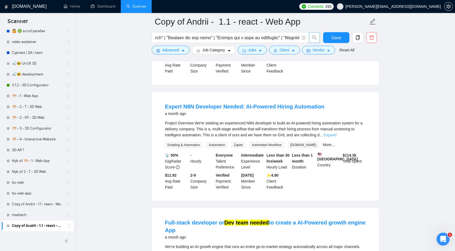
click at [336, 137] on link "Expand" at bounding box center [330, 135] width 13 height 4
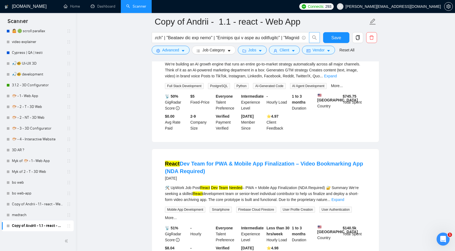
scroll to position [1382, 0]
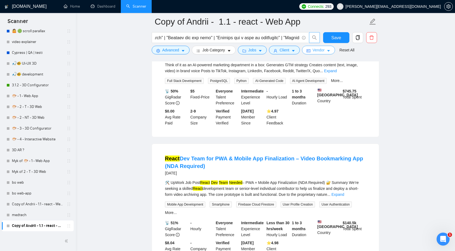
click at [317, 49] on span "Vendor" at bounding box center [319, 50] width 12 height 6
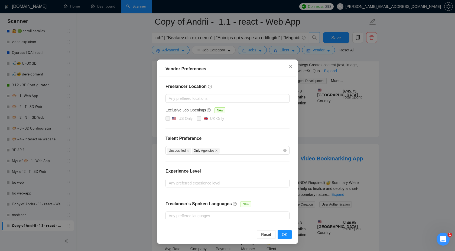
click at [335, 94] on div "Vendor Preferences Freelancer Location Any preffered locations Exclusive Job Op…" at bounding box center [227, 125] width 455 height 251
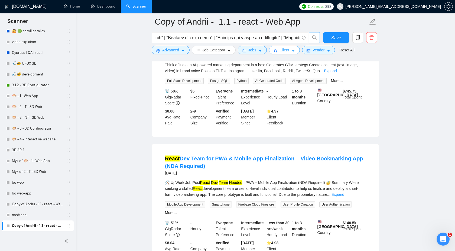
click at [292, 49] on button "Client" at bounding box center [284, 50] width 31 height 9
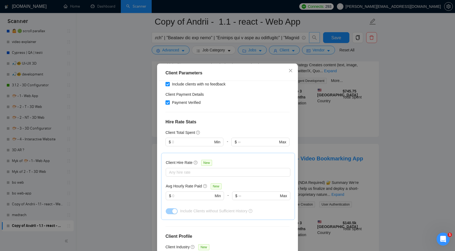
scroll to position [117, 0]
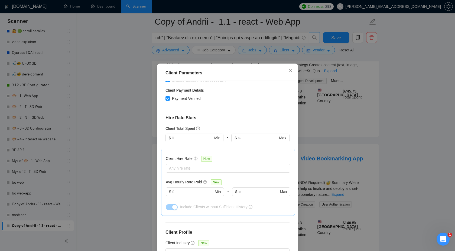
click at [334, 134] on div "Client Parameters Client Location Include Client Countries Select Exclude Clien…" at bounding box center [227, 125] width 455 height 251
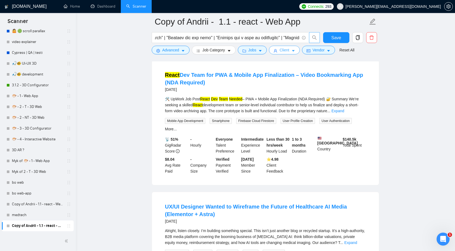
scroll to position [1484, 0]
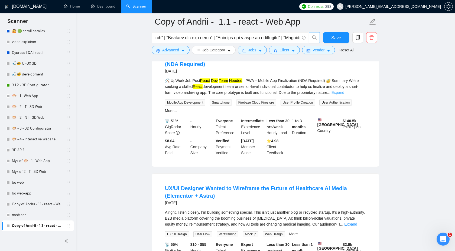
click at [344, 95] on link "Expand" at bounding box center [337, 92] width 13 height 4
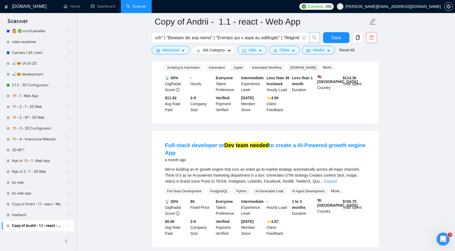
scroll to position [990, 0]
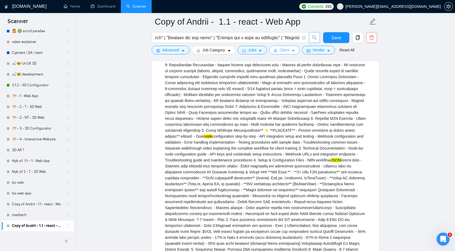
click at [287, 48] on span "Client" at bounding box center [284, 50] width 10 height 6
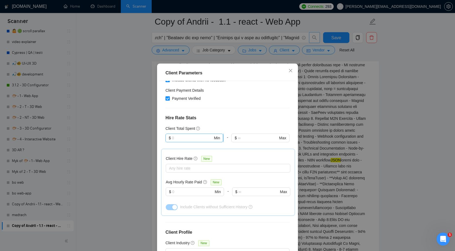
click at [201, 135] on input "text" at bounding box center [192, 138] width 41 height 6
click at [190, 156] on div "$10,000" at bounding box center [194, 159] width 58 height 9
type input "10000"
click at [180, 189] on input "text" at bounding box center [192, 192] width 41 height 6
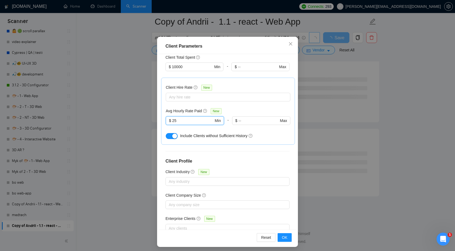
scroll to position [29, 0]
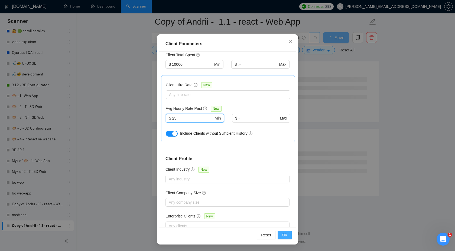
click at [288, 237] on button "OK" at bounding box center [285, 235] width 14 height 9
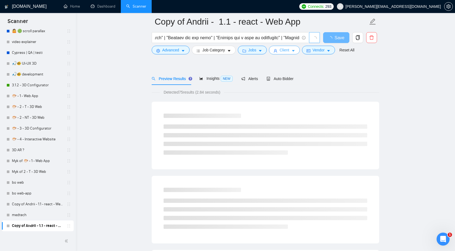
scroll to position [0, 0]
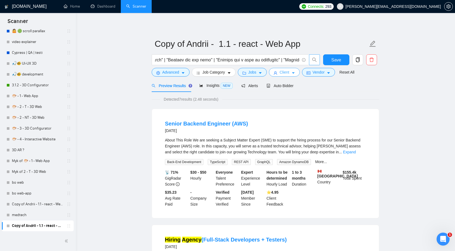
click at [288, 71] on span "Client" at bounding box center [284, 72] width 10 height 6
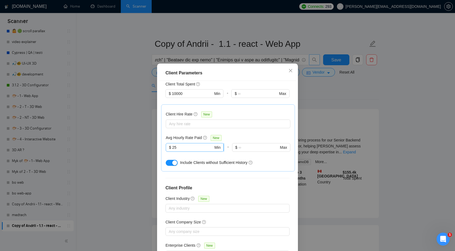
click at [194, 145] on input "25" at bounding box center [192, 148] width 41 height 6
type input "2"
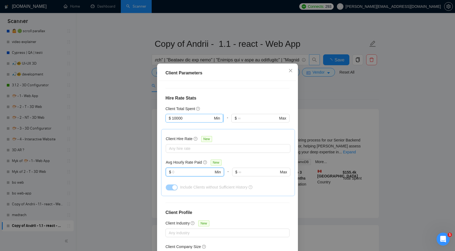
scroll to position [135, 0]
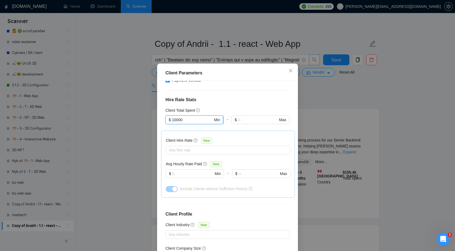
click at [189, 117] on input "10000" at bounding box center [192, 120] width 41 height 6
type input "1"
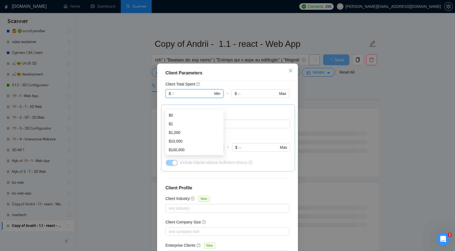
scroll to position [29, 0]
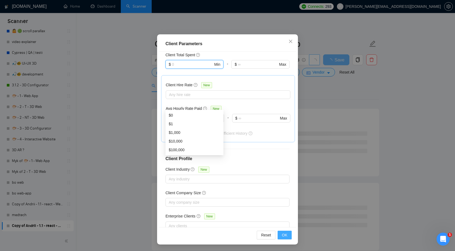
click at [282, 235] on span "OK" at bounding box center [284, 235] width 5 height 6
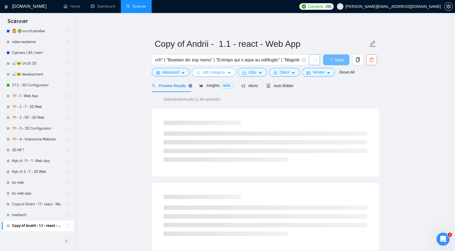
click at [214, 74] on span "Job Category" at bounding box center [213, 72] width 22 height 6
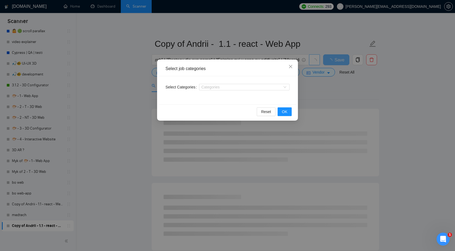
click at [304, 89] on div "Select job categories Select Categories Categories Reset OK" at bounding box center [227, 125] width 455 height 251
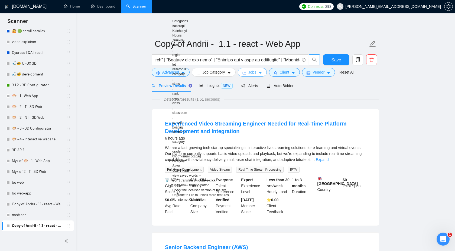
click at [264, 74] on button "Jobs" at bounding box center [252, 72] width 29 height 9
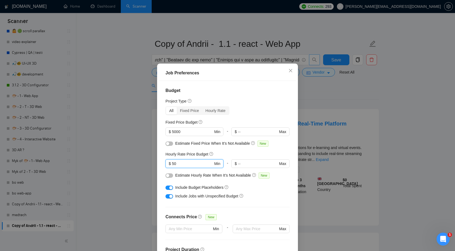
drag, startPoint x: 181, startPoint y: 163, endPoint x: 154, endPoint y: 163, distance: 26.3
click at [155, 163] on div "Job Preferences Budget Project Type All Fixed Price Hourly Rate Fixed Price Bud…" at bounding box center [227, 125] width 455 height 251
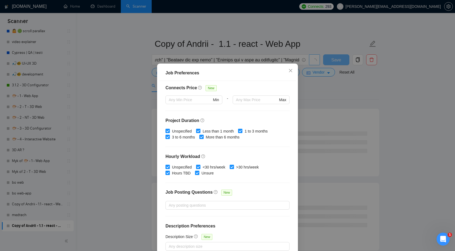
scroll to position [29, 0]
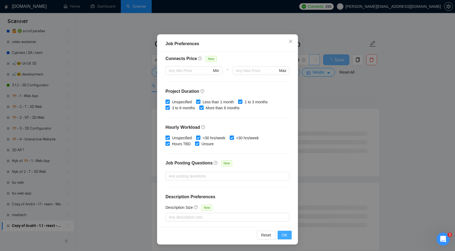
type input "15"
click at [283, 233] on span "OK" at bounding box center [284, 235] width 5 height 6
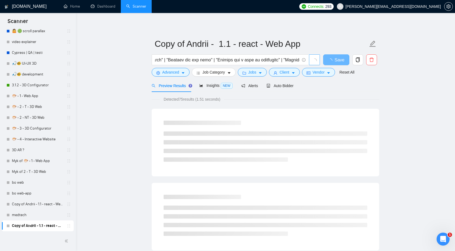
scroll to position [0, 0]
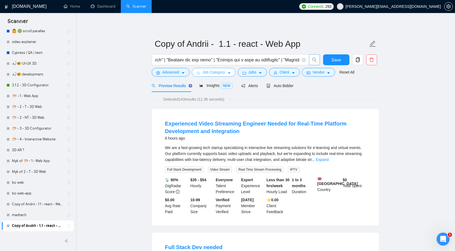
click at [229, 76] on button "Job Category" at bounding box center [214, 72] width 44 height 9
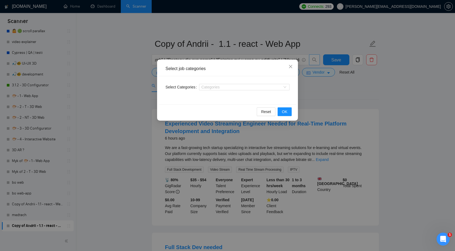
click at [305, 95] on div "Select job categories Select Categories Categories Reset OK" at bounding box center [227, 125] width 455 height 251
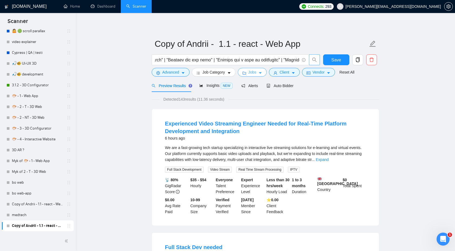
click at [246, 70] on button "Jobs" at bounding box center [252, 72] width 29 height 9
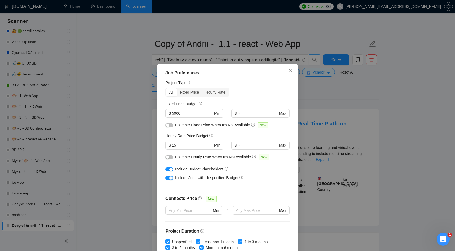
scroll to position [9, 0]
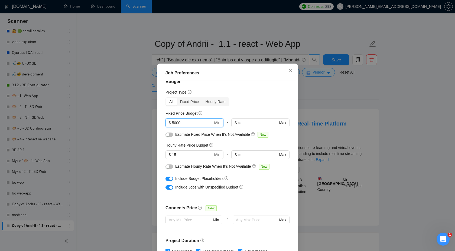
drag, startPoint x: 183, startPoint y: 123, endPoint x: 161, endPoint y: 123, distance: 21.9
click at [161, 123] on div "Budget Project Type All Fixed Price Hourly Rate Fixed Price Budget 5000 $ 5000 …" at bounding box center [227, 169] width 137 height 176
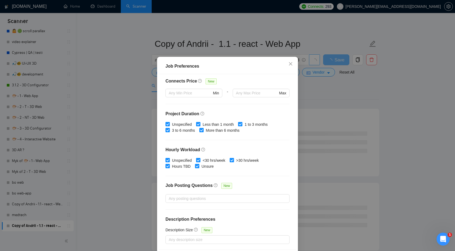
scroll to position [29, 0]
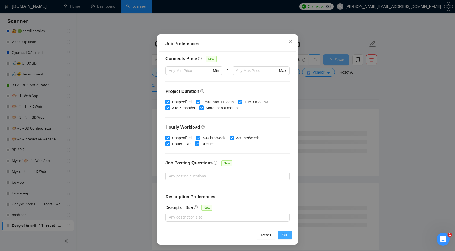
type input "500"
click at [284, 236] on span "OK" at bounding box center [284, 235] width 5 height 6
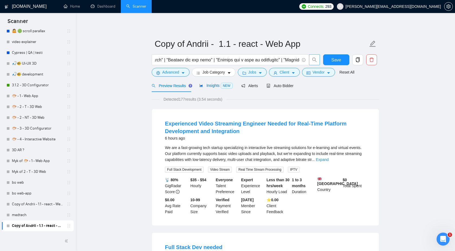
click at [219, 85] on span "Insights NEW" at bounding box center [215, 85] width 33 height 4
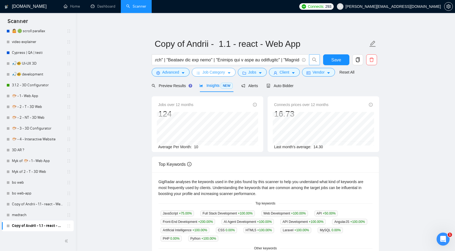
click at [220, 75] on span "Job Category" at bounding box center [213, 72] width 22 height 6
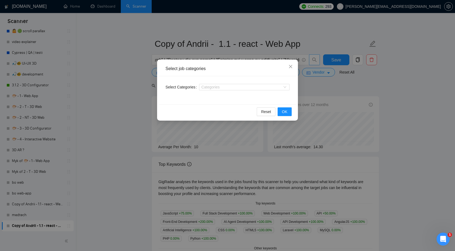
click at [321, 87] on div "Select job categories Select Categories Categories Reset OK" at bounding box center [227, 125] width 455 height 251
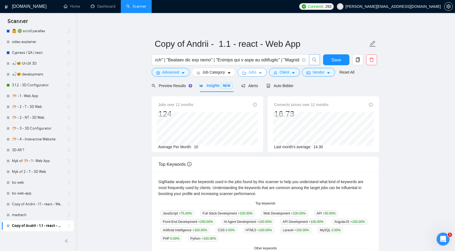
click at [246, 74] on icon "folder" at bounding box center [244, 73] width 4 height 4
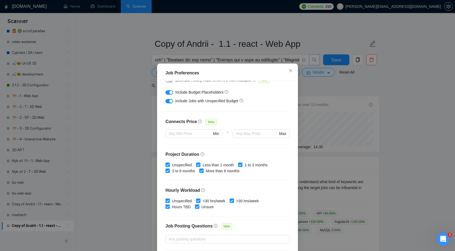
scroll to position [59, 0]
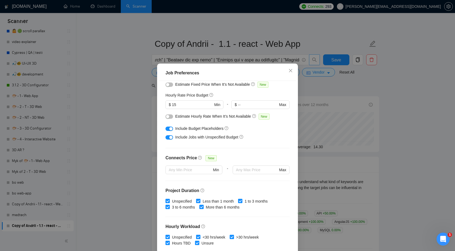
drag, startPoint x: 185, startPoint y: 108, endPoint x: 156, endPoint y: 106, distance: 28.5
click at [156, 106] on div "Job Preferences Budget Project Type All Fixed Price Hourly Rate Fixed Price Bud…" at bounding box center [227, 125] width 455 height 251
drag, startPoint x: 186, startPoint y: 106, endPoint x: 162, endPoint y: 106, distance: 23.8
click at [163, 106] on div "Budget Project Type All Fixed Price Hourly Rate Fixed Price Budget $ 500 Min - …" at bounding box center [227, 169] width 137 height 176
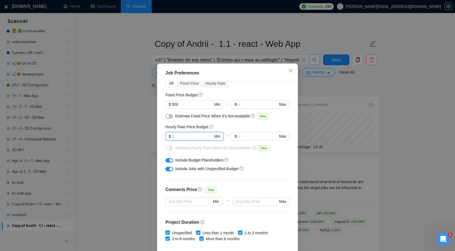
scroll to position [21, 0]
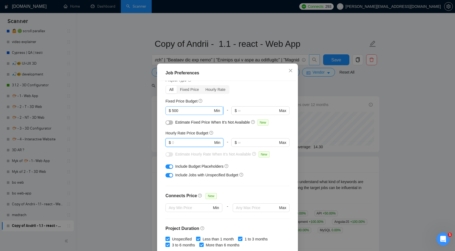
click at [196, 111] on input "500" at bounding box center [192, 111] width 41 height 6
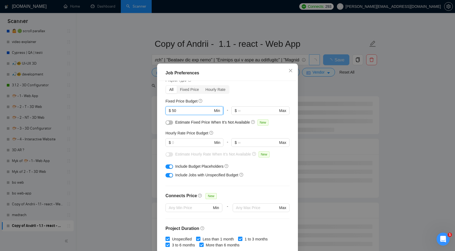
type input "5"
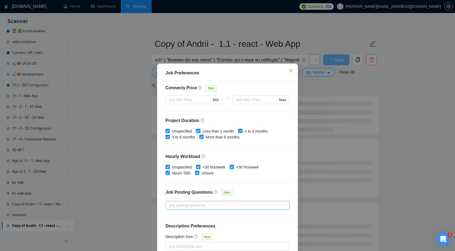
scroll to position [29, 0]
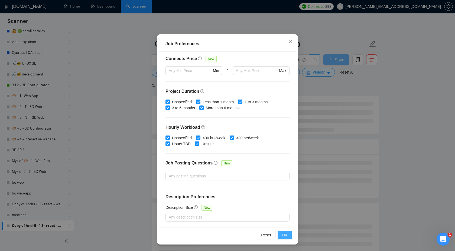
click at [284, 237] on span "OK" at bounding box center [284, 235] width 5 height 6
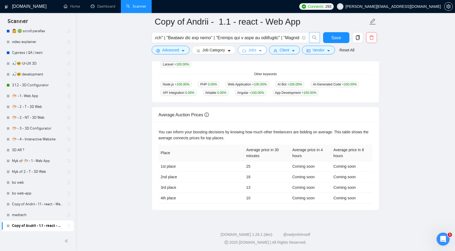
scroll to position [0, 0]
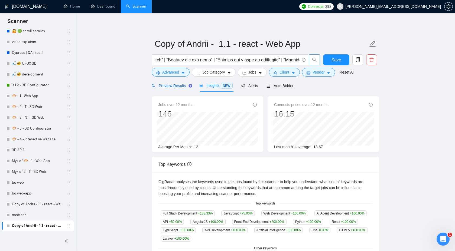
click at [177, 87] on span "Preview Results" at bounding box center [171, 86] width 39 height 4
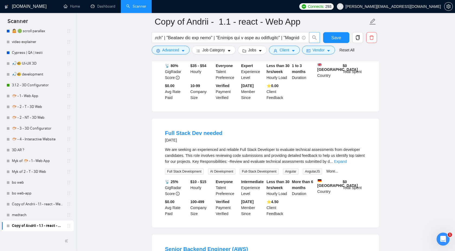
scroll to position [122, 0]
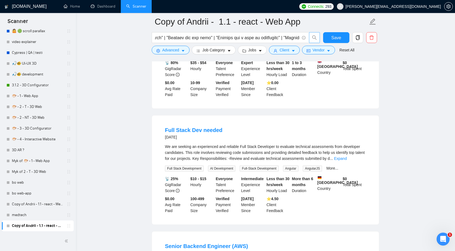
click at [358, 162] on div "We are seeking an experienced and reliable Full Stack Developer to evaluate tec…" at bounding box center [265, 153] width 201 height 18
click at [347, 161] on link "Expand" at bounding box center [340, 159] width 13 height 4
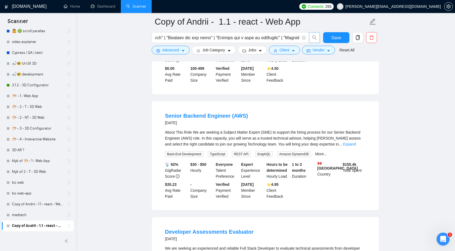
scroll to position [332, 0]
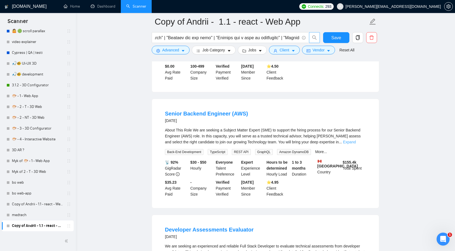
click at [356, 144] on link "Expand" at bounding box center [349, 142] width 13 height 4
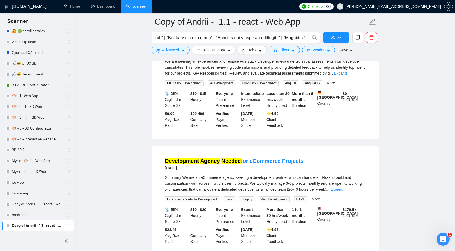
scroll to position [670, 0]
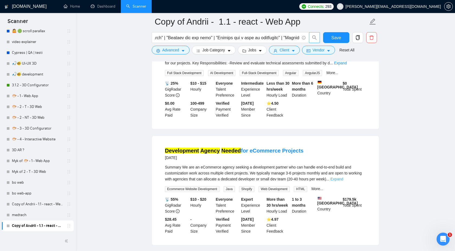
click at [343, 181] on link "Expand" at bounding box center [336, 179] width 13 height 4
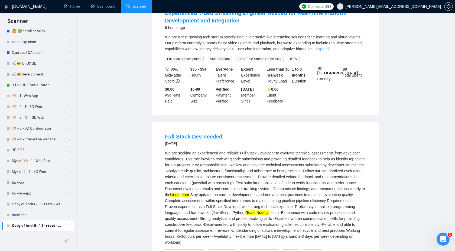
scroll to position [0, 0]
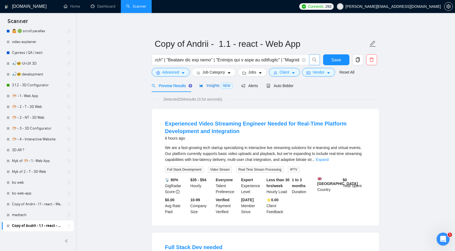
click at [217, 84] on span "Insights NEW" at bounding box center [215, 85] width 33 height 4
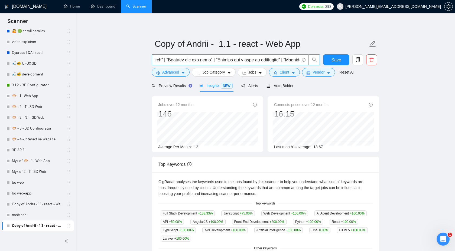
click at [219, 63] on input "text" at bounding box center [227, 60] width 145 height 7
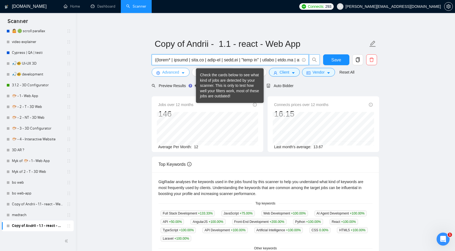
click at [179, 74] on span "Advanced" at bounding box center [170, 72] width 17 height 6
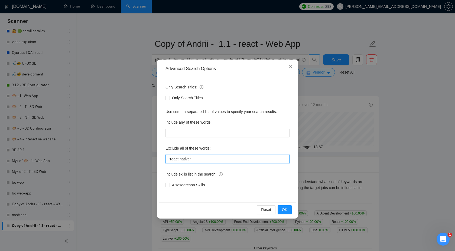
click at [194, 162] on input ""react native"" at bounding box center [227, 159] width 124 height 9
paste input ""NOT looking for agency", "need team players", "looking for team players who", …"
type input ""NOT looking for agency", "need team players", "looking for team players who", …"
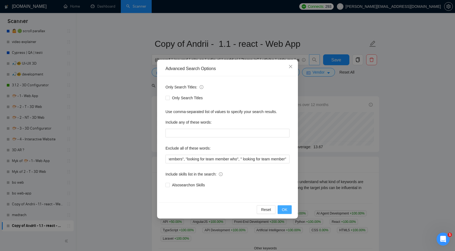
click at [290, 212] on button "OK" at bounding box center [285, 210] width 14 height 9
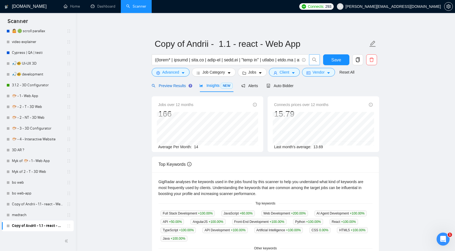
click at [184, 84] on span "Preview Results" at bounding box center [171, 86] width 39 height 4
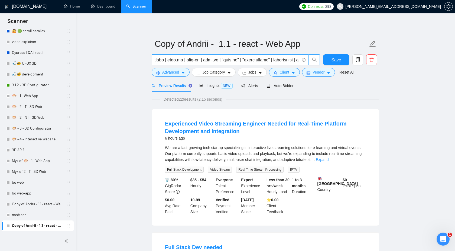
scroll to position [0, 111]
click at [255, 73] on span "Jobs" at bounding box center [252, 72] width 8 height 6
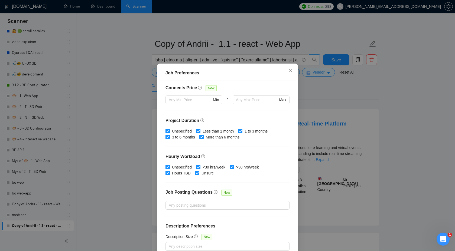
click at [333, 101] on div "Job Preferences Budget Project Type All Fixed Price Hourly Rate Fixed Price Bud…" at bounding box center [227, 125] width 455 height 251
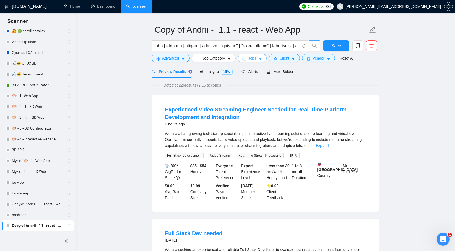
scroll to position [15, 0]
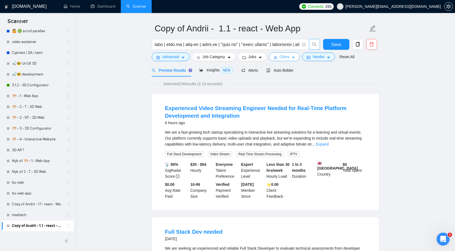
click at [288, 60] on button "Client" at bounding box center [284, 57] width 31 height 9
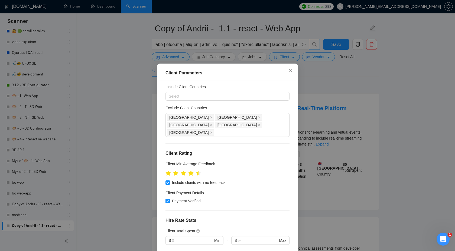
scroll to position [0, 0]
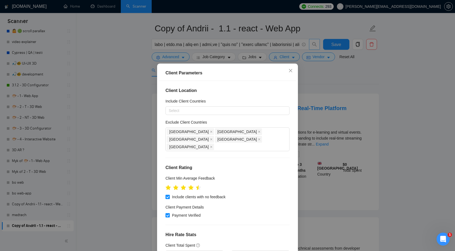
click at [276, 47] on div "Client Parameters Client Location Include Client Countries Select Exclude Clien…" at bounding box center [227, 125] width 455 height 251
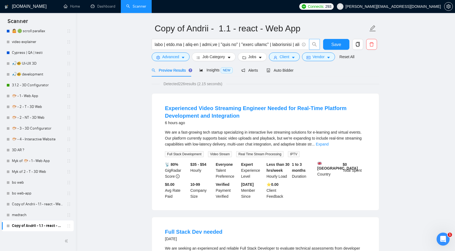
click at [276, 47] on div "Client Parameters Client Location Include Client Countries Select Exclude Clien…" at bounding box center [227, 125] width 455 height 251
click at [276, 45] on input "text" at bounding box center [227, 44] width 145 height 7
paste input "react"
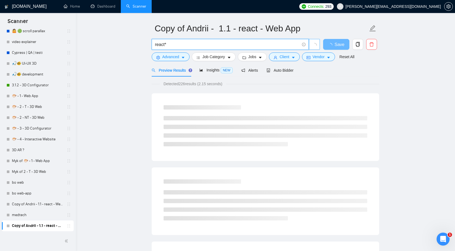
type input "react*"
click at [177, 57] on span "Advanced" at bounding box center [170, 57] width 17 height 6
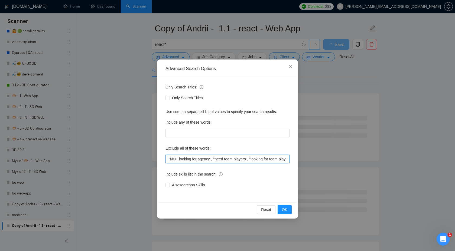
click at [188, 155] on input ""NOT looking for agency", "need team players", "looking for team players who", …" at bounding box center [227, 159] width 124 height 9
paste input ""react native"
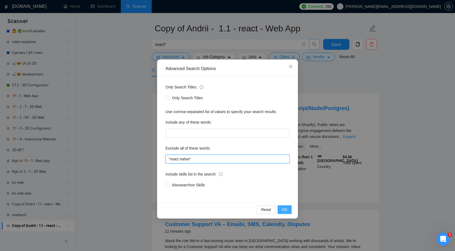
type input ""react native""
click at [285, 206] on button "OK" at bounding box center [285, 210] width 14 height 9
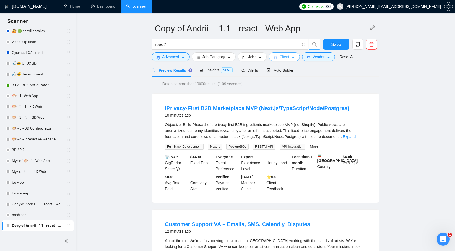
click at [282, 57] on span "Client" at bounding box center [284, 57] width 10 height 6
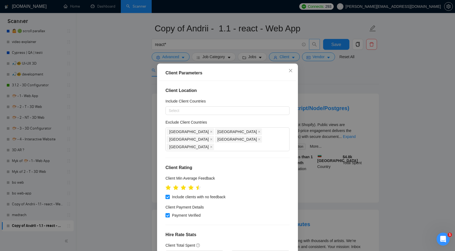
click at [265, 56] on div "Client Parameters Client Location Include Client Countries Select Exclude Clien…" at bounding box center [227, 125] width 455 height 251
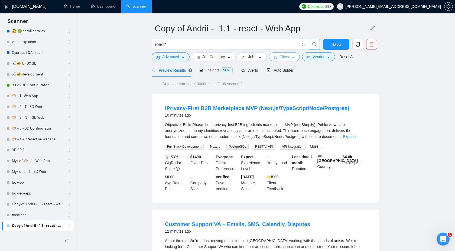
click at [287, 59] on span "Client" at bounding box center [284, 57] width 10 height 6
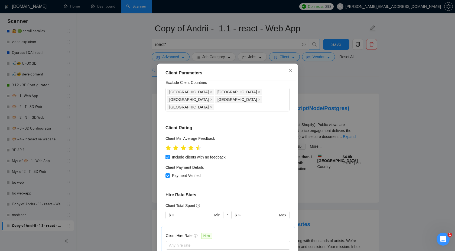
scroll to position [62, 0]
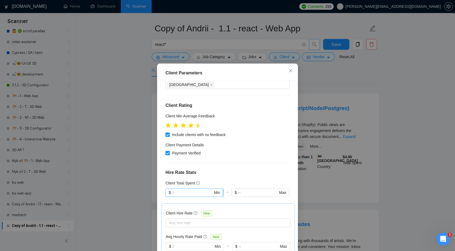
click at [182, 190] on input "text" at bounding box center [192, 193] width 41 height 6
click at [178, 221] on div "$100,000" at bounding box center [194, 223] width 51 height 6
type input "100000"
click at [178, 242] on span "$ Min" at bounding box center [195, 246] width 58 height 9
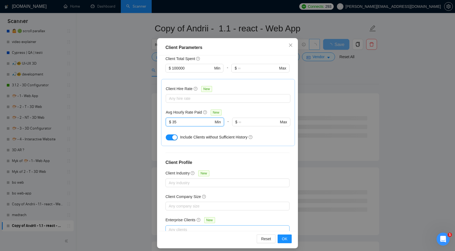
scroll to position [29, 0]
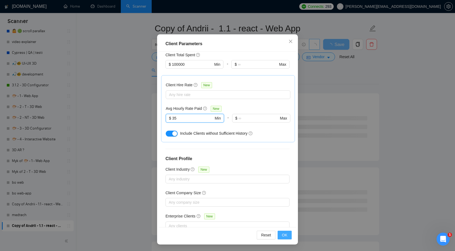
type input "35"
click at [282, 233] on span "OK" at bounding box center [284, 235] width 5 height 6
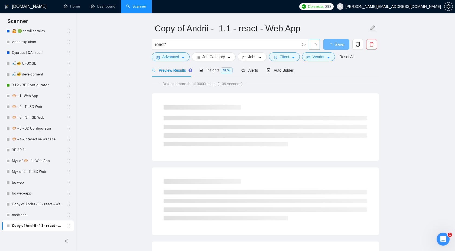
scroll to position [0, 0]
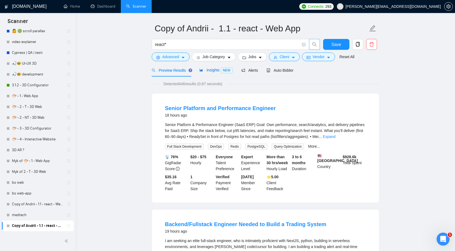
click at [210, 69] on span "Insights NEW" at bounding box center [215, 70] width 33 height 4
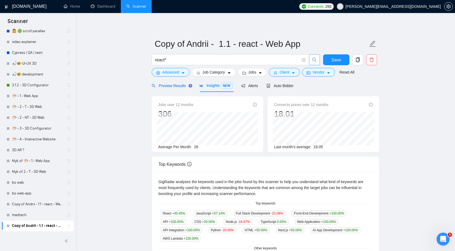
click at [174, 86] on span "Preview Results" at bounding box center [171, 86] width 39 height 4
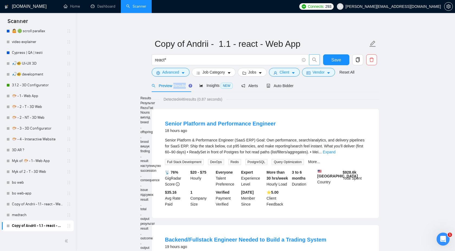
click at [303, 139] on div "Senior Platform & Performance Engineer (SaaS ERP) Goal: Own performance, search…" at bounding box center [265, 146] width 201 height 18
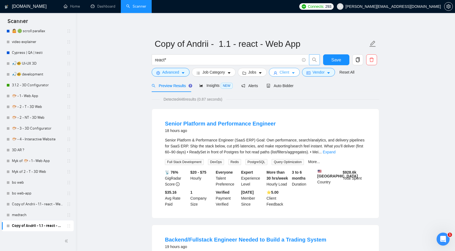
click at [286, 77] on button "Client" at bounding box center [284, 72] width 31 height 9
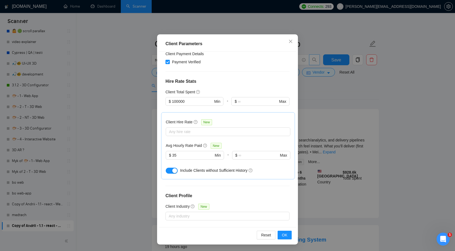
scroll to position [121, 0]
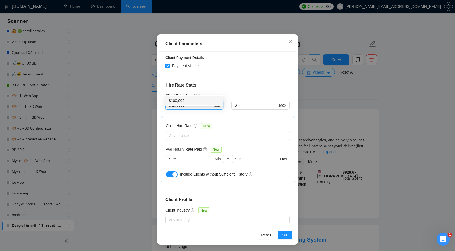
click at [176, 102] on input "100000" at bounding box center [192, 105] width 41 height 6
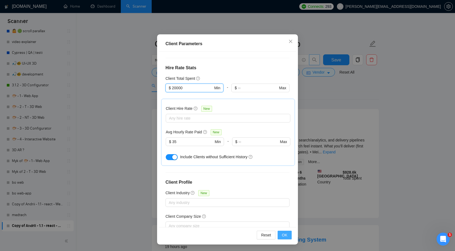
scroll to position [161, 0]
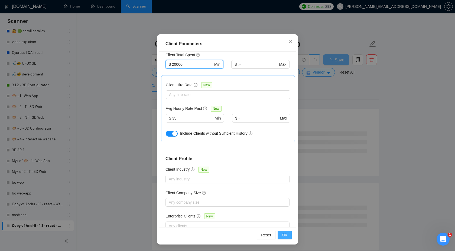
type input "20000"
click at [283, 237] on span "OK" at bounding box center [284, 235] width 5 height 6
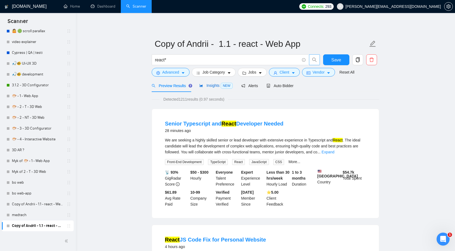
click at [218, 85] on span "Insights NEW" at bounding box center [215, 85] width 33 height 4
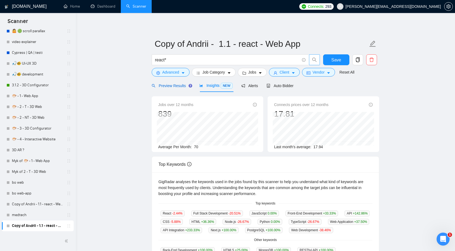
click at [173, 86] on span "Preview Results" at bounding box center [171, 86] width 39 height 4
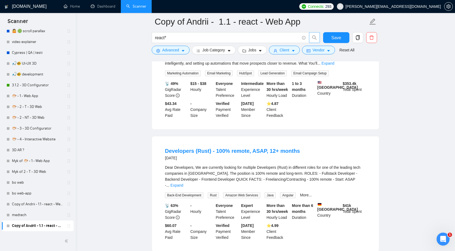
scroll to position [681, 0]
